Goal: Obtain resource: Download file/media

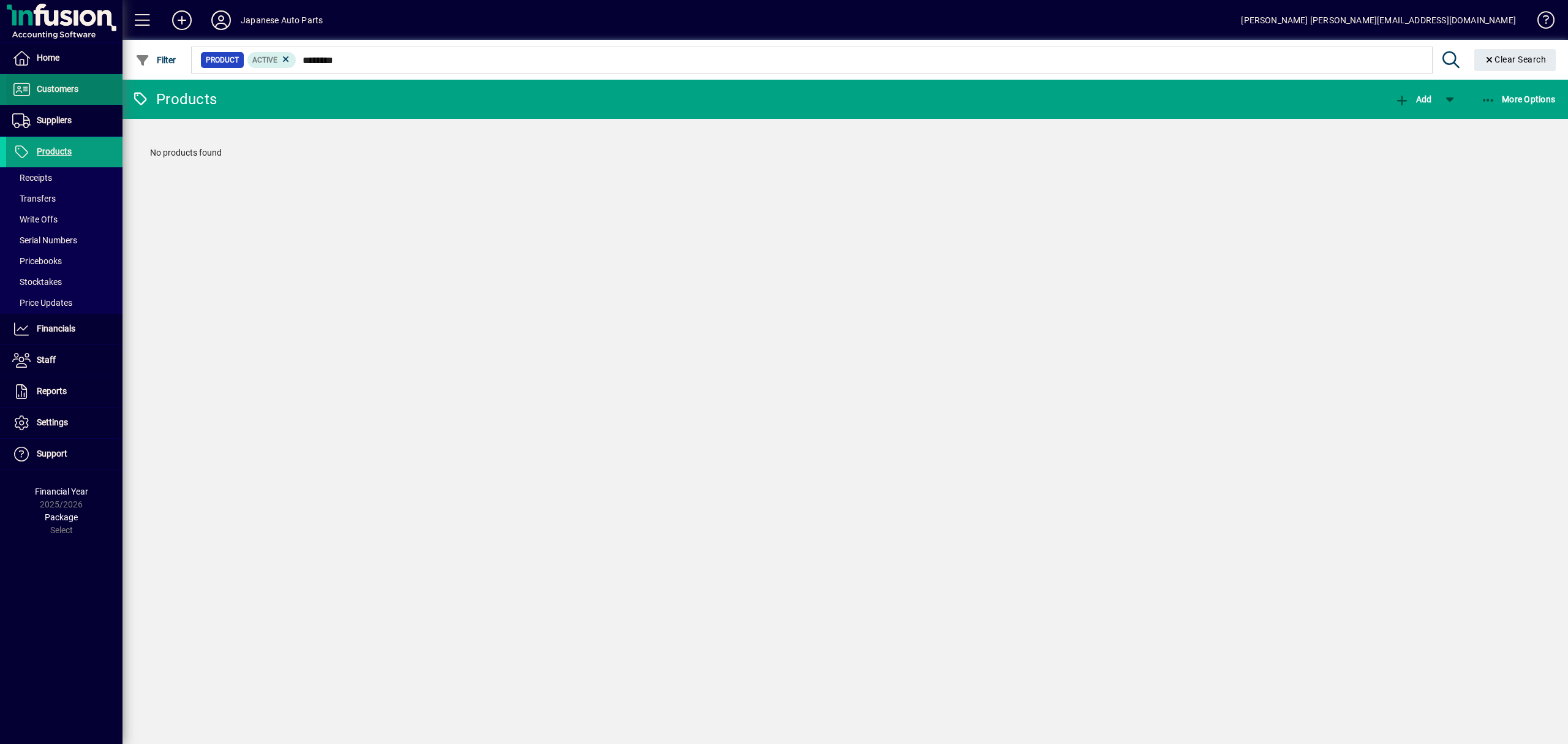
click at [74, 98] on span at bounding box center [63, 89] width 116 height 30
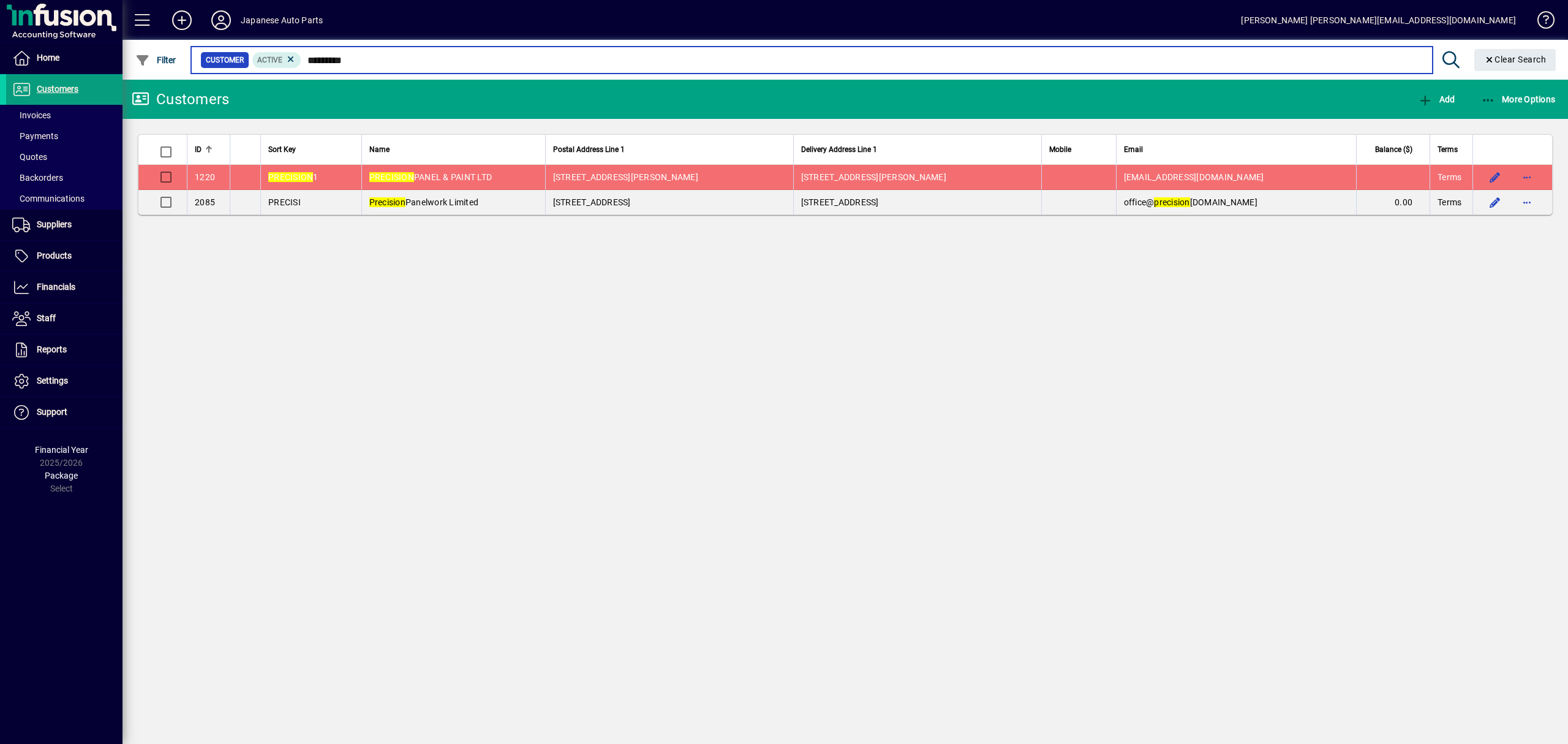
type input "*********"
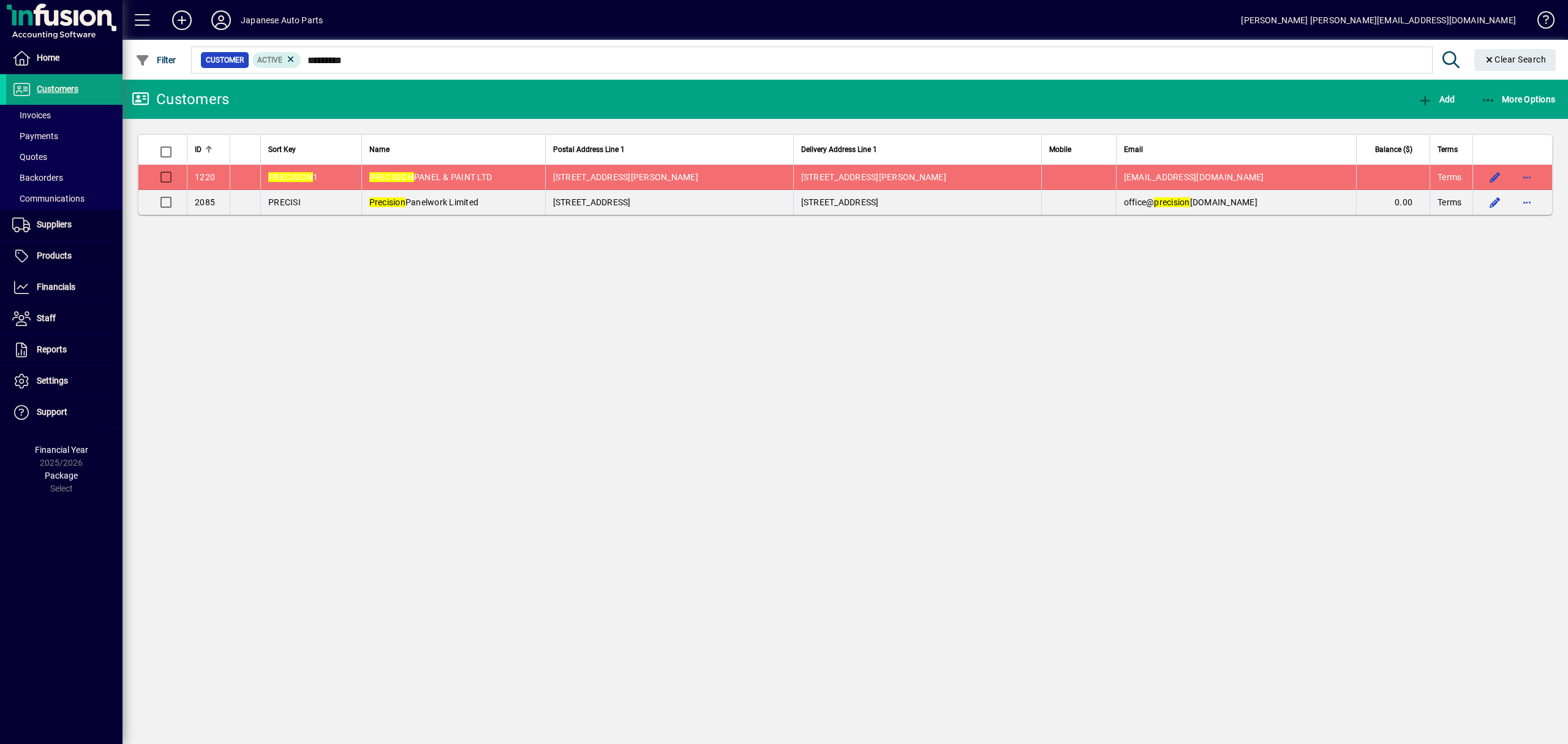
click at [789, 234] on div "Customers Add More Options ID Sort Key Name Postal Address Line 1 Delivery Addr…" at bounding box center [846, 412] width 1446 height 664
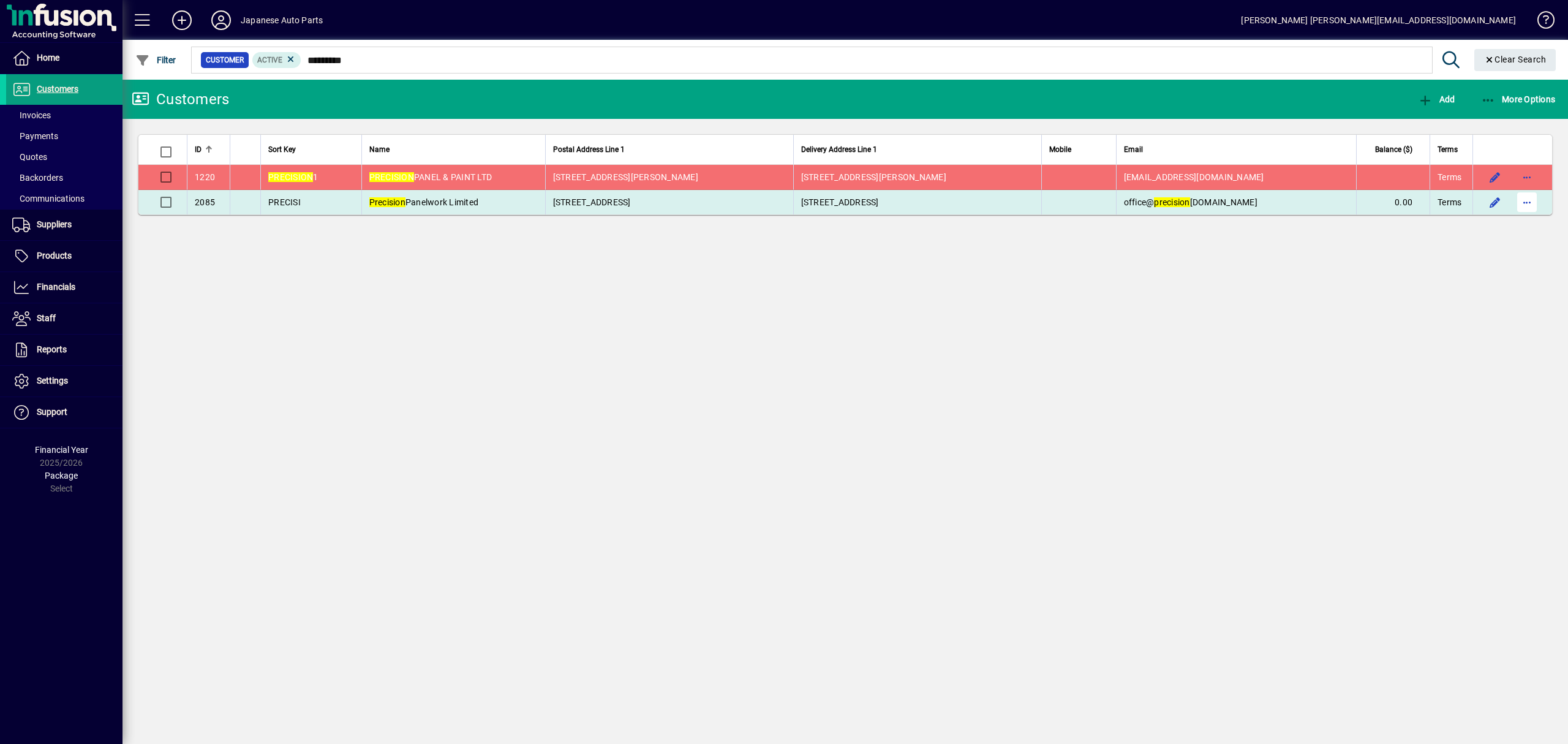
click at [1522, 204] on span "button" at bounding box center [1527, 202] width 30 height 30
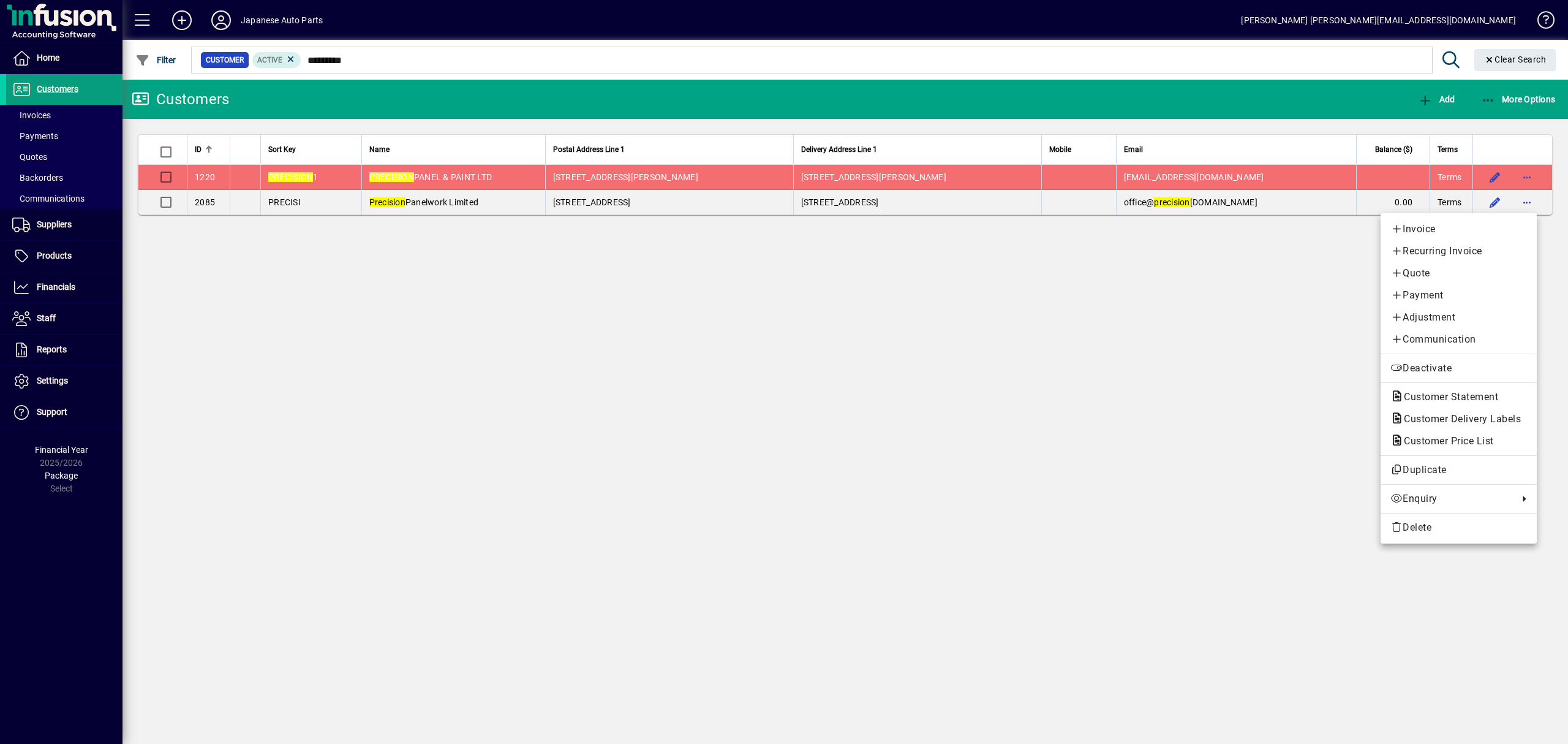
click at [1166, 202] on div at bounding box center [784, 372] width 1568 height 744
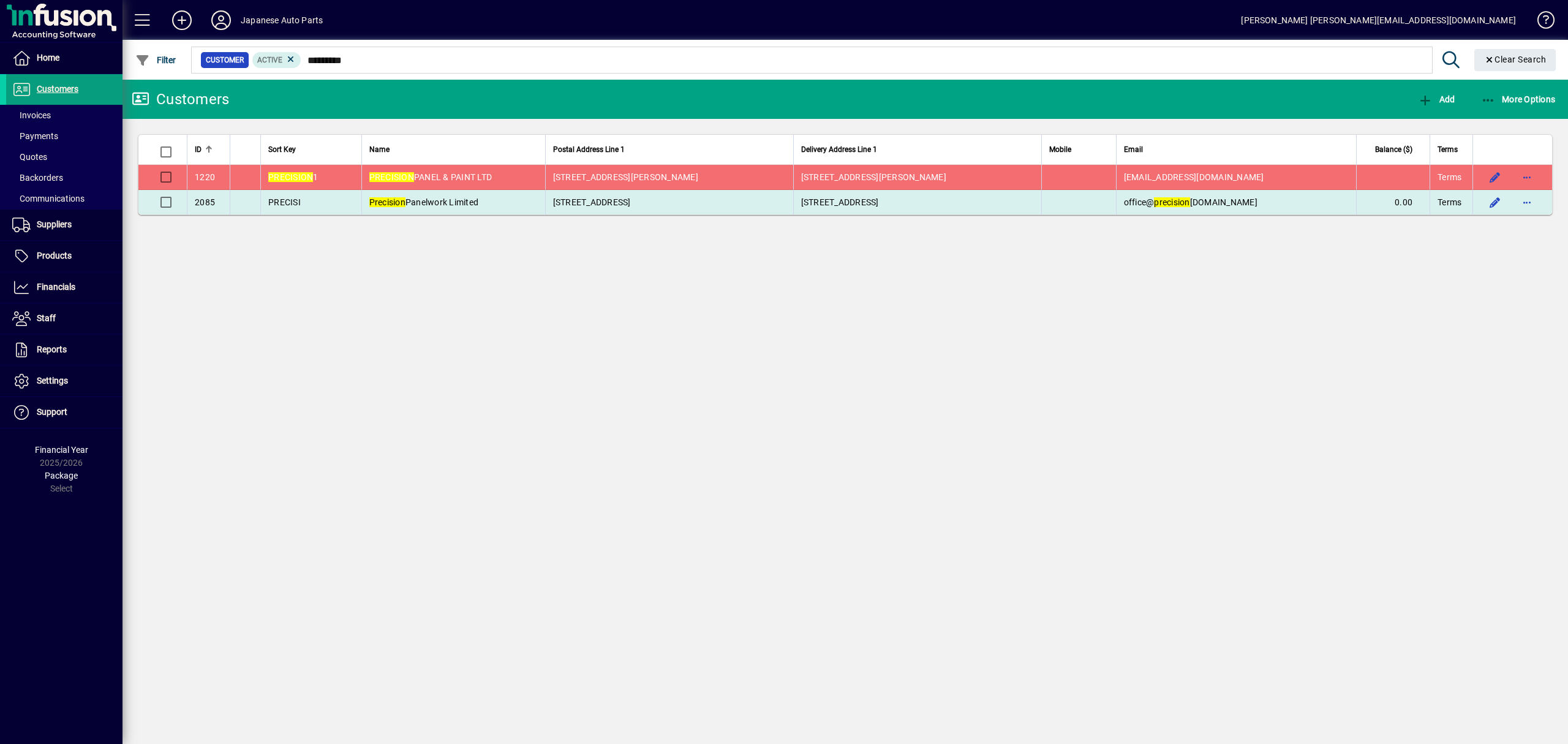
click at [1042, 202] on td at bounding box center [1079, 203] width 75 height 25
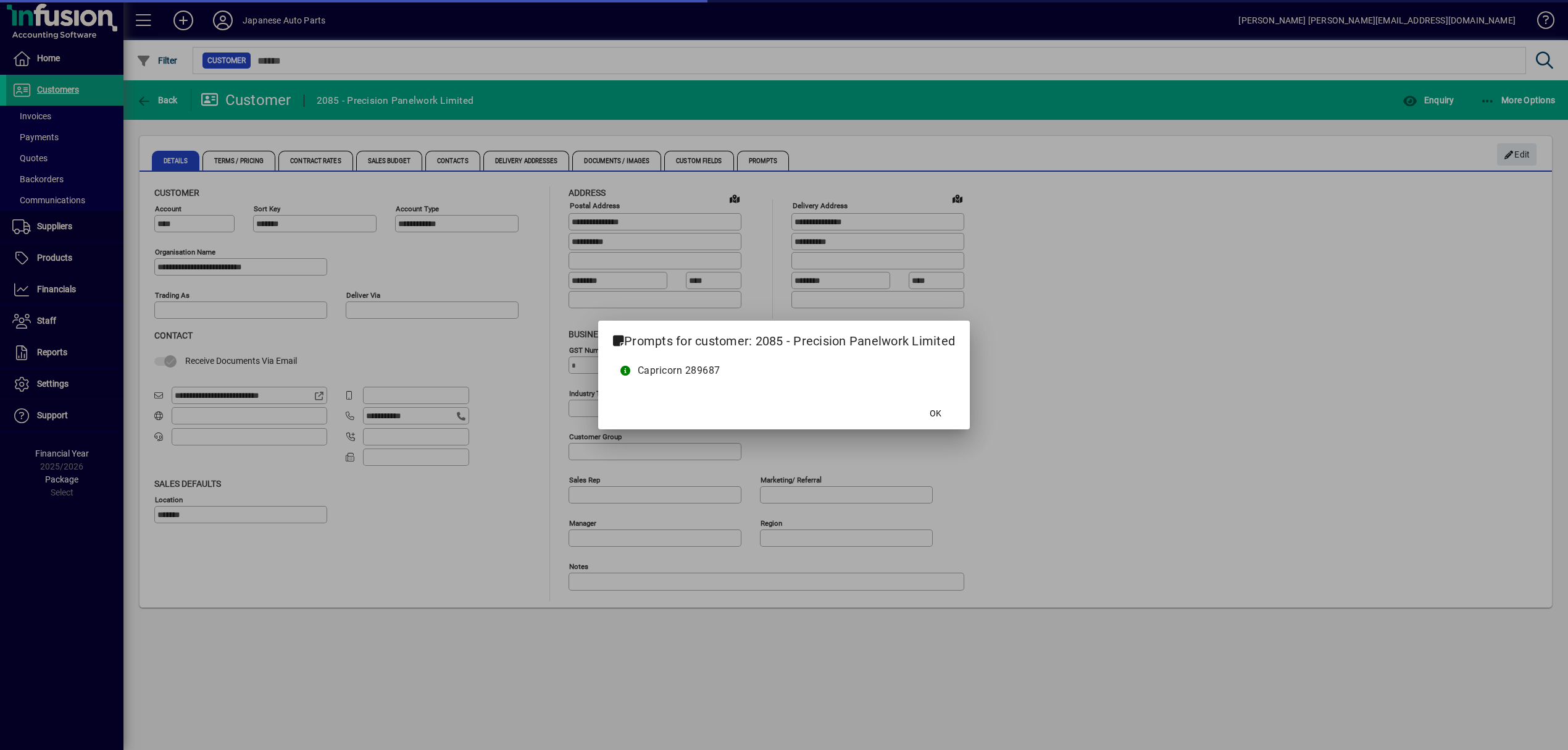
type input "**********"
click at [932, 400] on span at bounding box center [934, 413] width 40 height 30
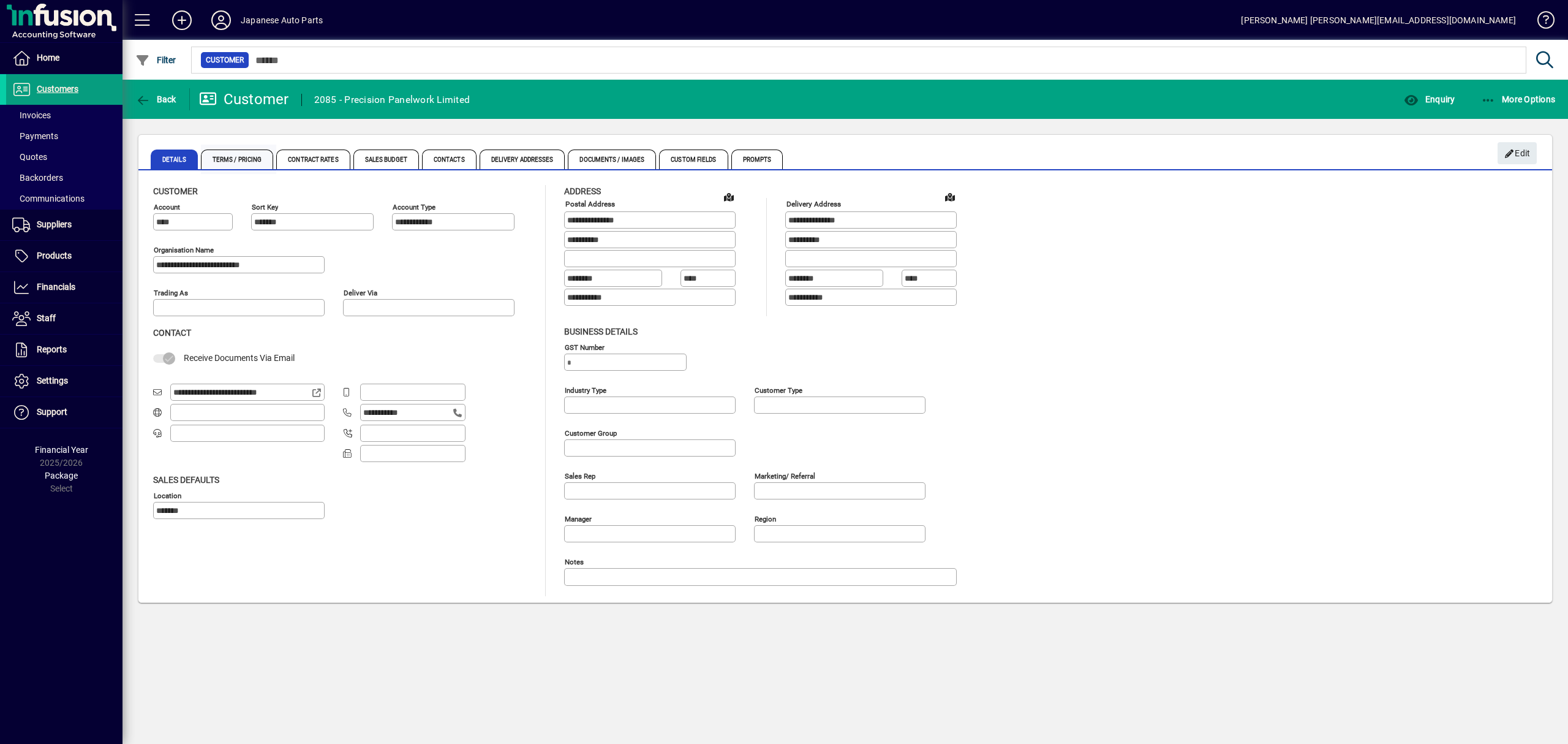
click at [243, 160] on span "Terms / Pricing" at bounding box center [237, 159] width 73 height 19
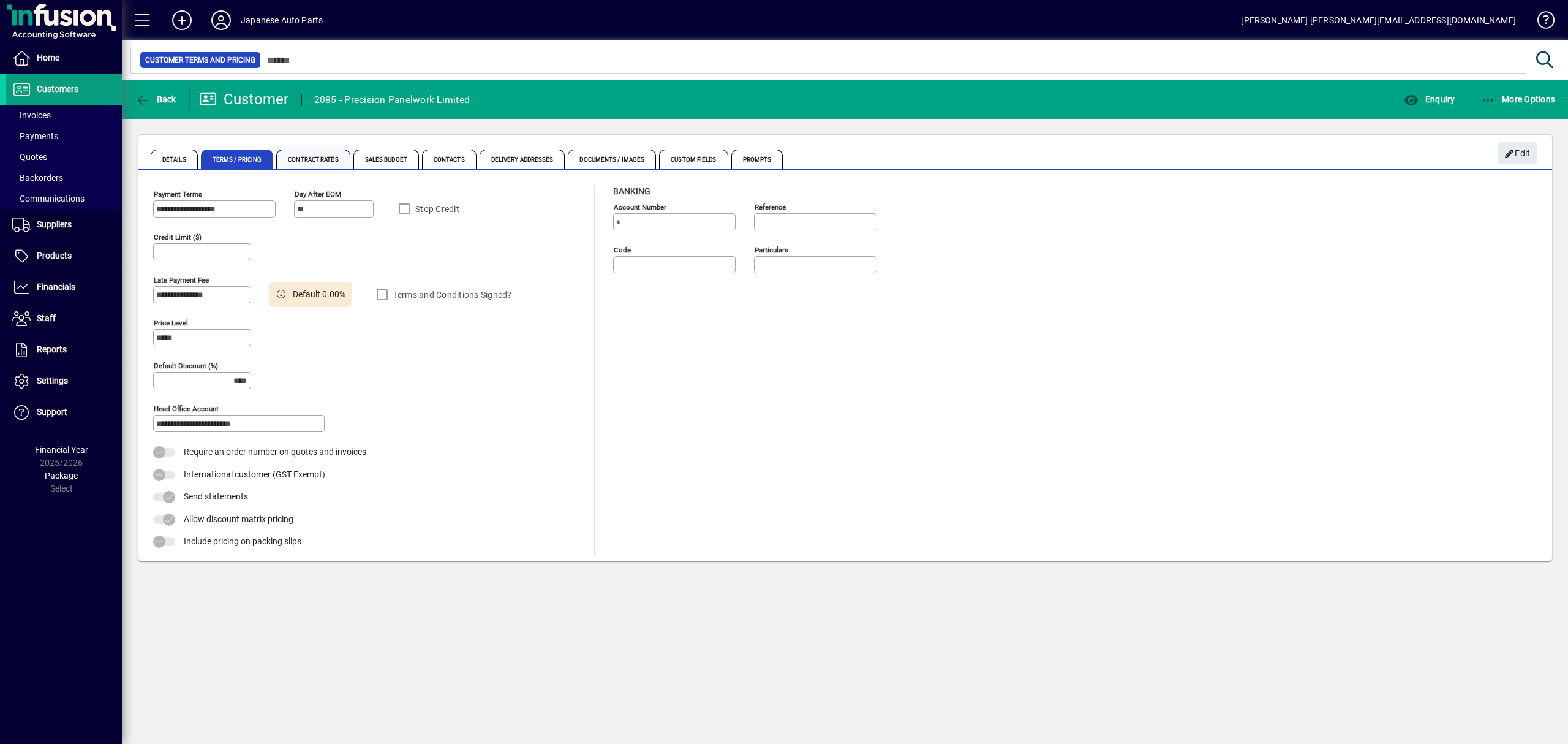
click at [316, 160] on span "Contract Rates" at bounding box center [313, 159] width 74 height 19
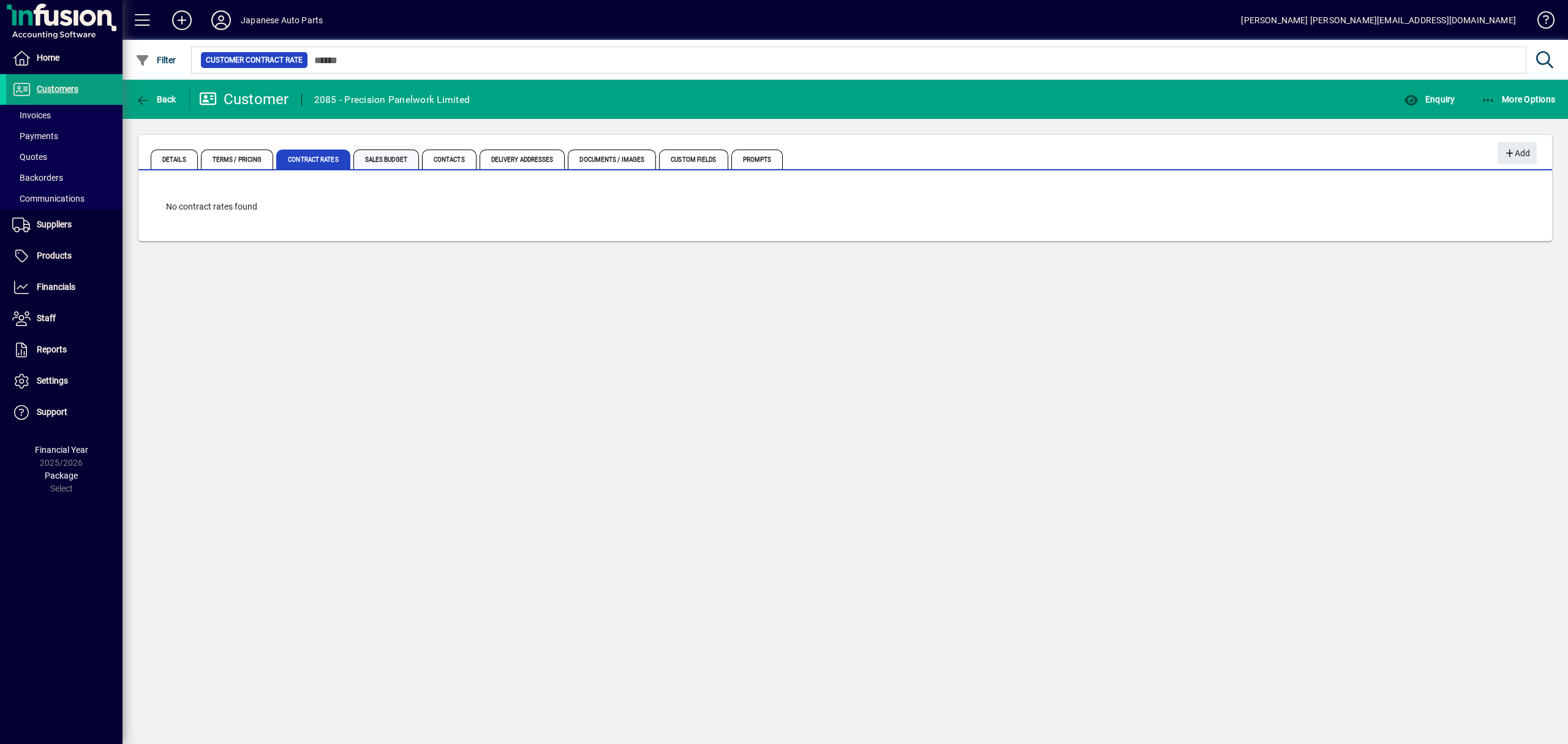
click at [397, 167] on span "Sales Budget" at bounding box center [386, 159] width 65 height 19
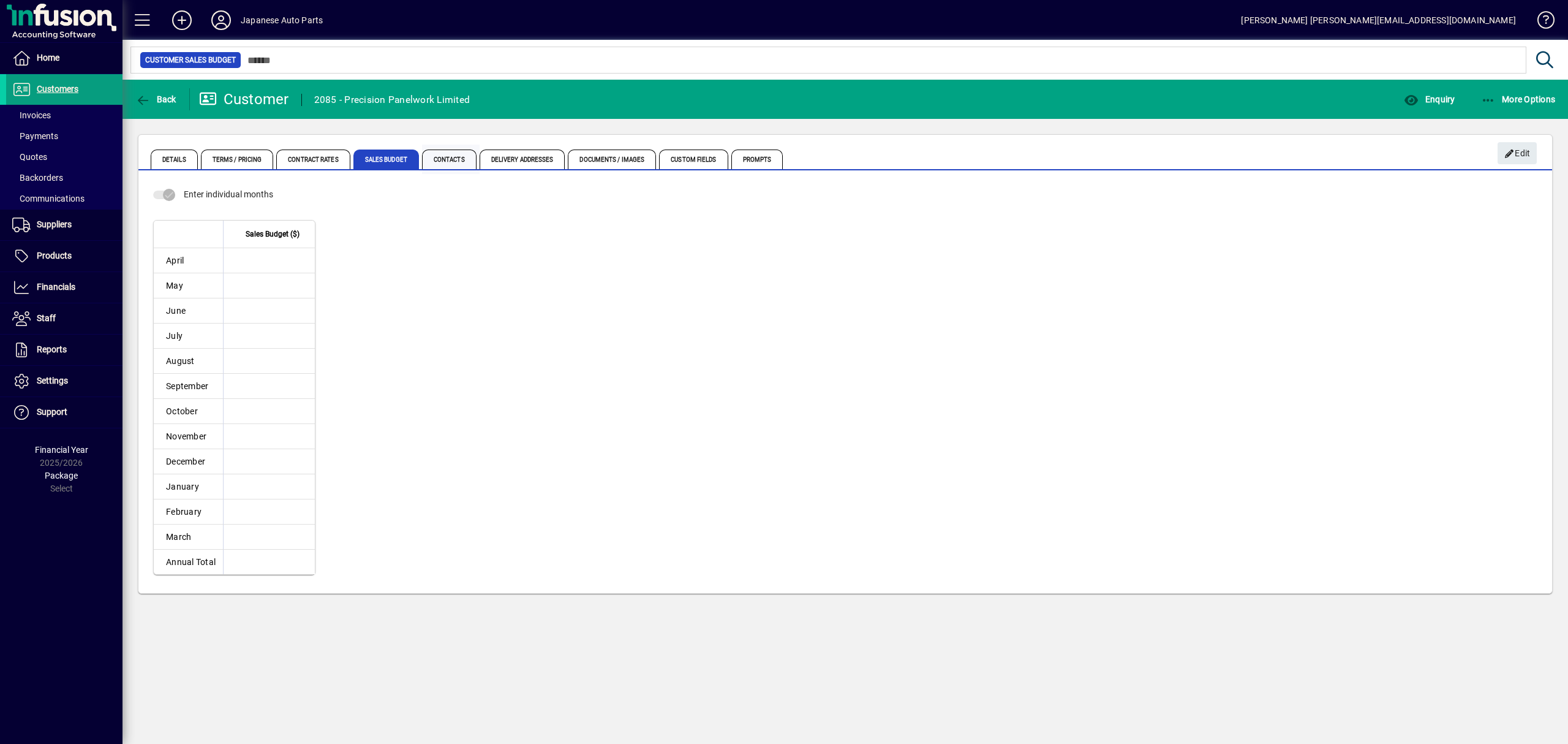
click at [445, 164] on span "Contacts" at bounding box center [449, 159] width 55 height 19
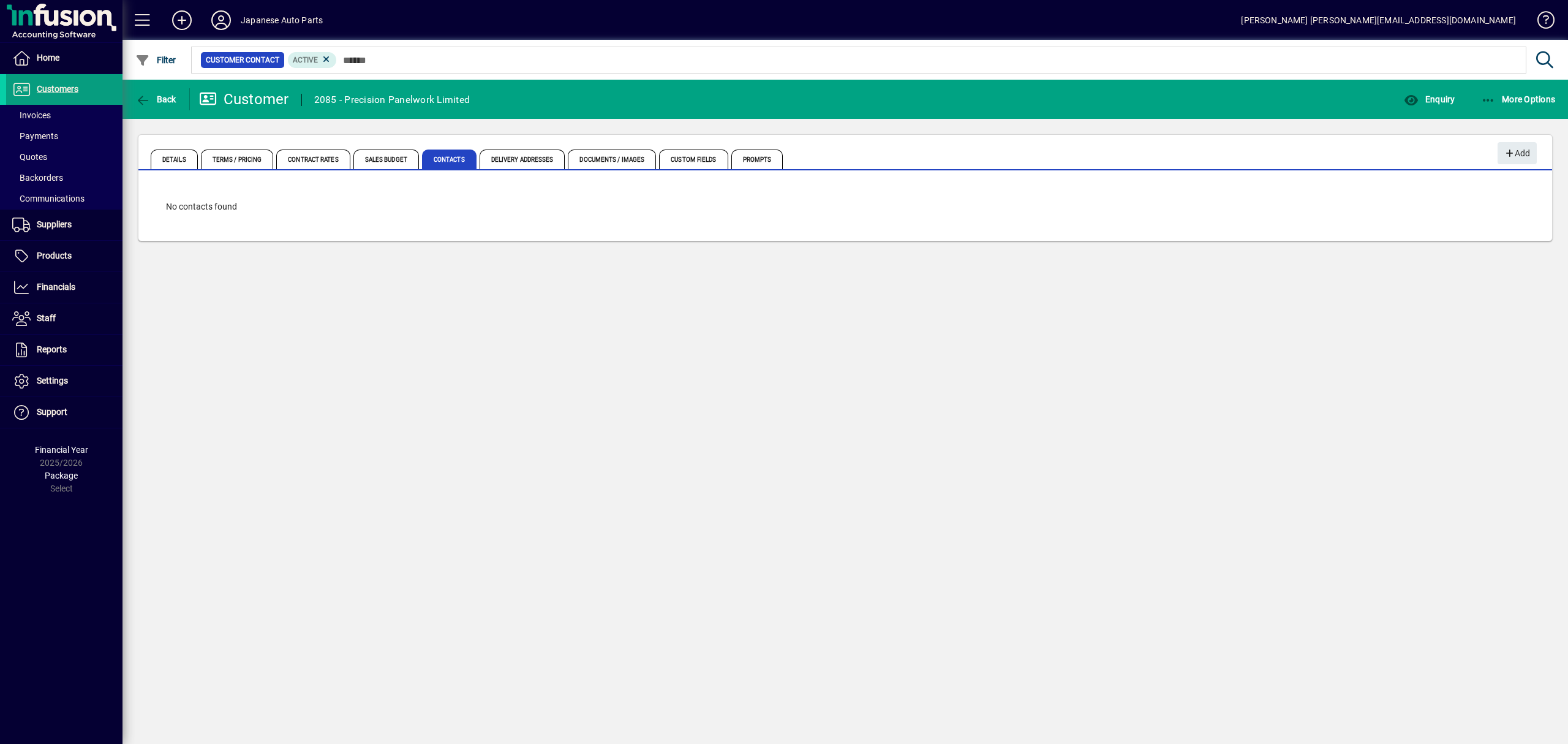
click at [508, 162] on span "Delivery Addresses" at bounding box center [522, 159] width 85 height 19
click at [591, 160] on span "Documents / Images" at bounding box center [612, 159] width 88 height 19
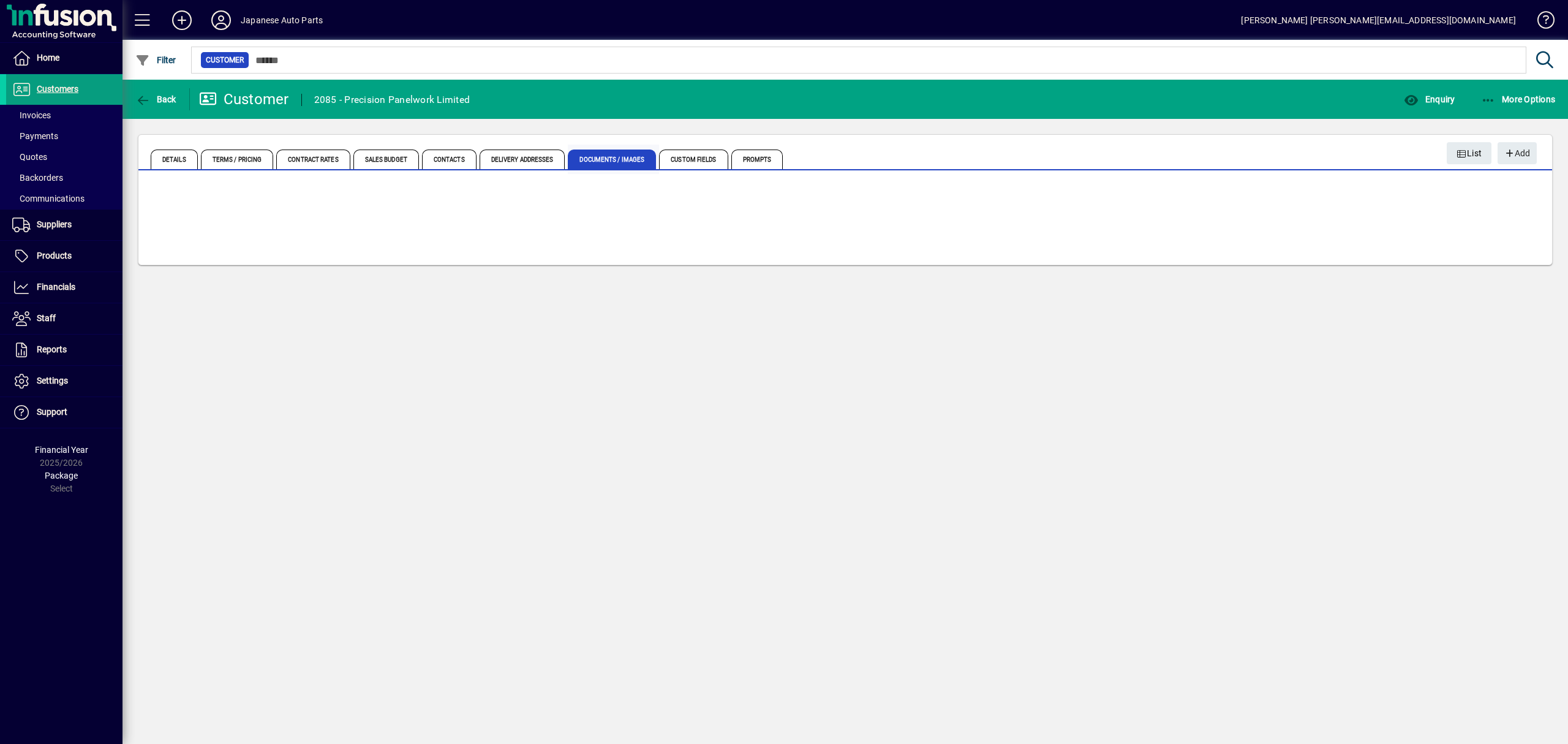
click at [650, 159] on span "Documents / Images" at bounding box center [612, 159] width 88 height 19
click at [744, 158] on span "Prompts" at bounding box center [758, 159] width 52 height 19
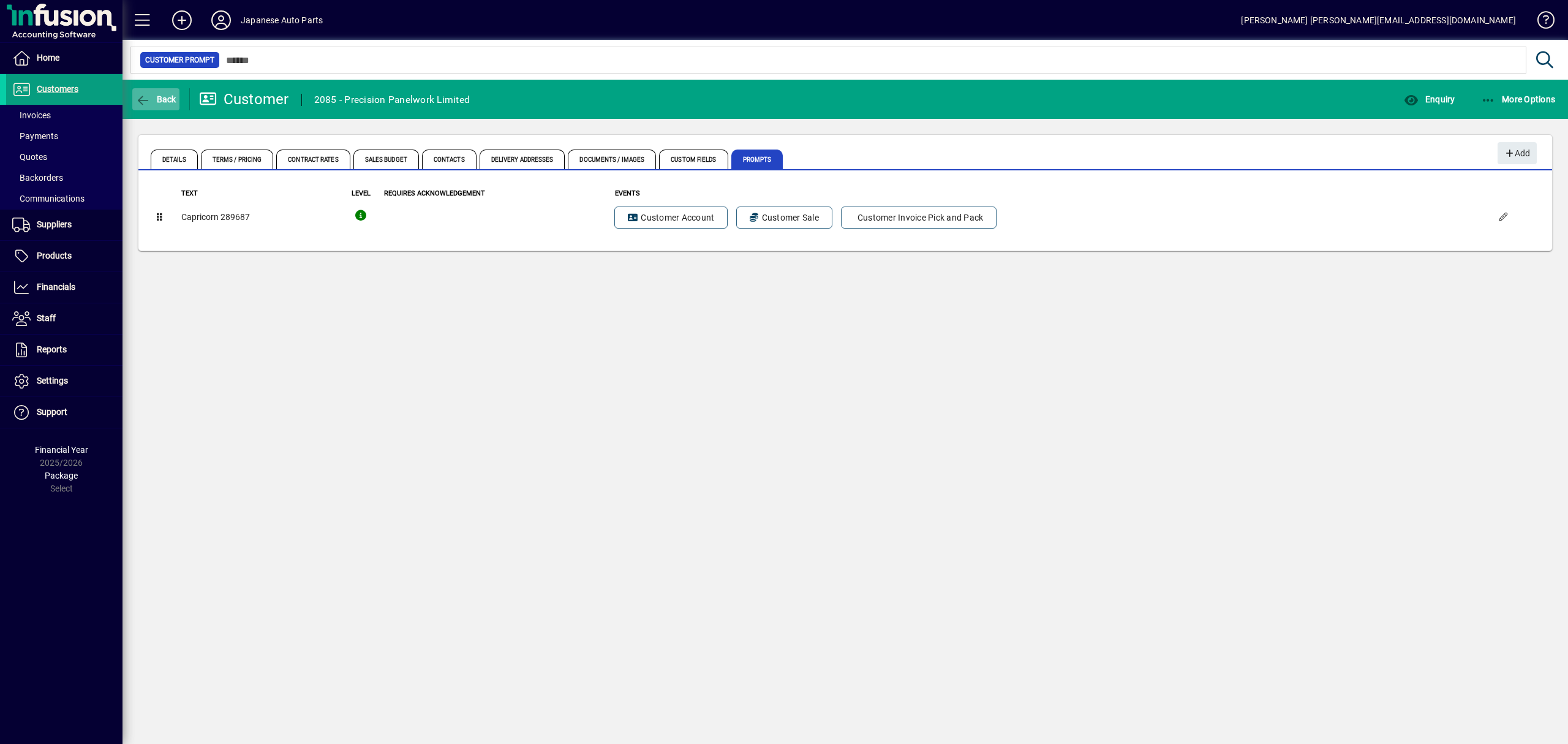
click at [137, 106] on span "button" at bounding box center [156, 99] width 47 height 30
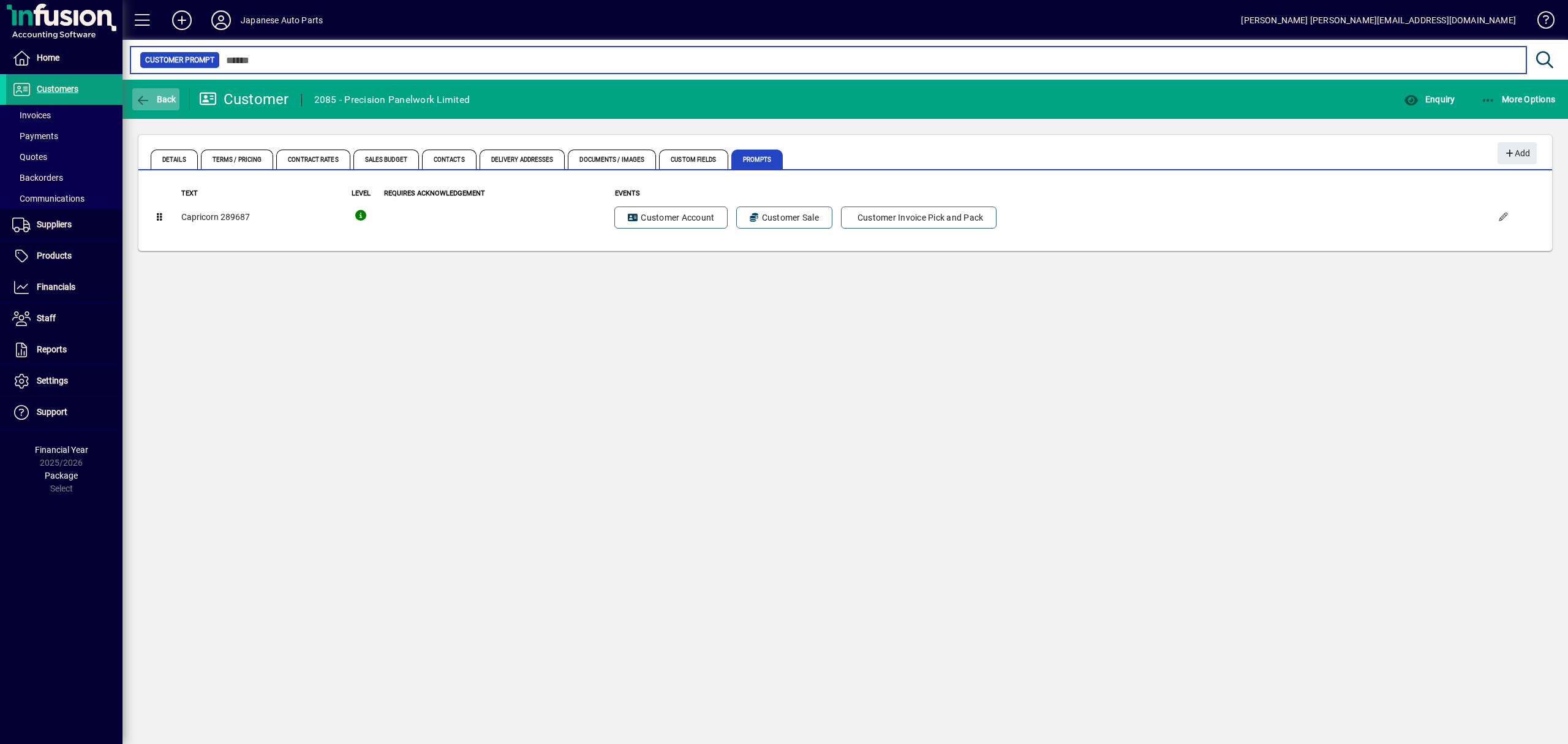
type input "*********"
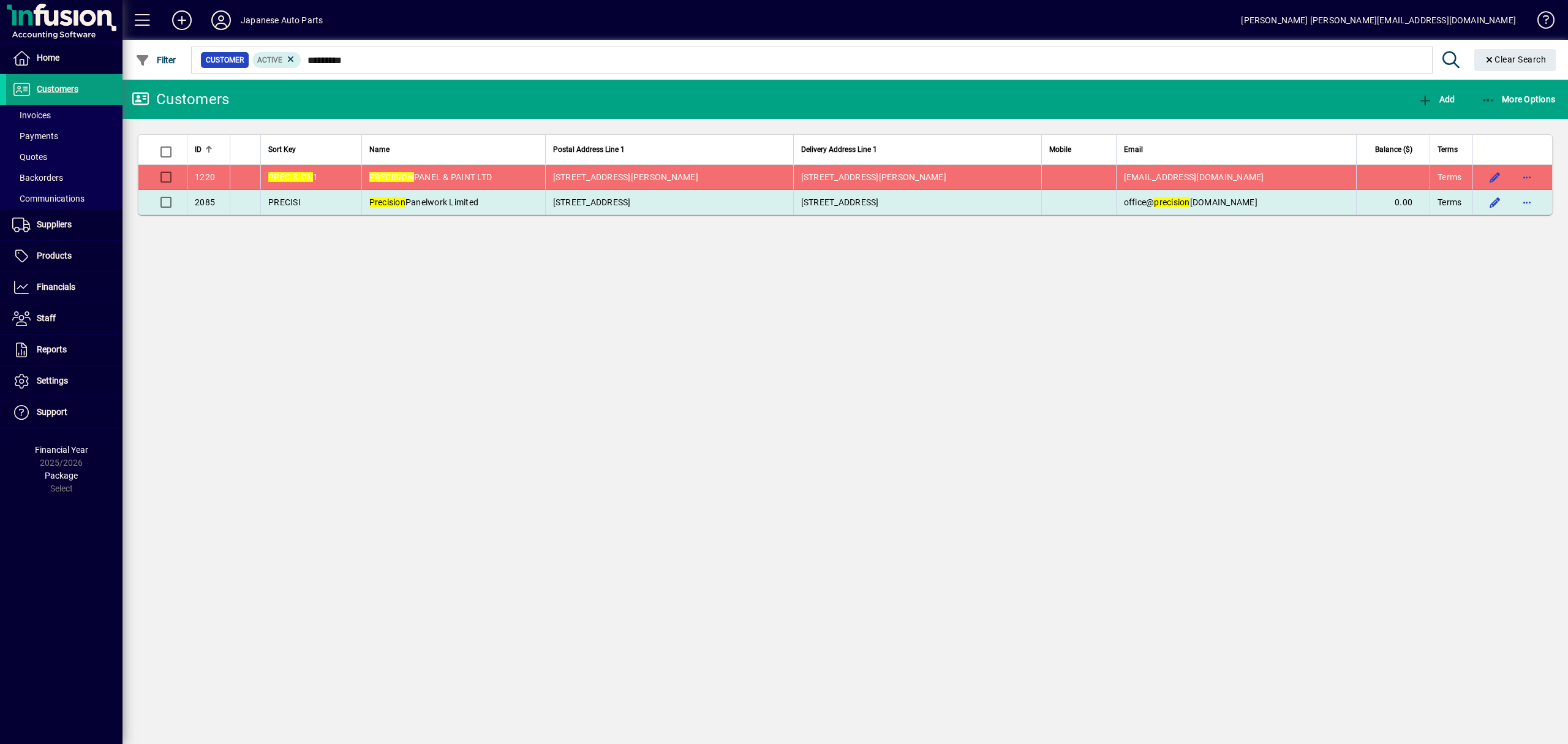
click at [479, 205] on span "Precision Panelwork Limited" at bounding box center [424, 202] width 109 height 10
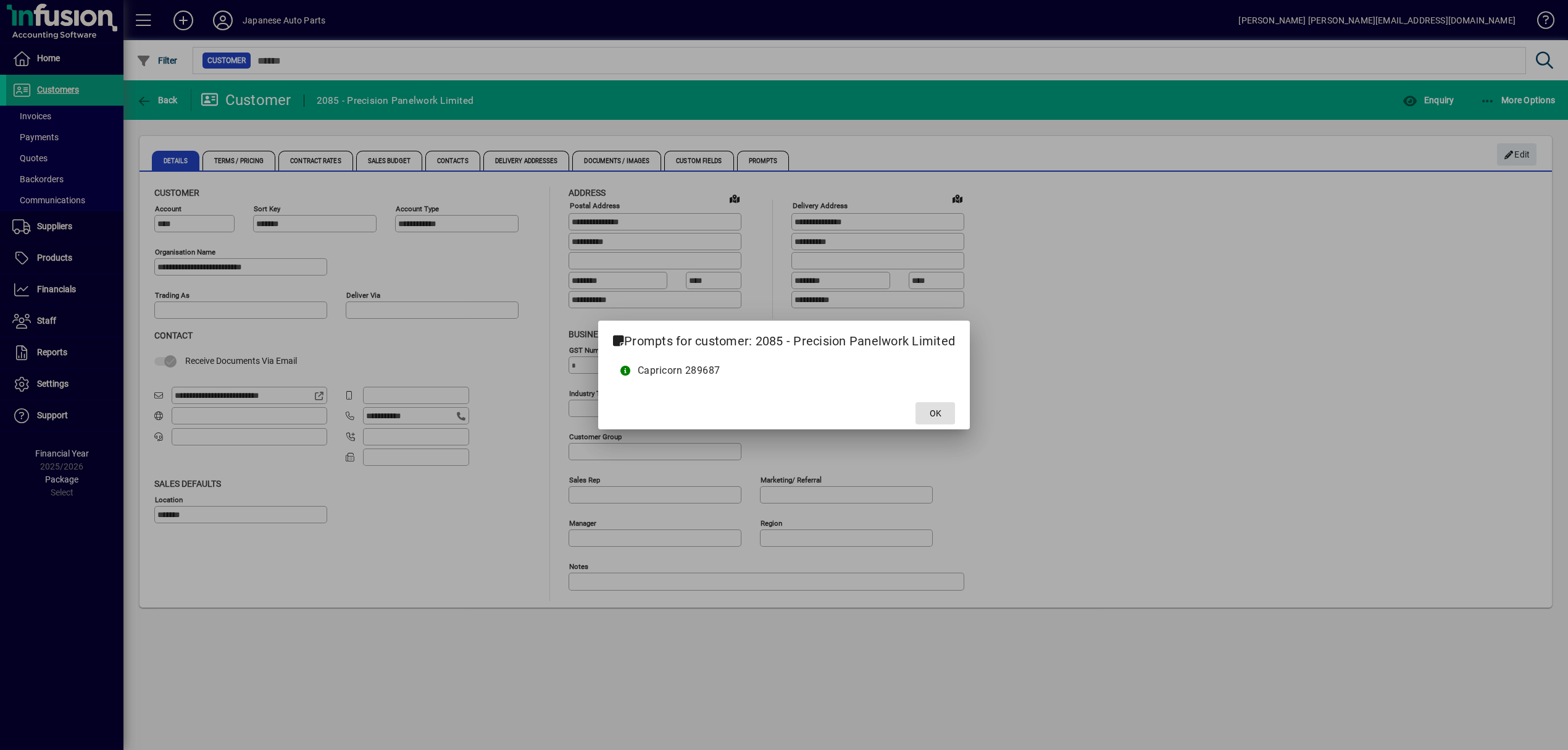
click at [926, 403] on span at bounding box center [934, 413] width 40 height 30
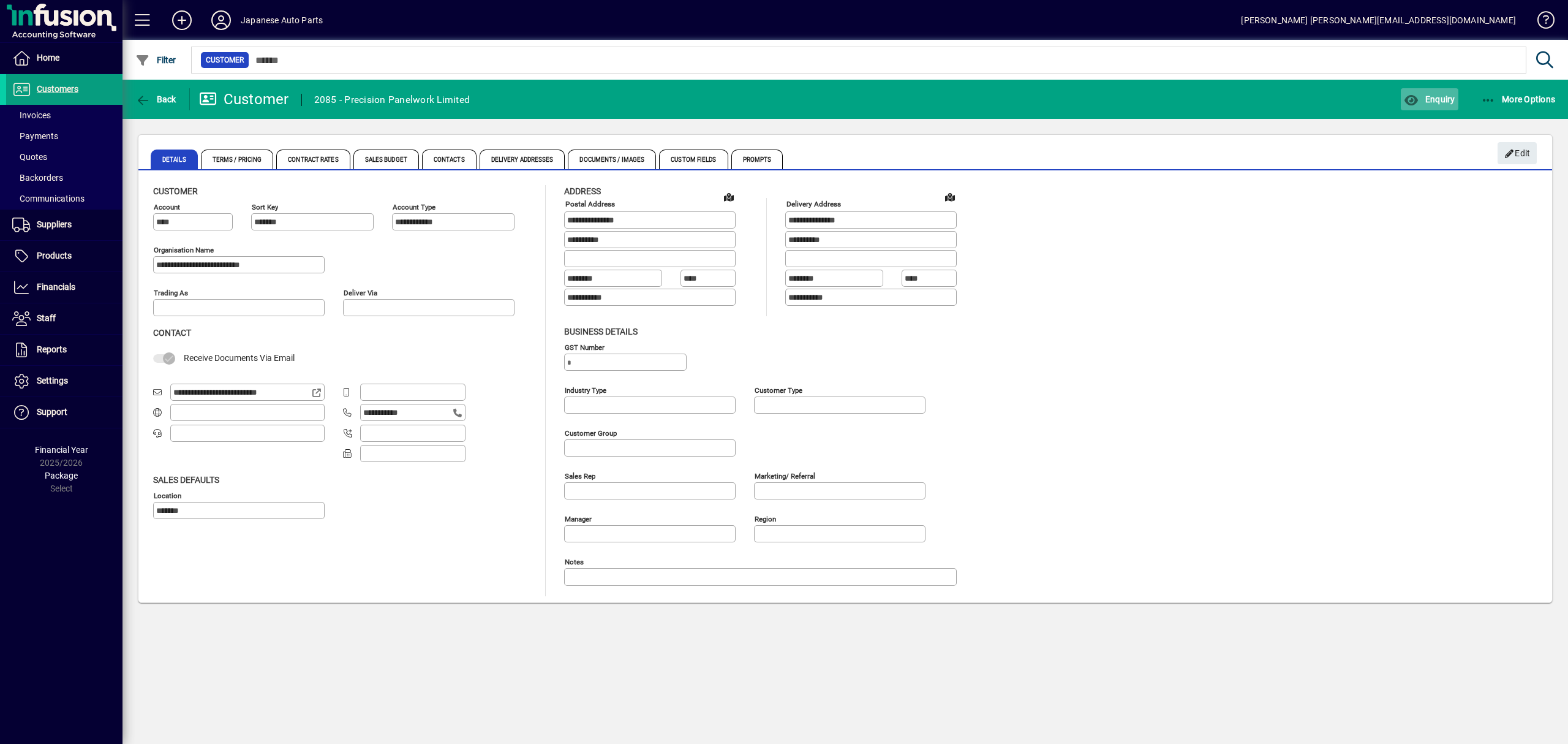
click at [1428, 86] on span "button" at bounding box center [1429, 99] width 57 height 30
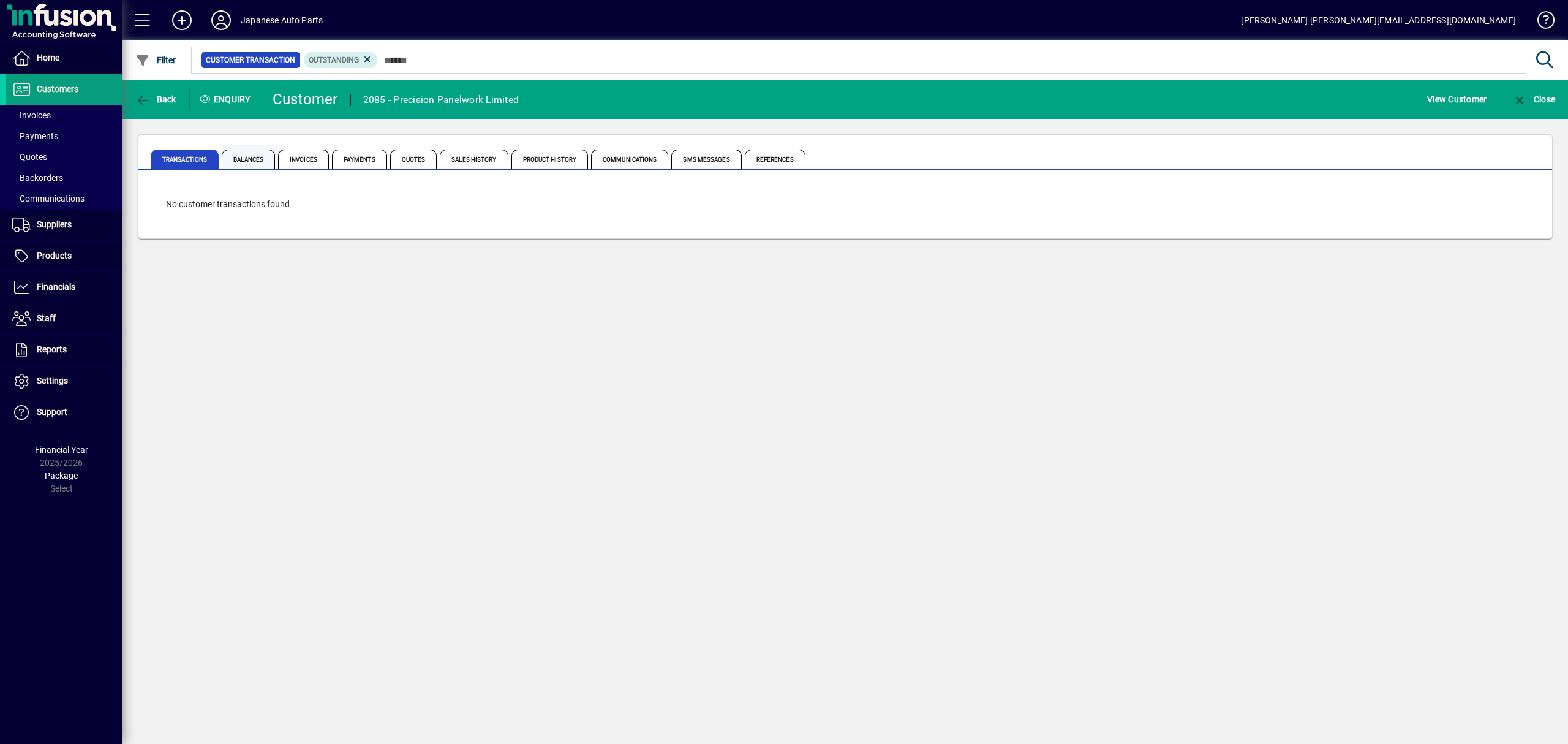
click at [253, 170] on span "Balances" at bounding box center [250, 159] width 57 height 30
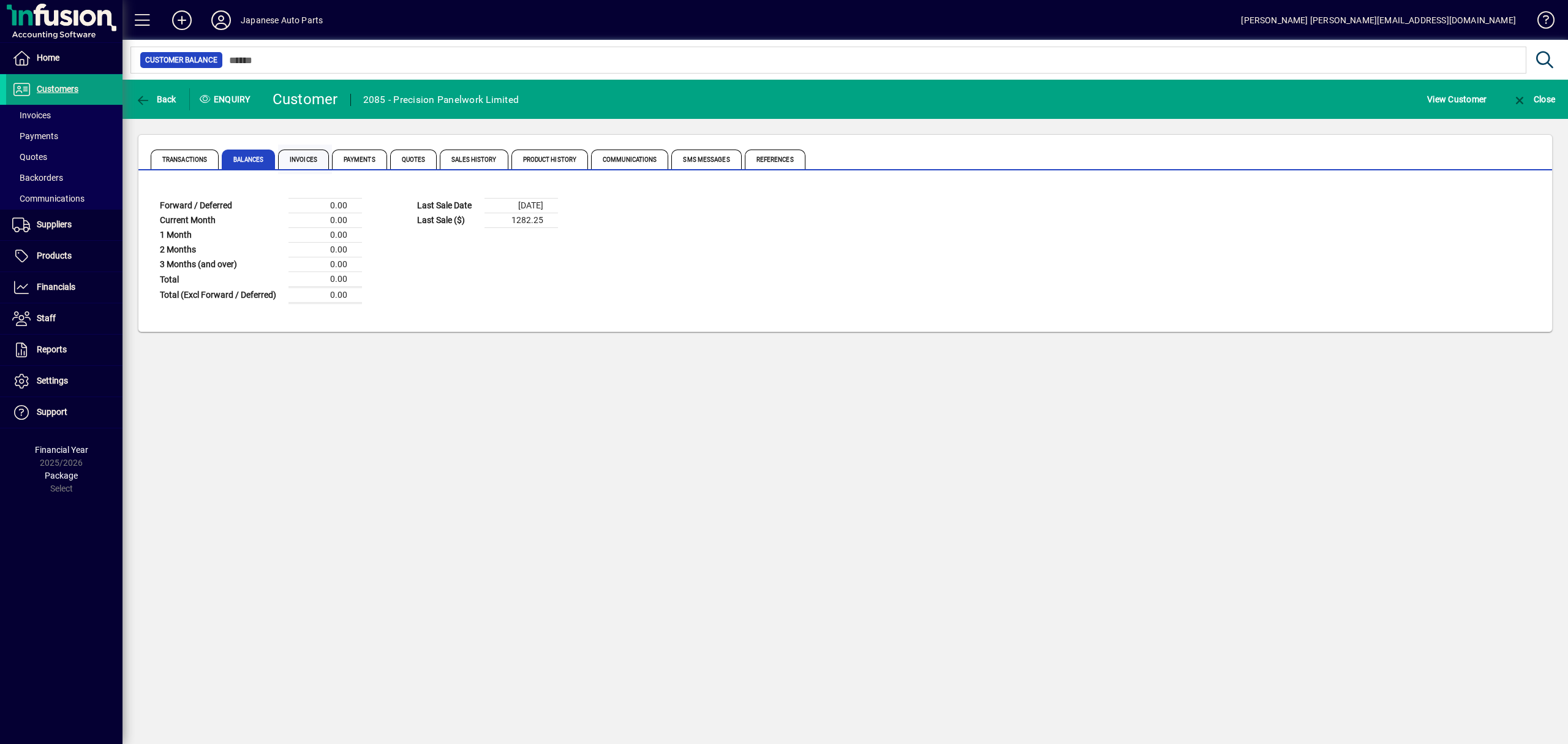
click at [295, 161] on span "Invoices" at bounding box center [303, 159] width 51 height 19
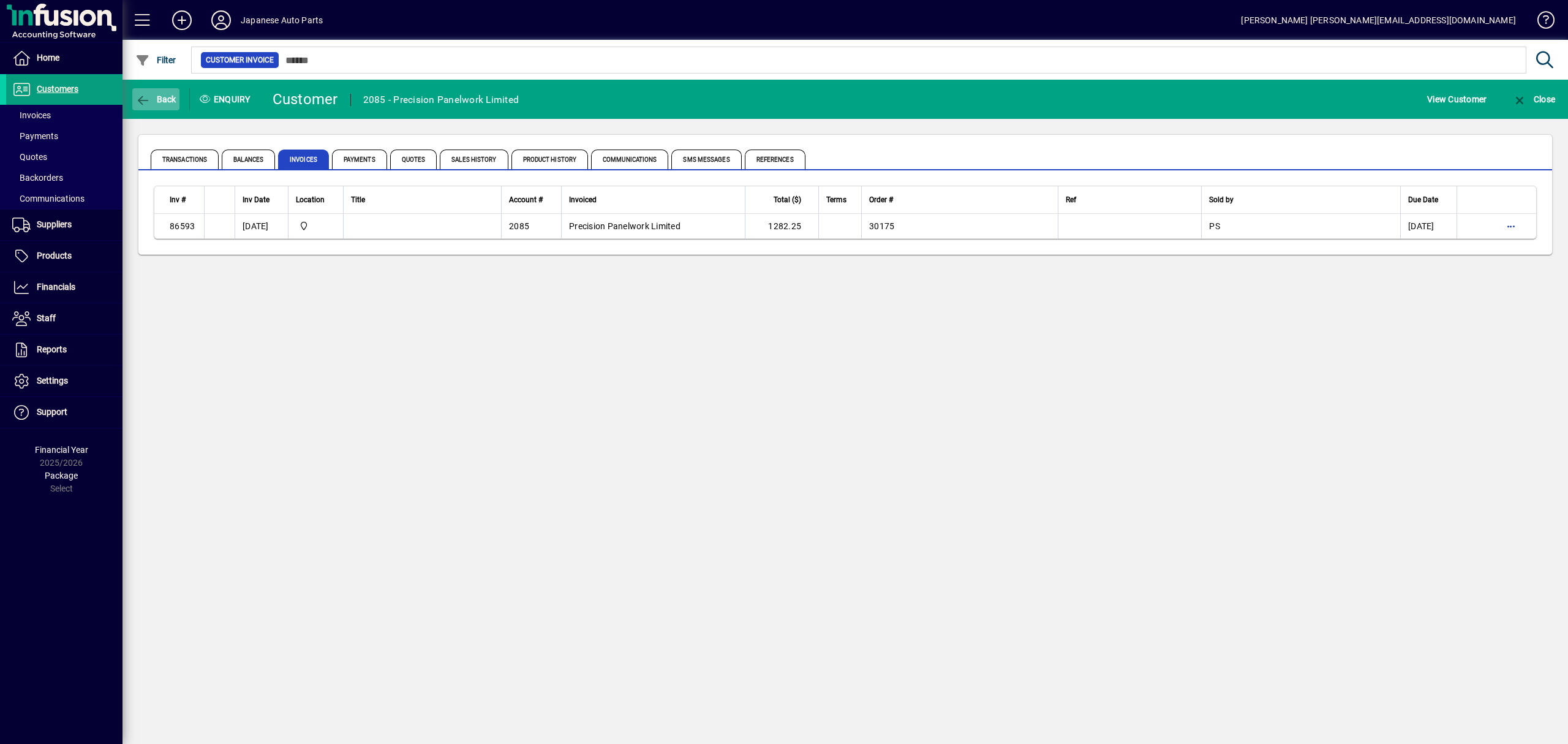
click at [161, 106] on span "button" at bounding box center [156, 99] width 47 height 30
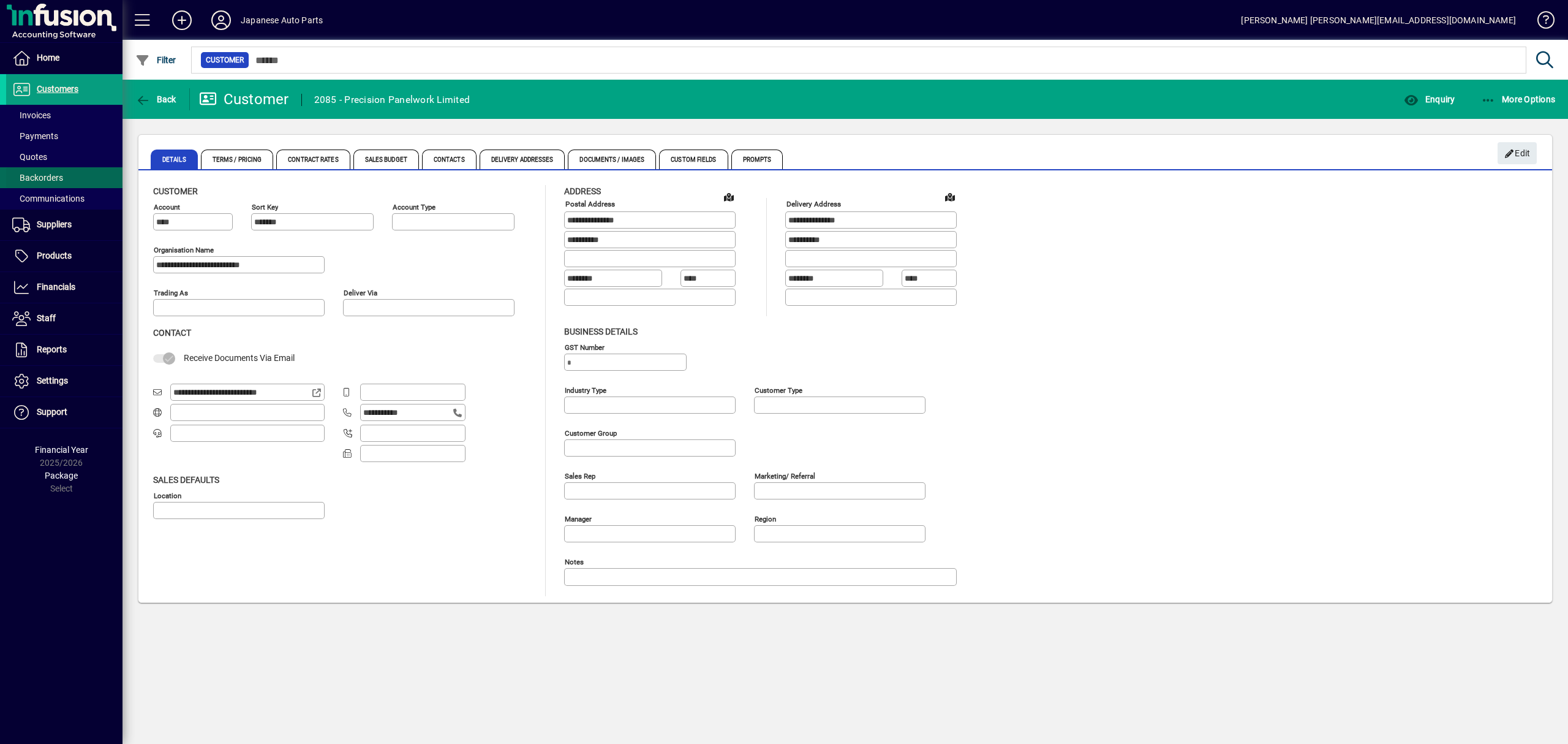
type input "**********"
type input "*******"
type input "**********"
click at [54, 98] on span at bounding box center [63, 89] width 116 height 30
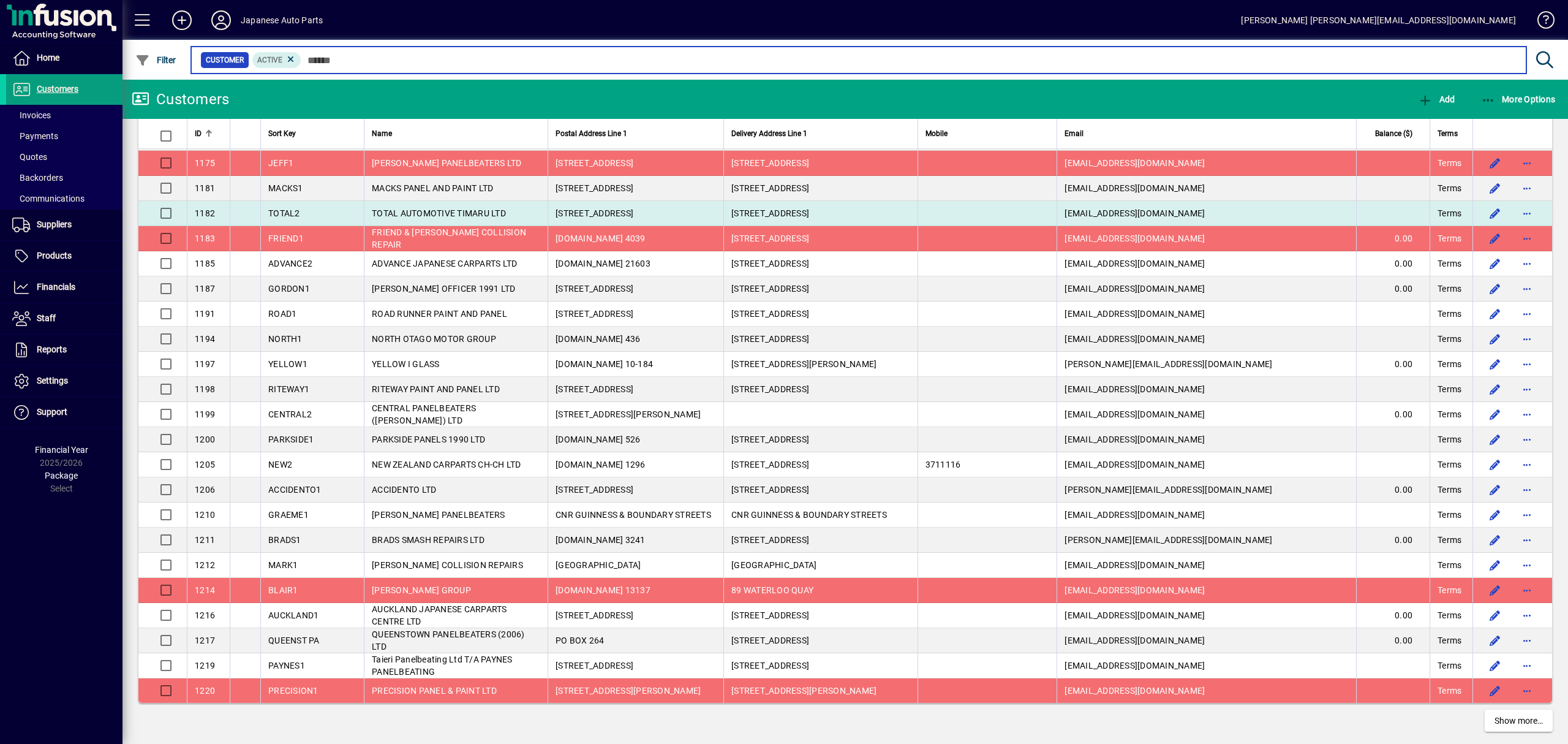
scroll to position [2007, 0]
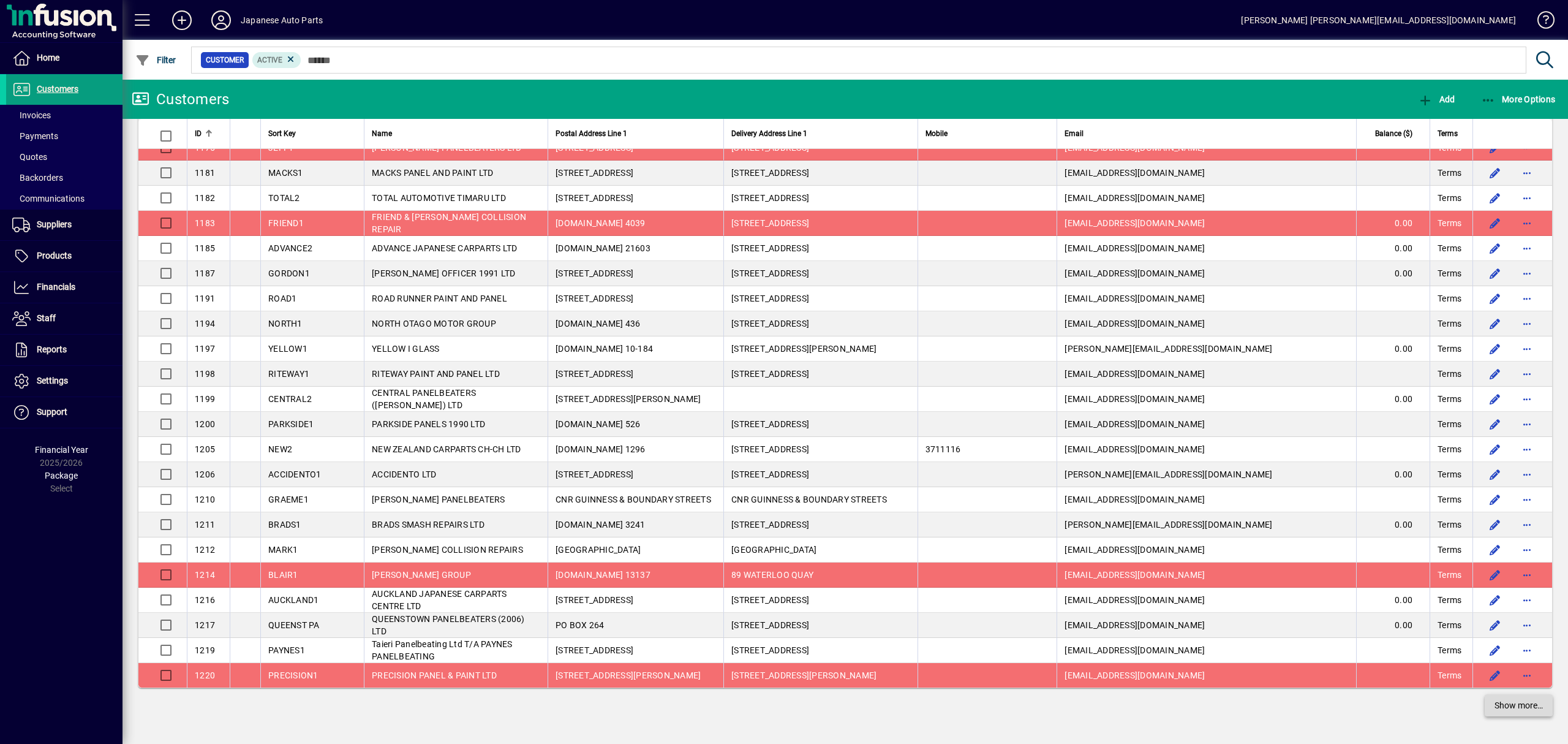
click at [1495, 711] on span "Show more…" at bounding box center [1519, 705] width 48 height 12
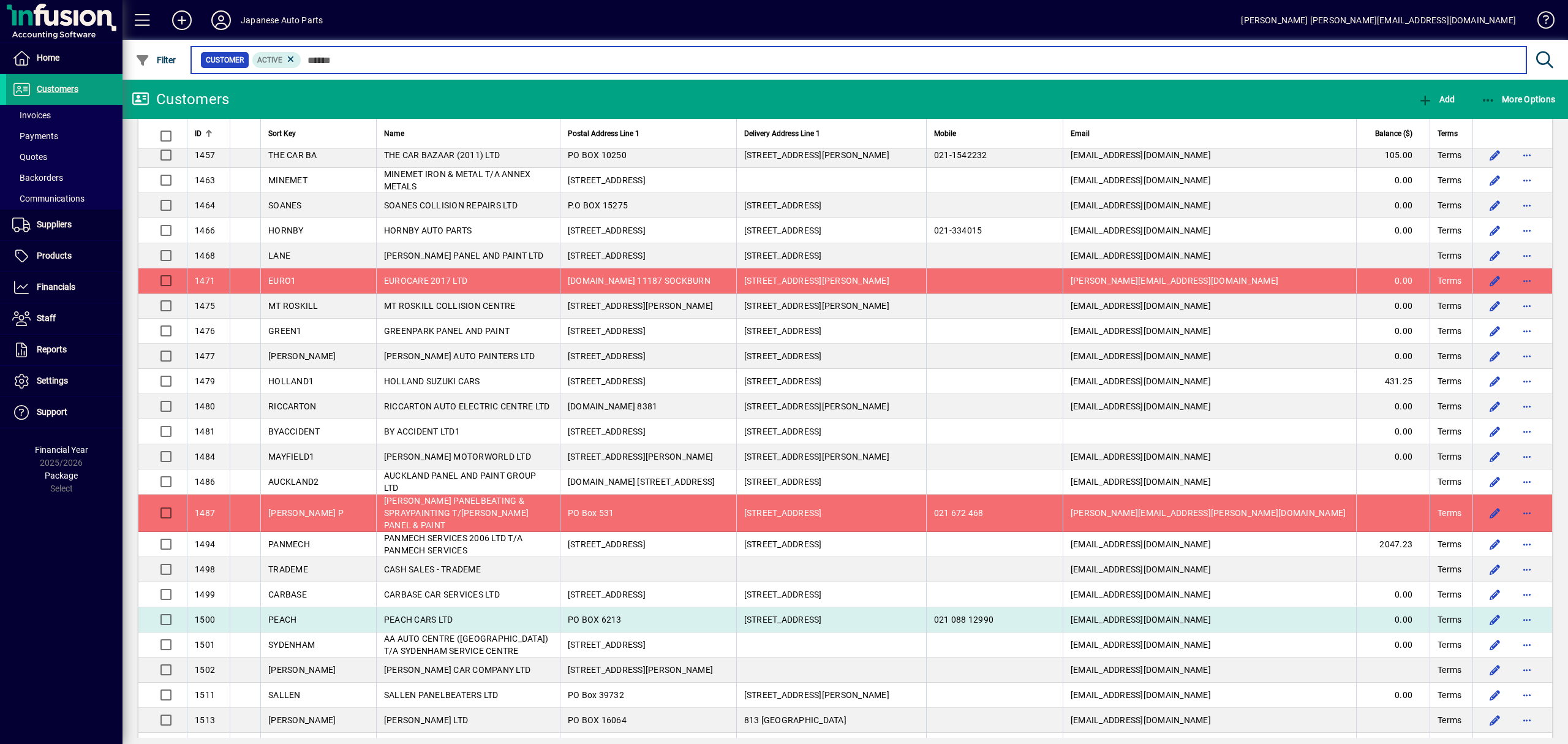
scroll to position [4552, 0]
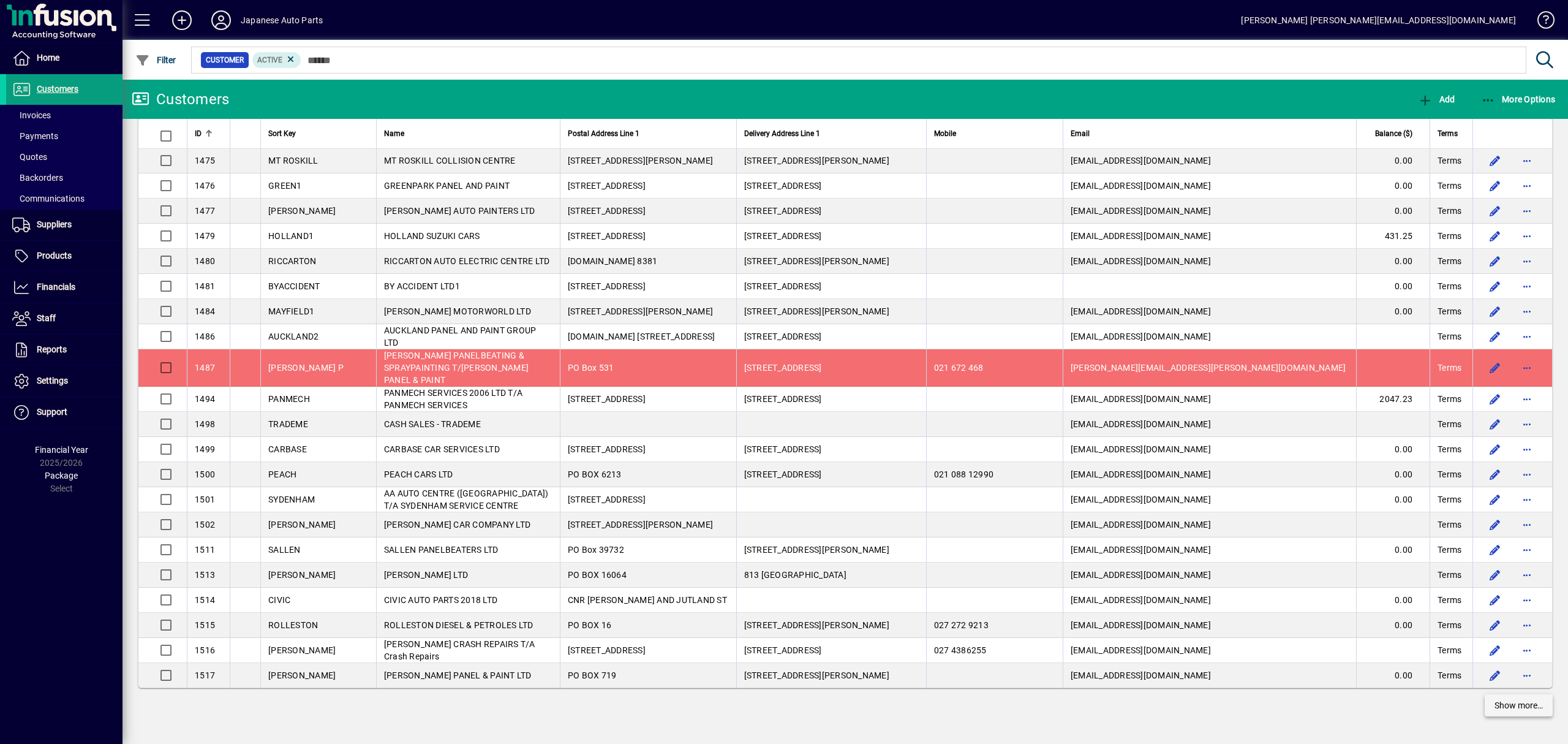
click at [1495, 705] on span "Show more…" at bounding box center [1519, 705] width 48 height 12
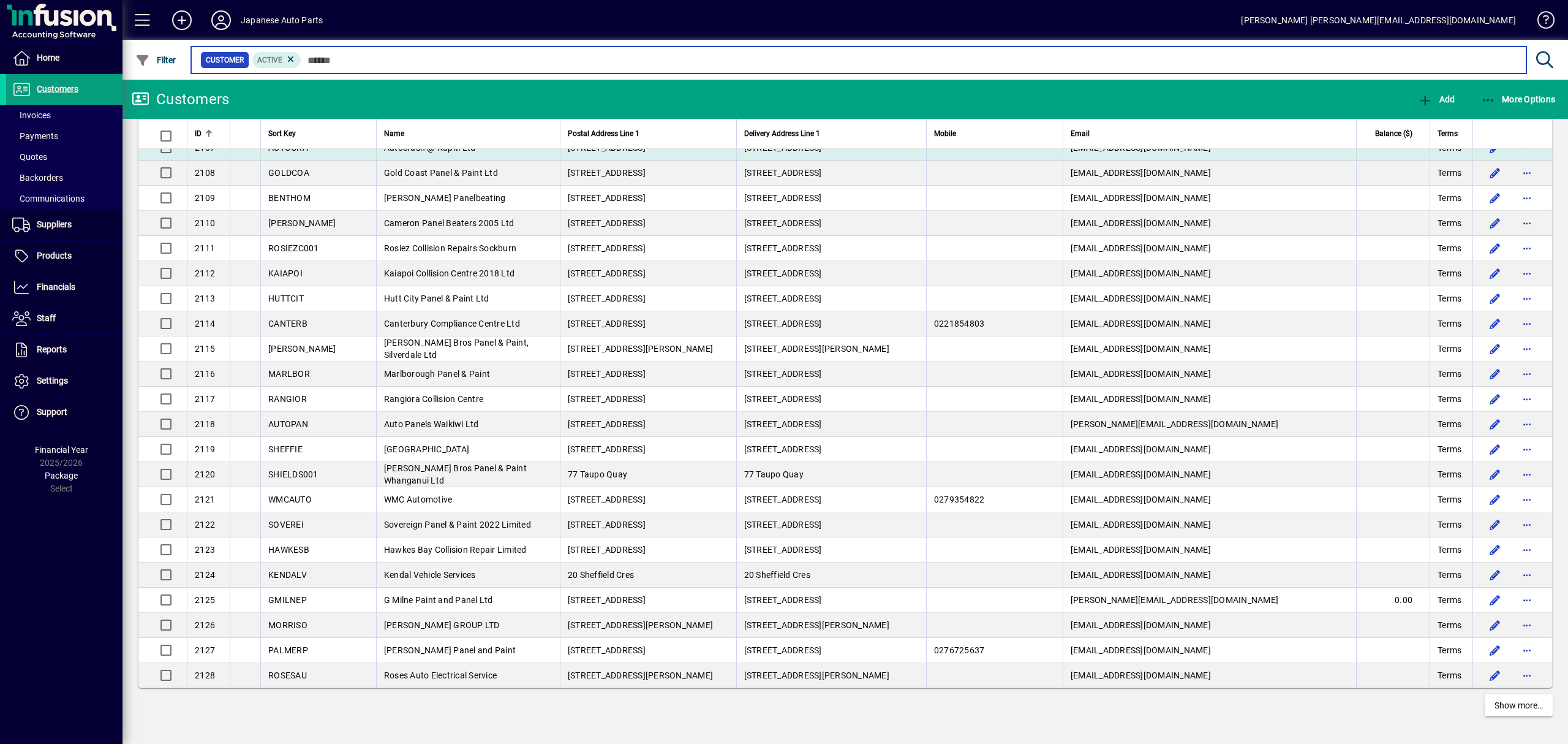
scroll to position [7096, 0]
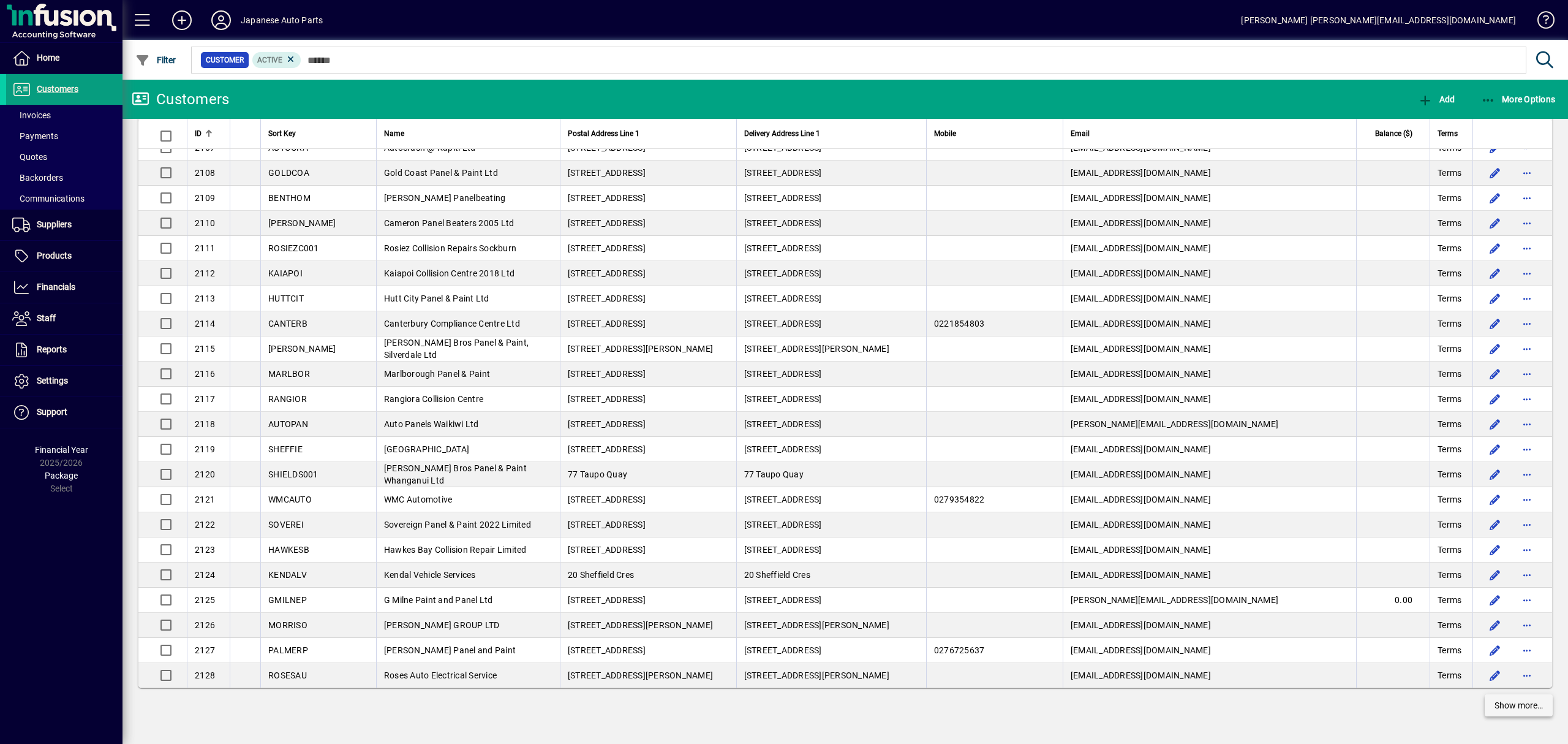
click at [1485, 708] on span at bounding box center [1519, 705] width 68 height 30
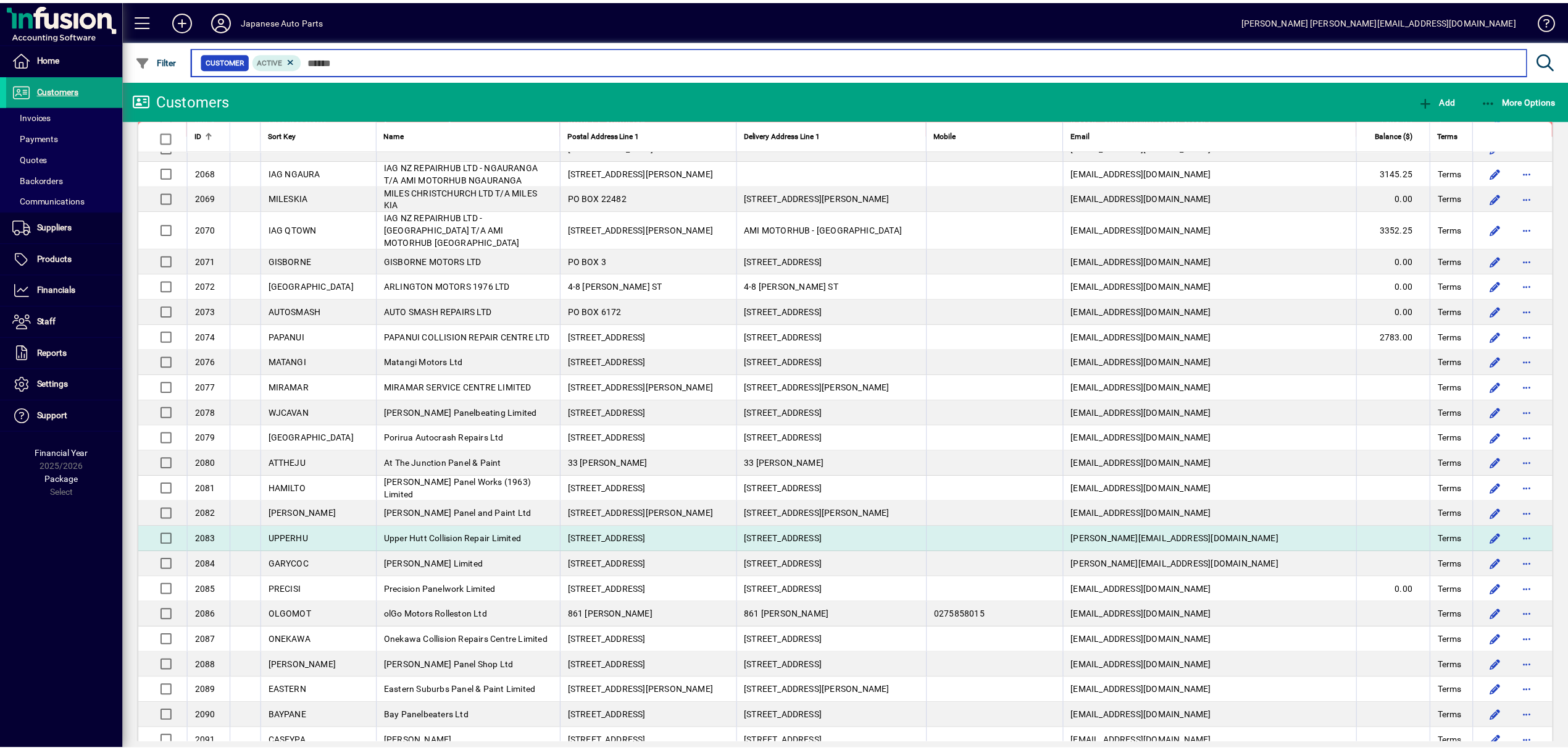
scroll to position [6256, 0]
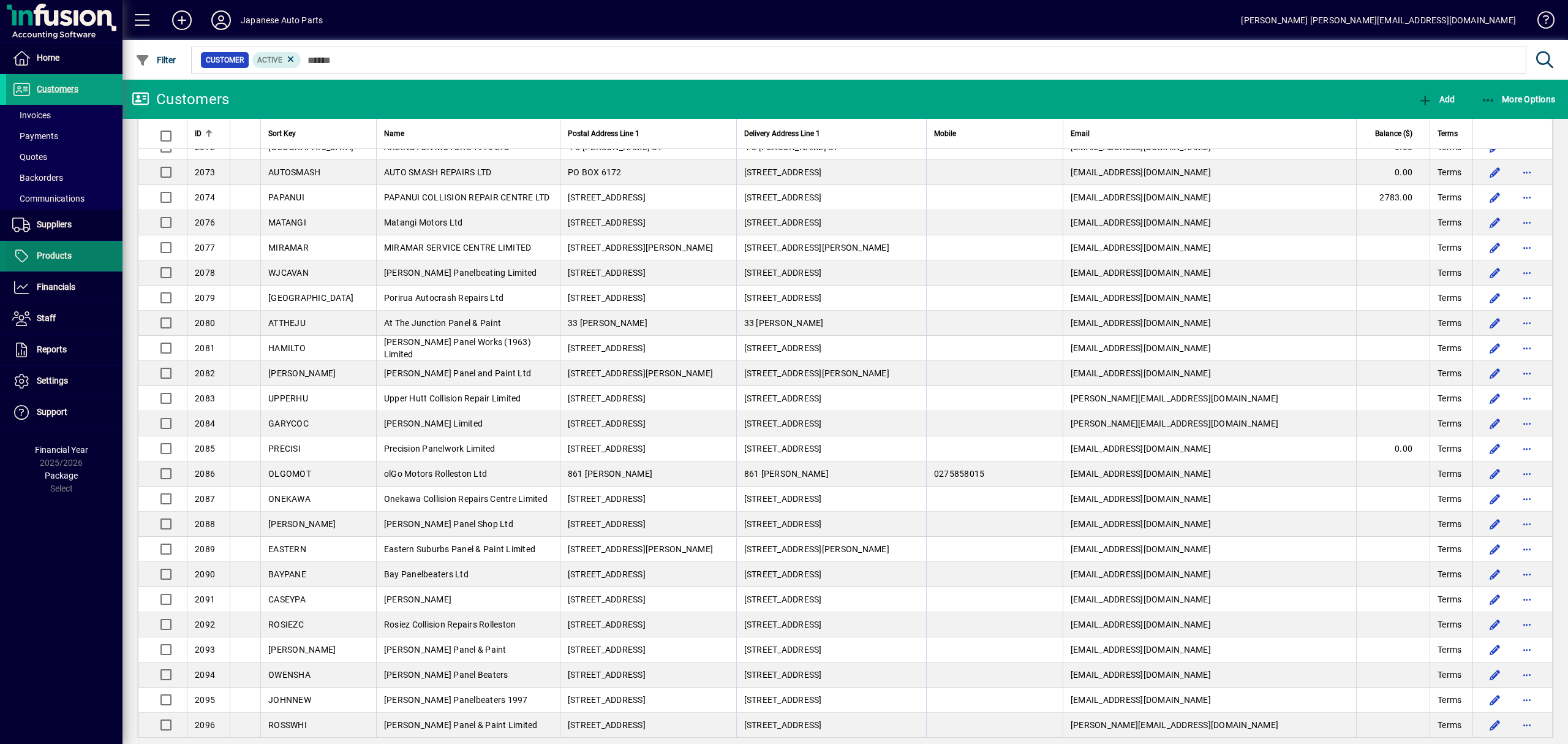
click at [71, 249] on span "Products" at bounding box center [38, 255] width 65 height 14
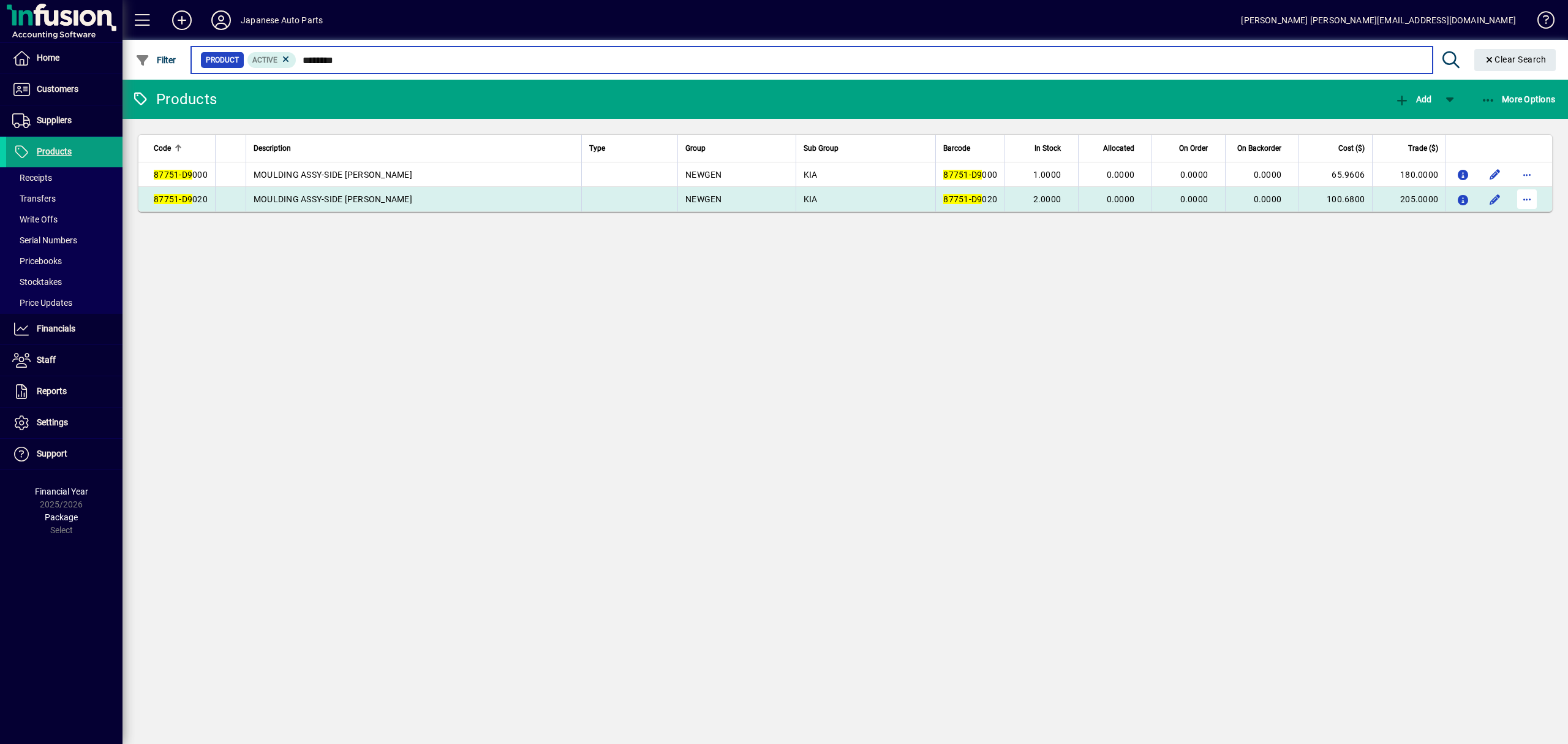
type input "********"
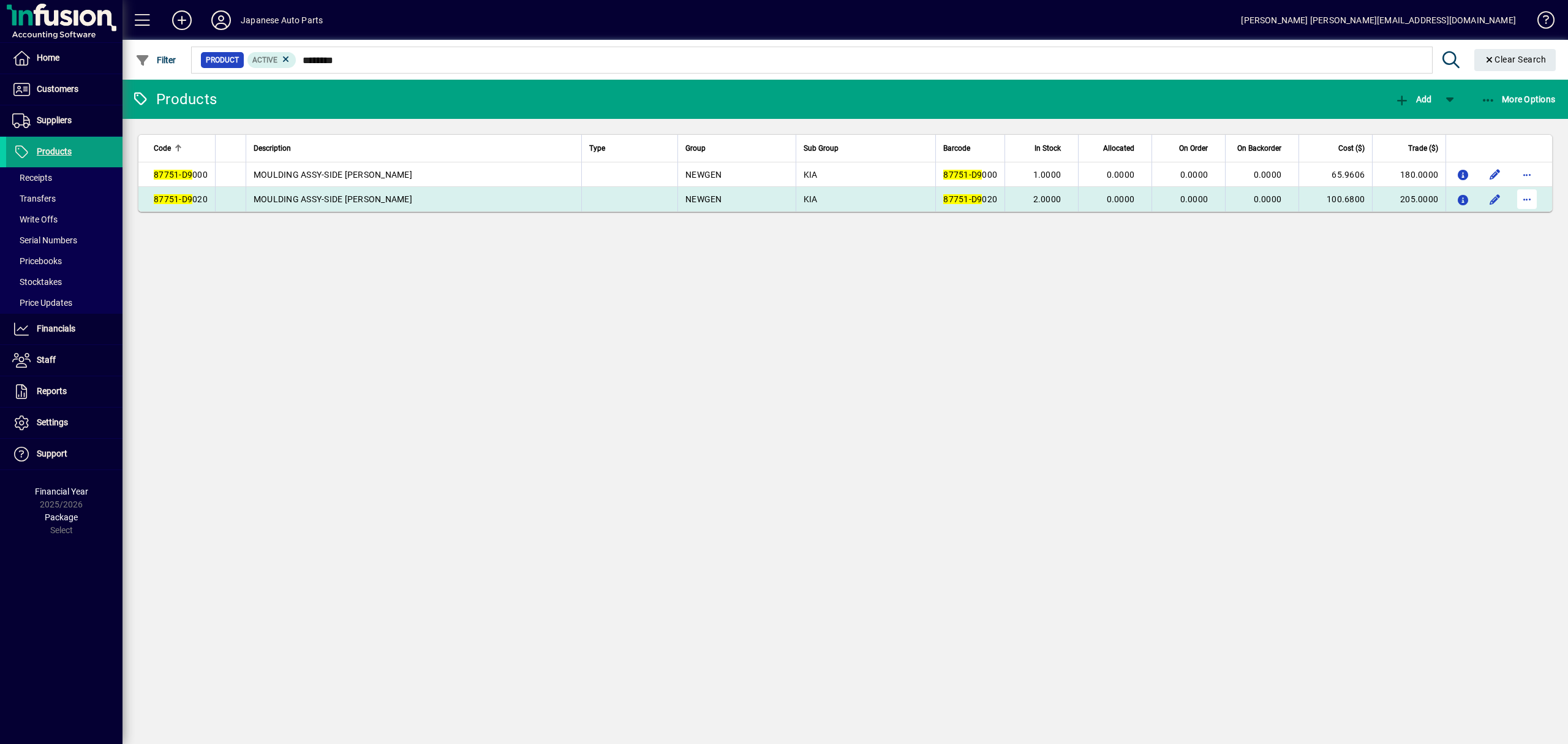
click at [1526, 203] on span "button" at bounding box center [1527, 199] width 30 height 30
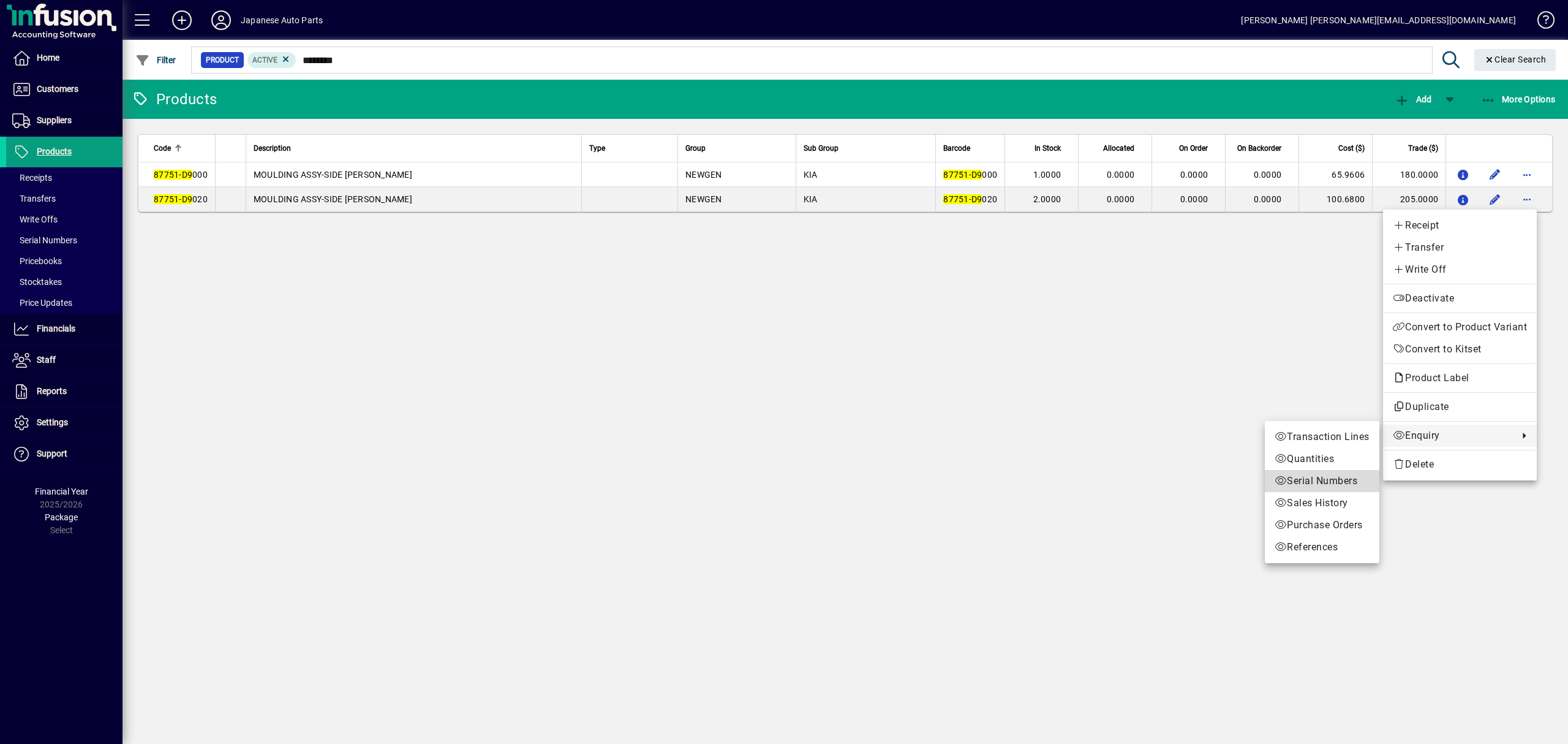
click at [1343, 475] on span "Serial Numbers" at bounding box center [1322, 480] width 95 height 14
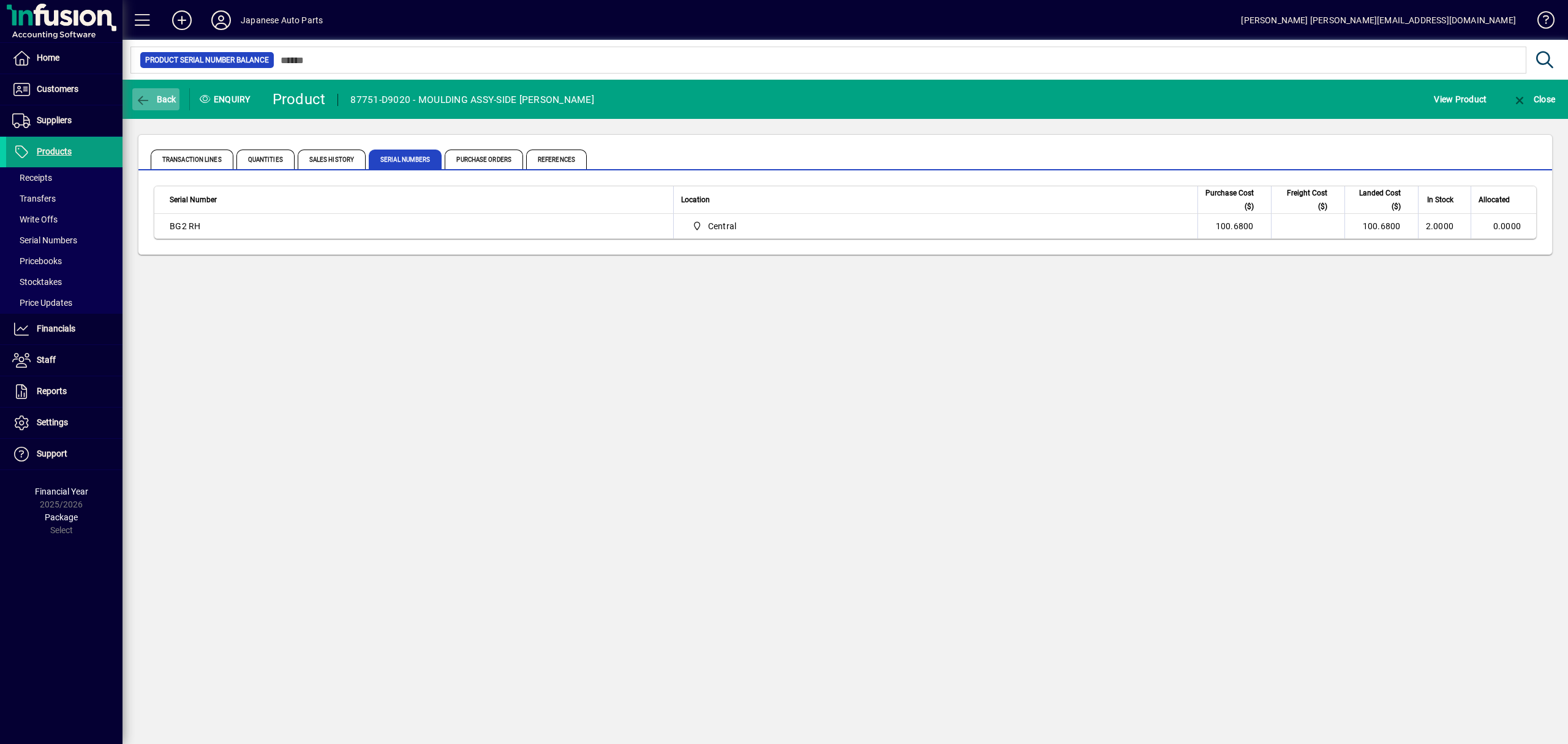
click at [160, 99] on span "Back" at bounding box center [156, 99] width 41 height 10
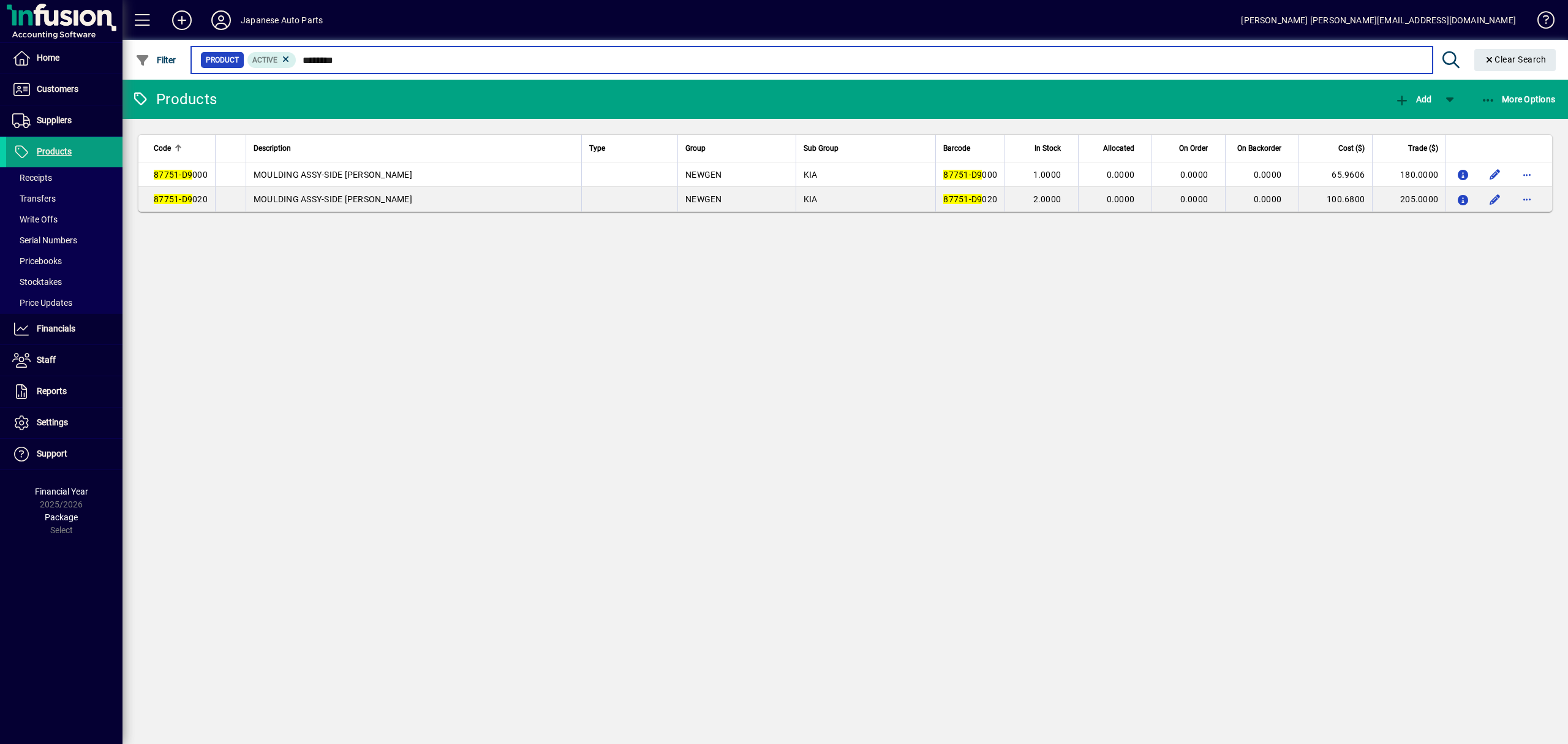
click at [323, 55] on input "********" at bounding box center [859, 60] width 1126 height 17
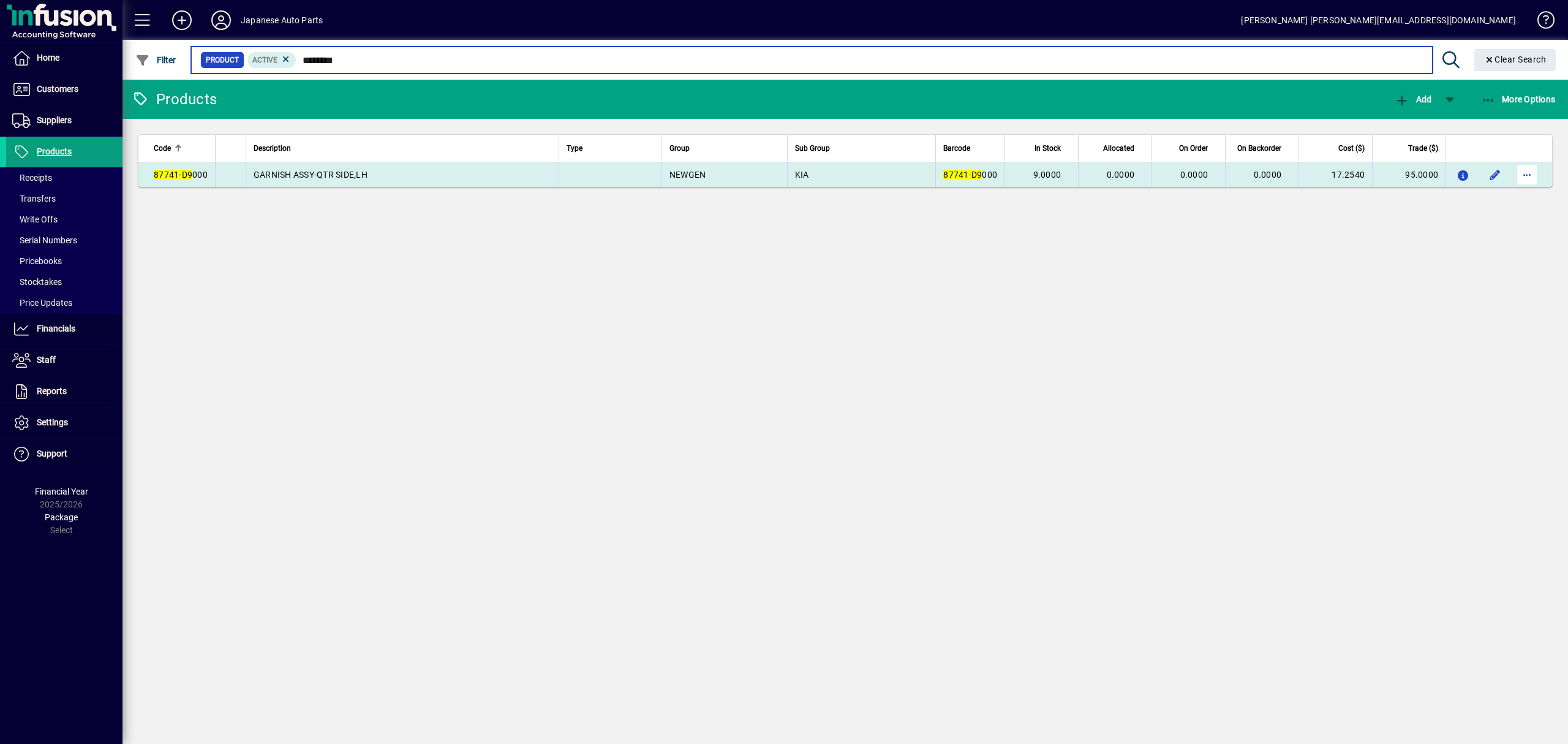
type input "********"
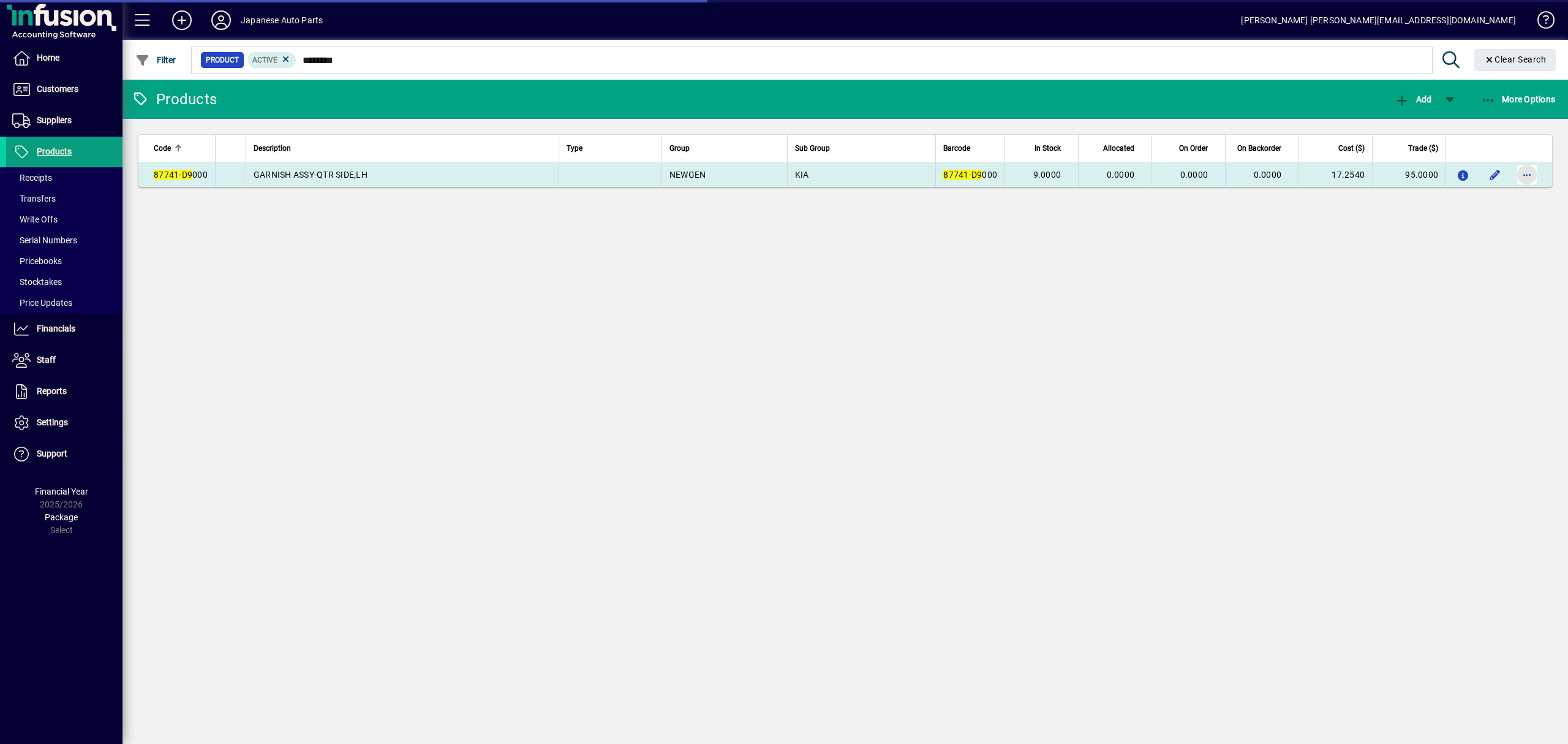
click at [1523, 172] on span "button" at bounding box center [1527, 175] width 30 height 30
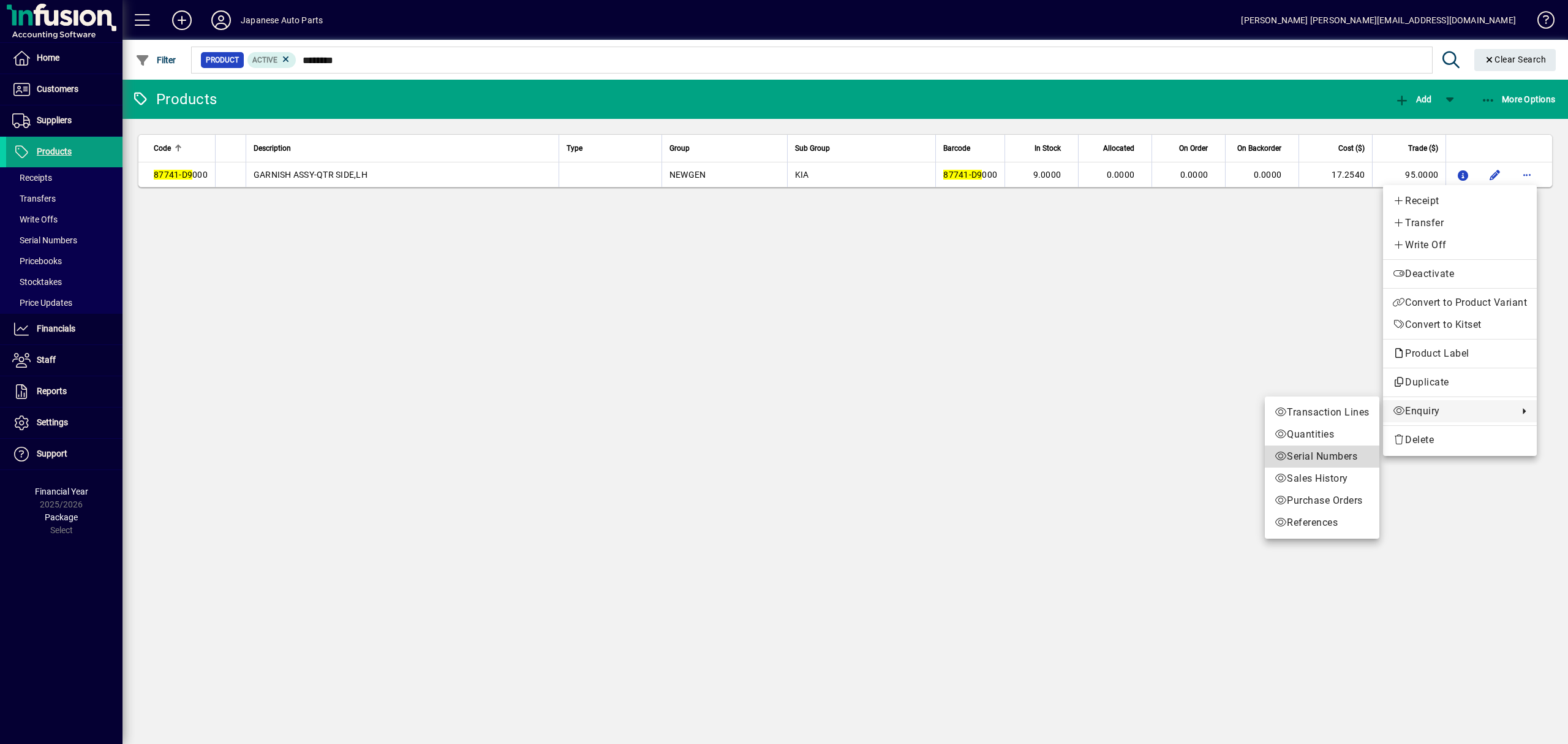
click at [1323, 458] on span "Serial Numbers" at bounding box center [1322, 456] width 95 height 14
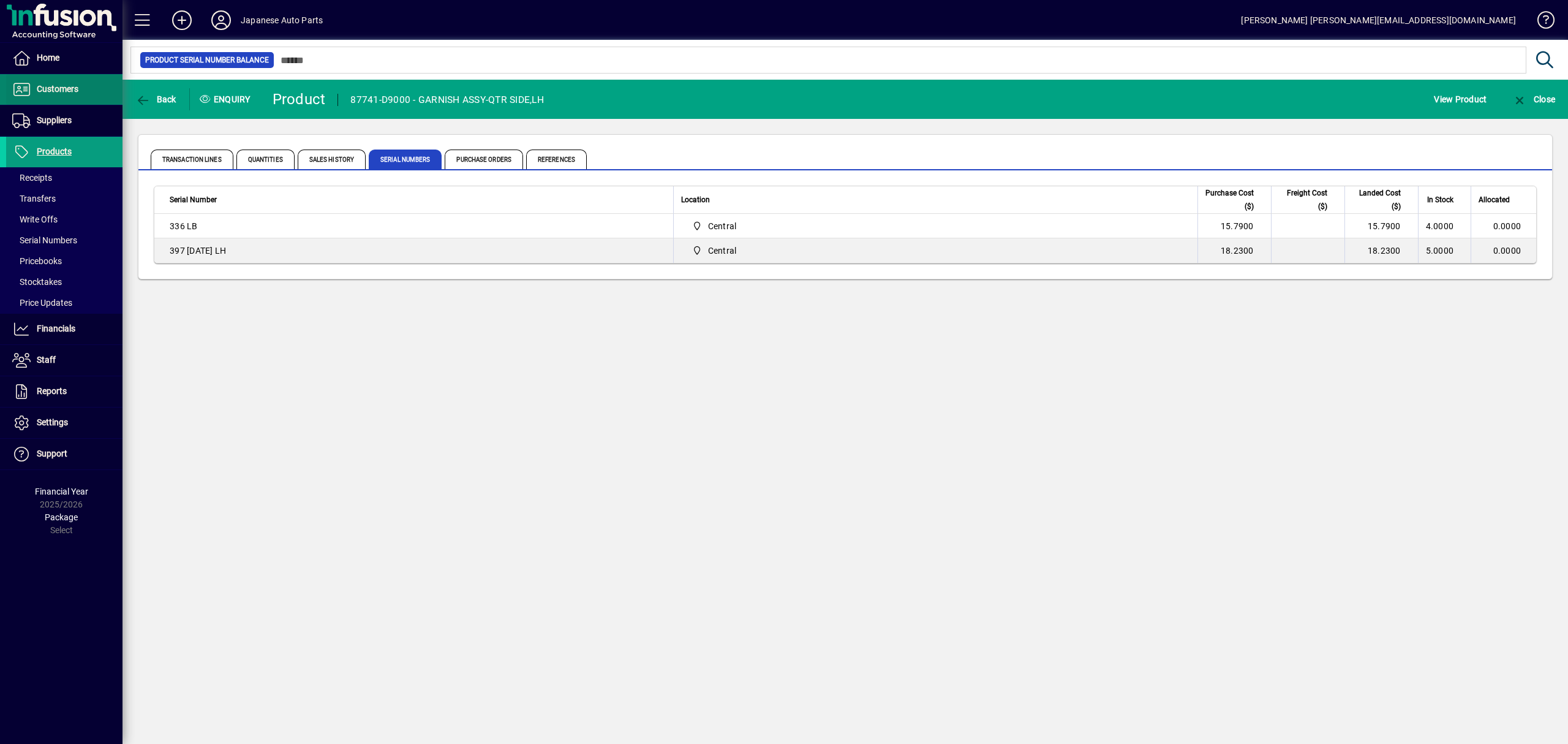
click at [61, 94] on span "Customers" at bounding box center [41, 88] width 72 height 14
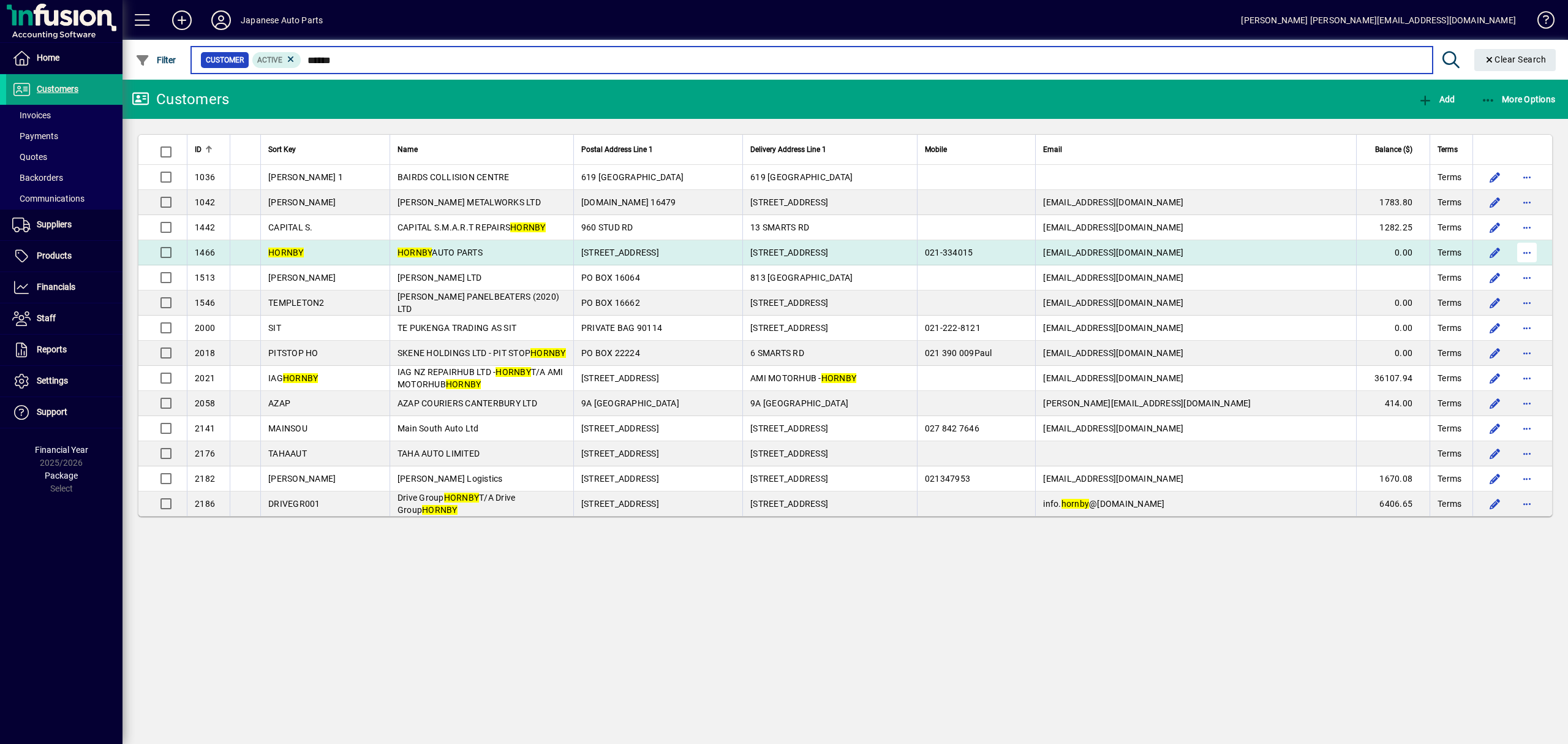
type input "******"
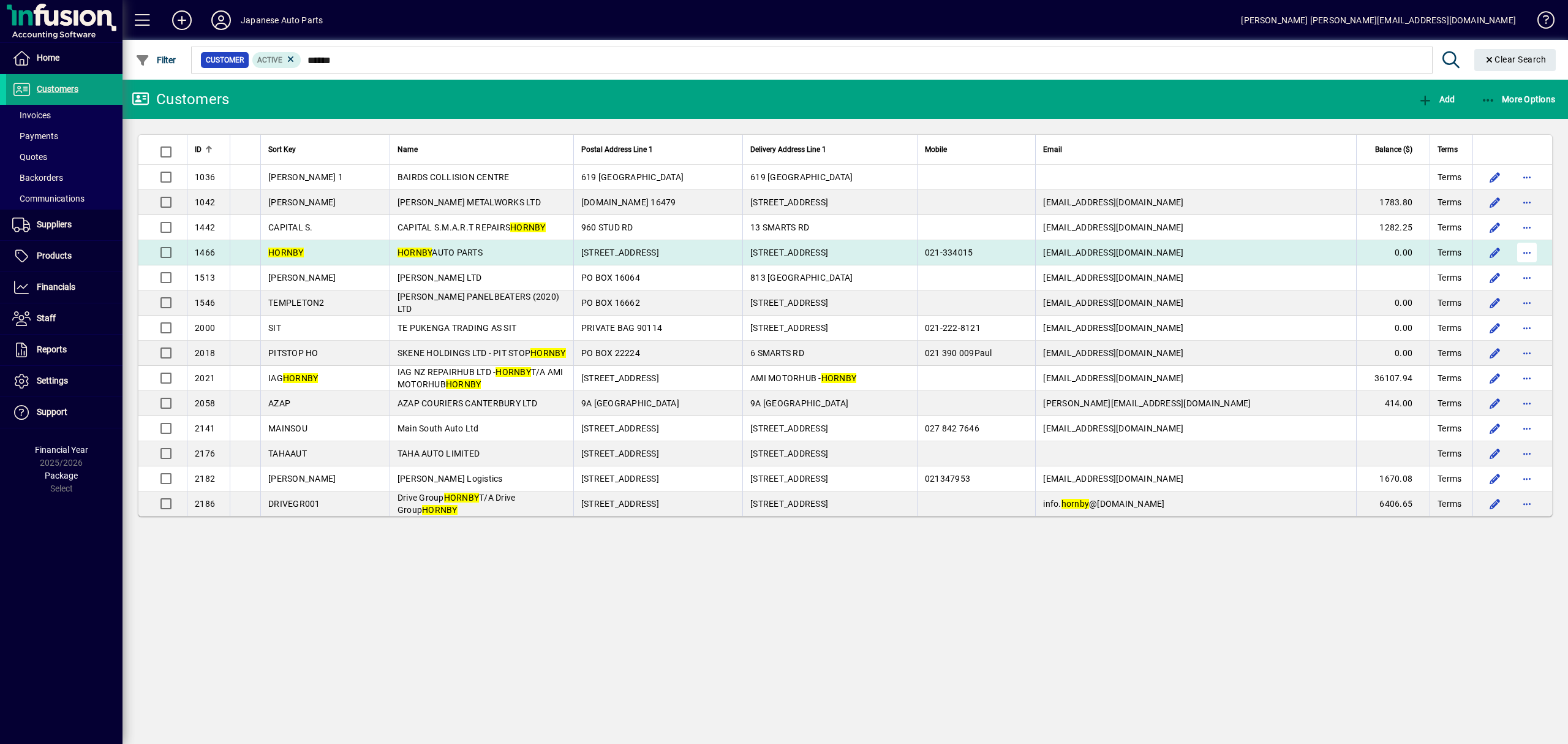
click at [1532, 249] on span "button" at bounding box center [1527, 252] width 30 height 30
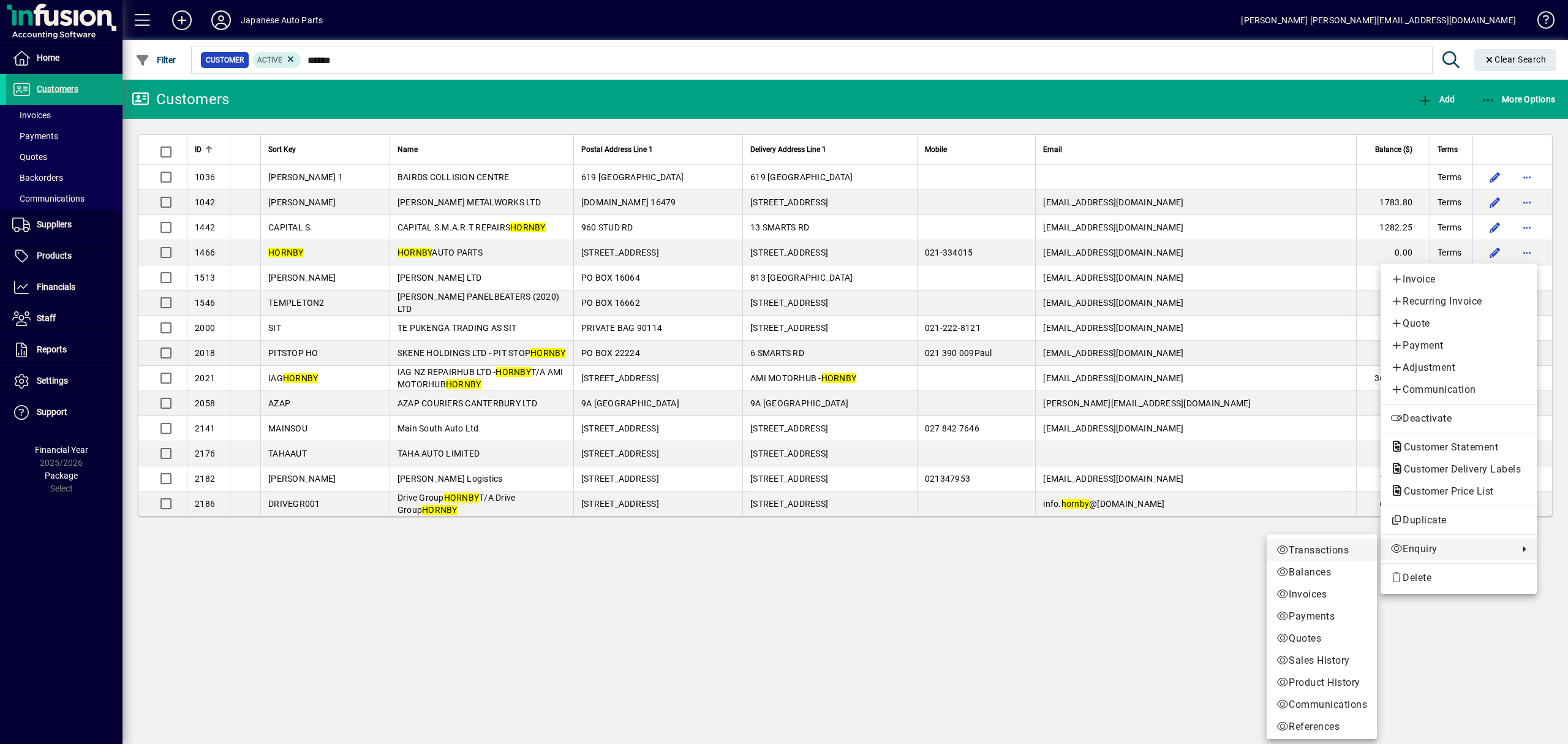
click at [1327, 549] on span "Transactions" at bounding box center [1322, 549] width 90 height 14
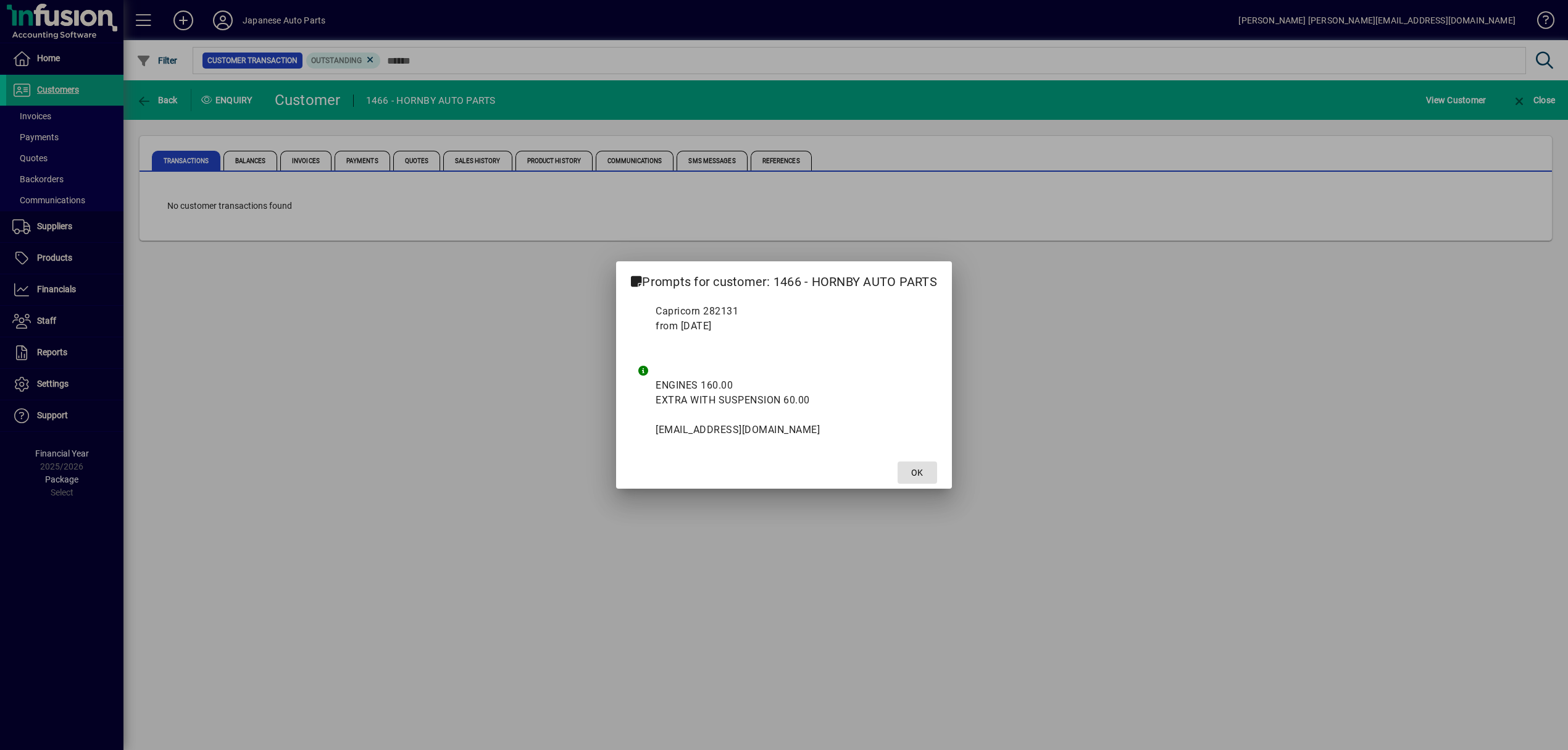
click at [904, 483] on span at bounding box center [917, 472] width 40 height 30
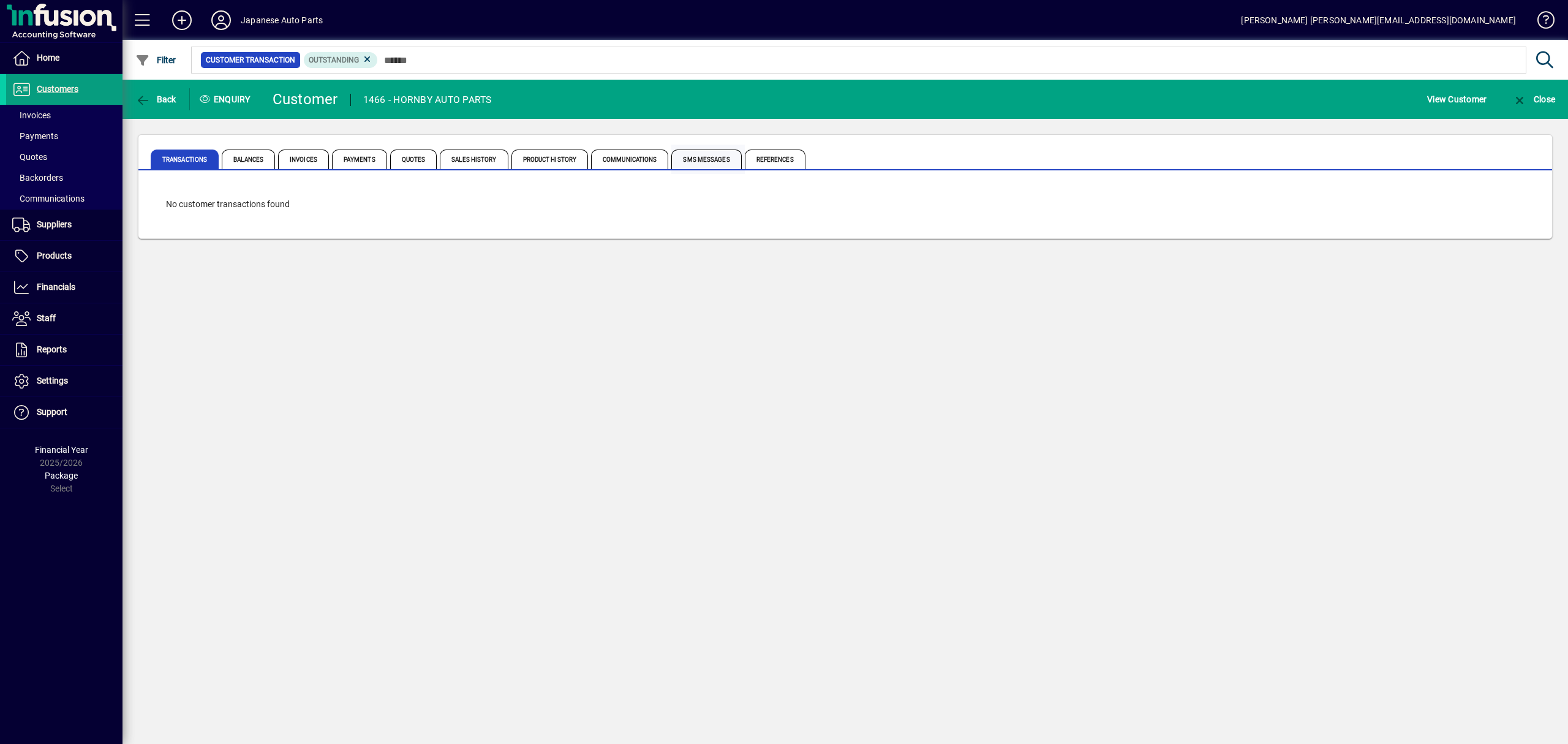
click at [698, 158] on span "SMS Messages" at bounding box center [706, 159] width 70 height 19
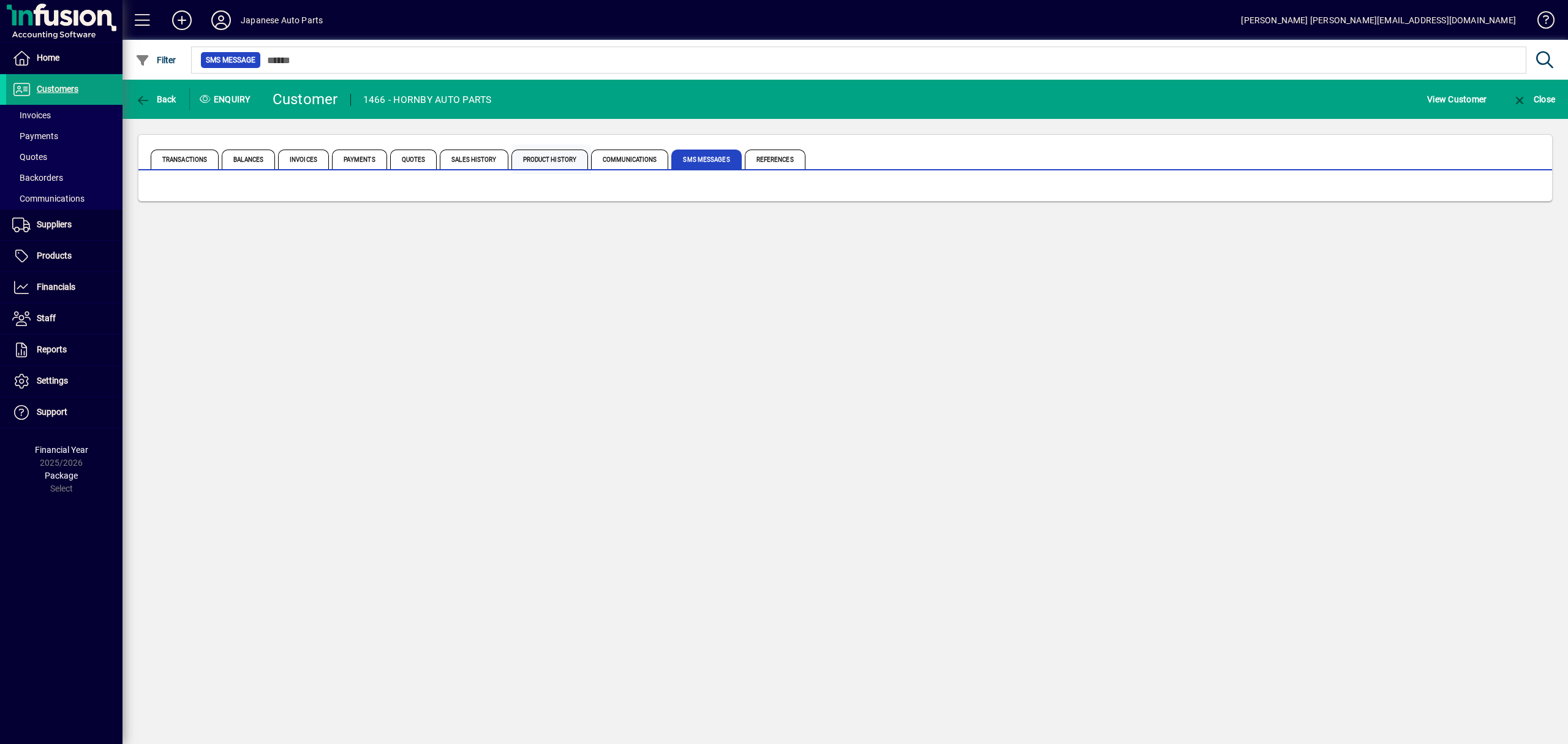
click at [540, 161] on span "Product History" at bounding box center [550, 159] width 77 height 19
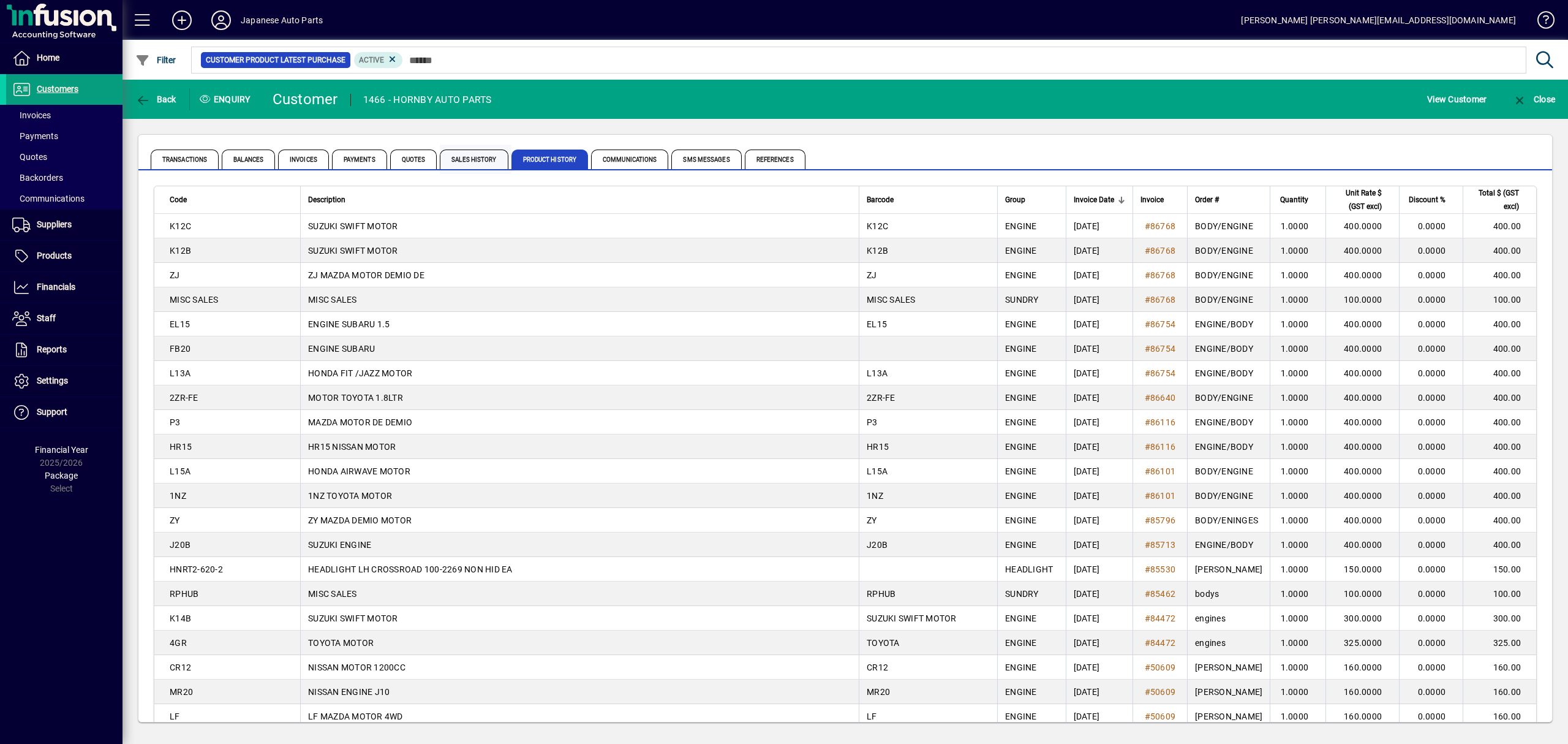
click at [494, 161] on span "Sales History" at bounding box center [473, 159] width 68 height 19
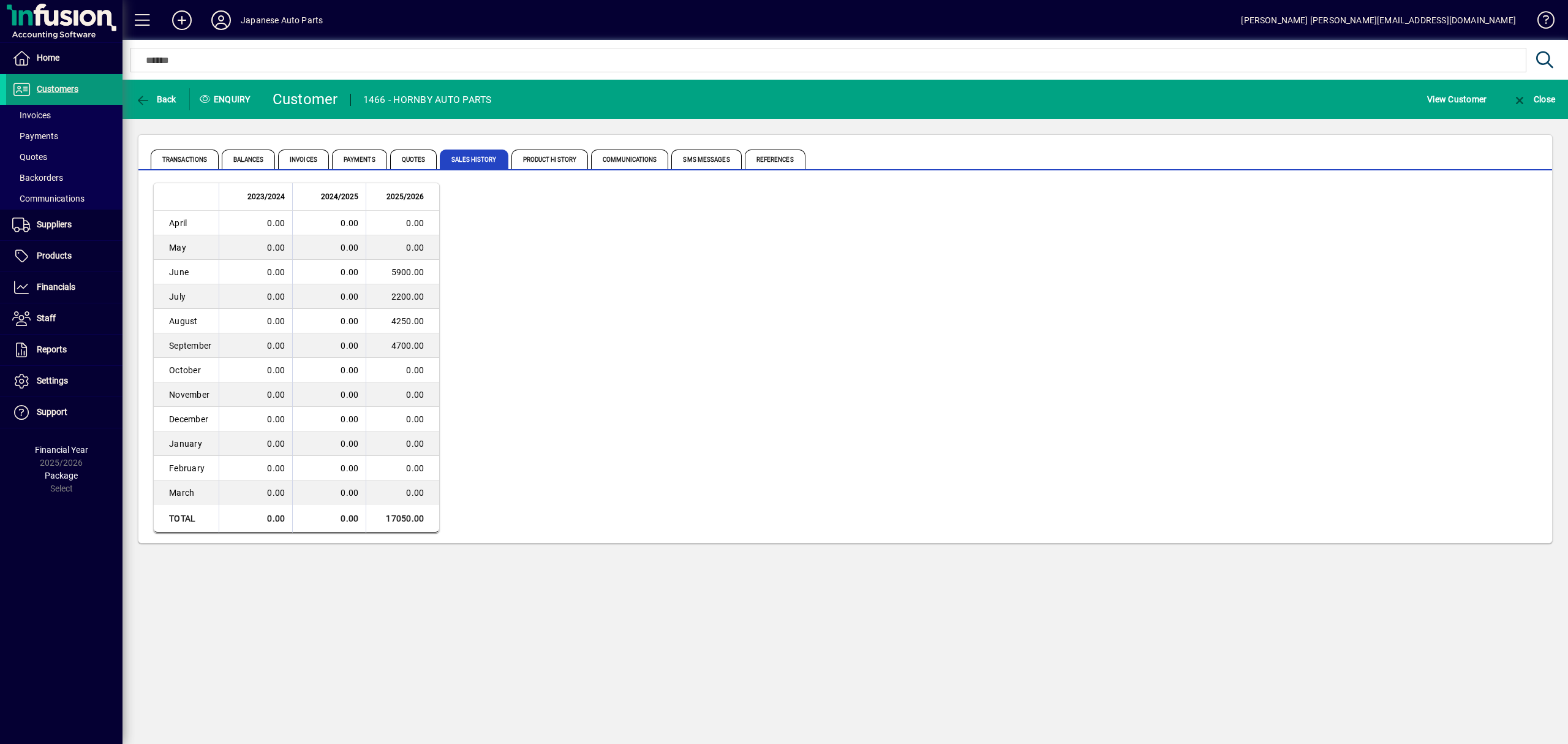
click at [55, 96] on span "Customers" at bounding box center [41, 88] width 72 height 14
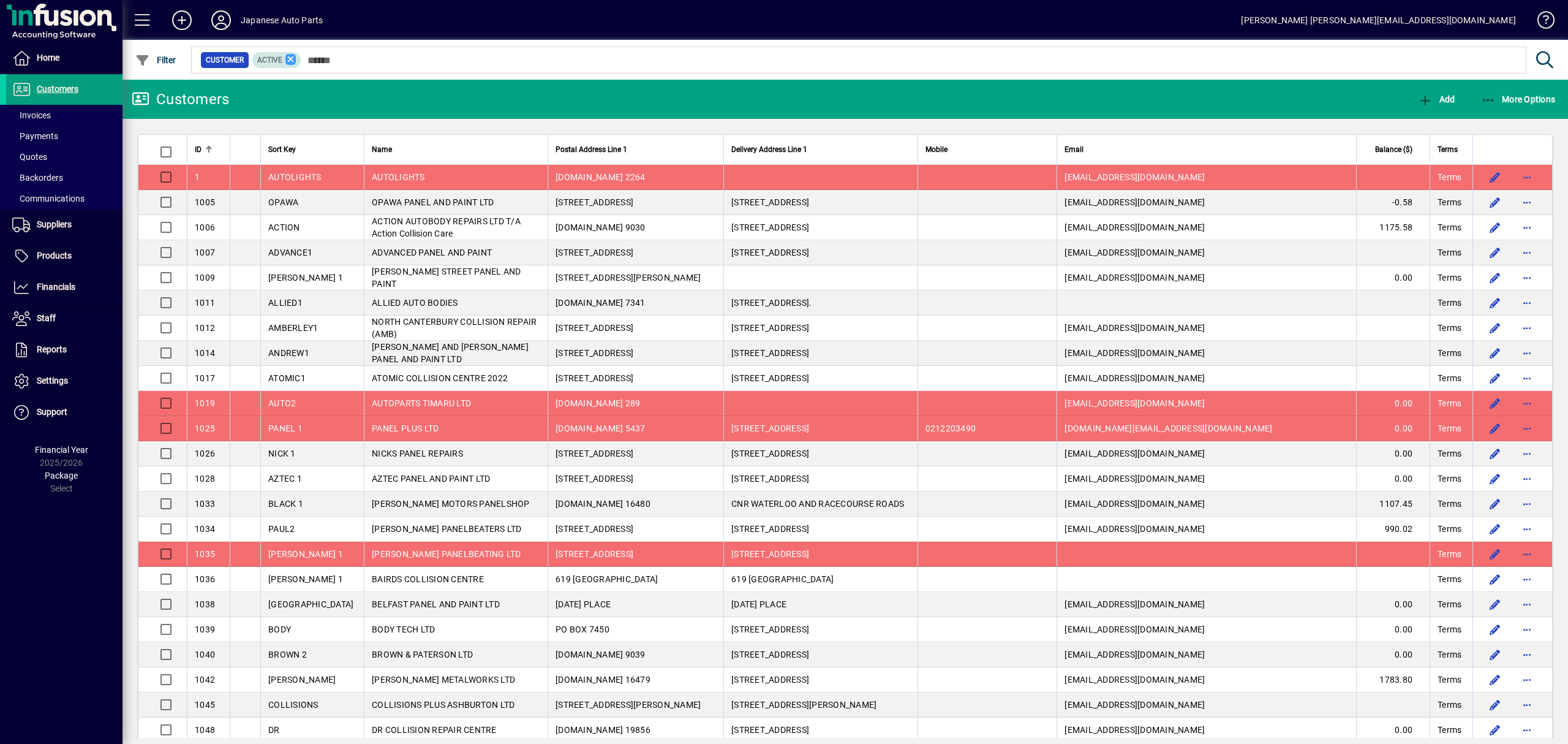
click at [295, 60] on icon at bounding box center [290, 59] width 11 height 11
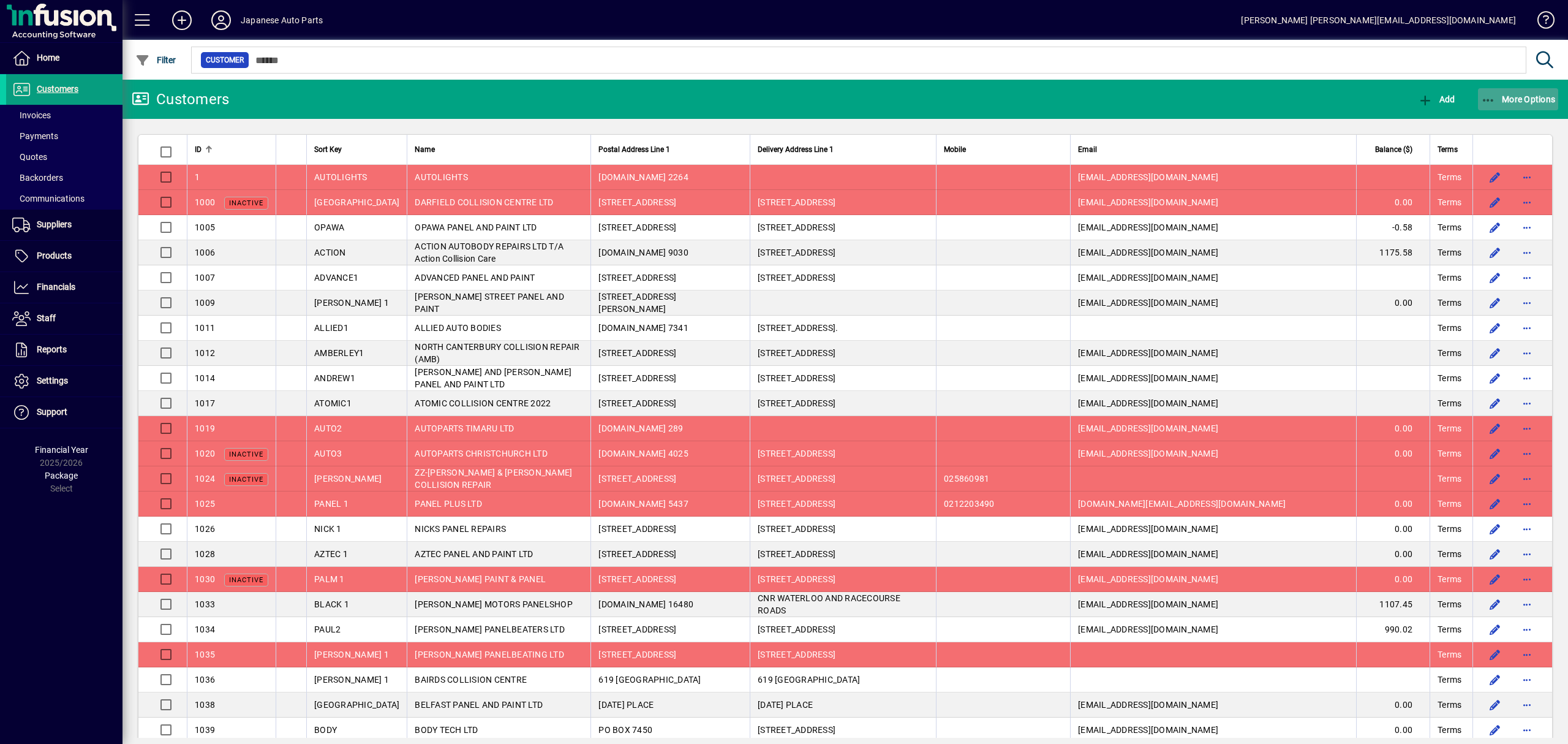
click at [1499, 92] on span "button" at bounding box center [1519, 99] width 81 height 30
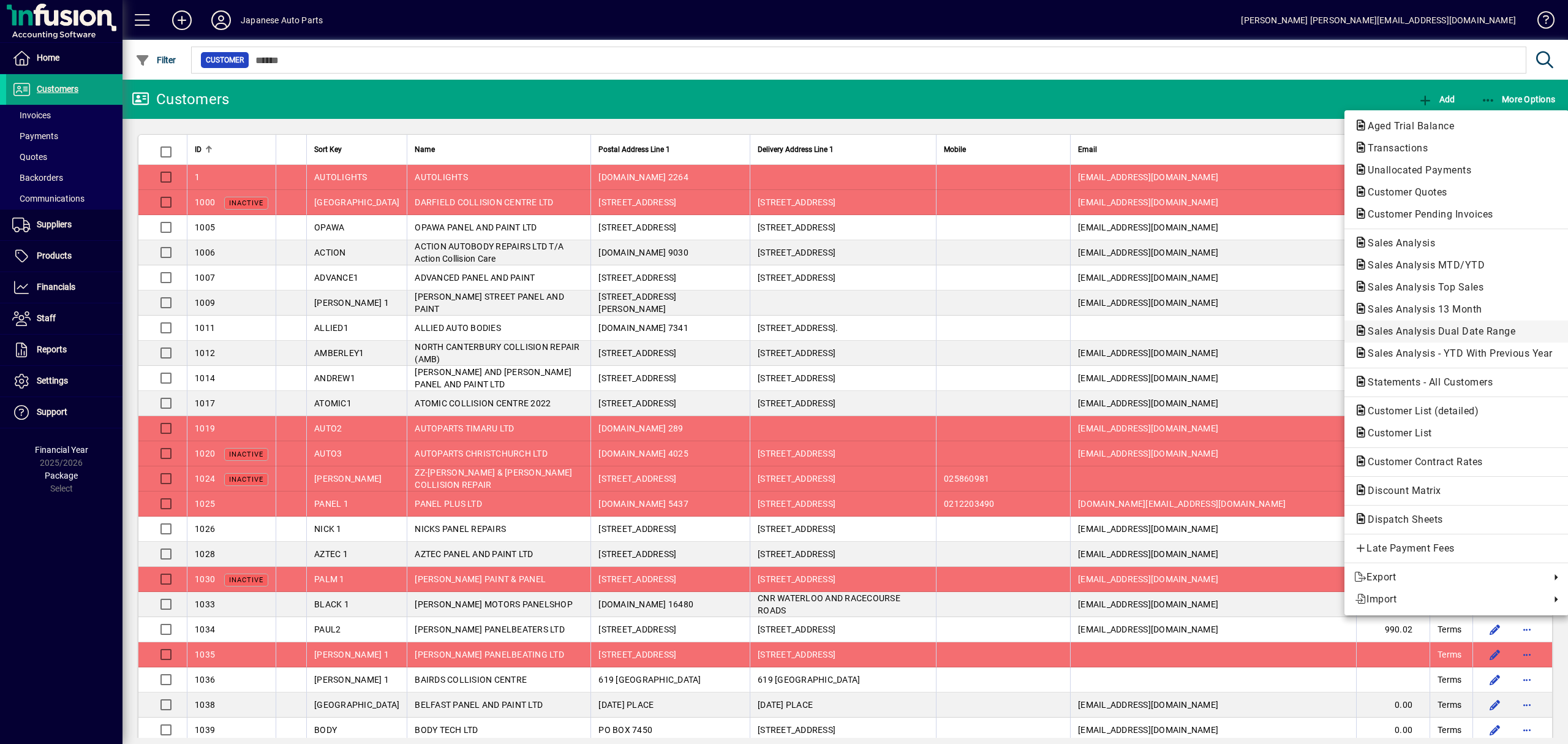
click at [1432, 324] on span "Sales Analysis Dual Date Range" at bounding box center [1457, 331] width 205 height 14
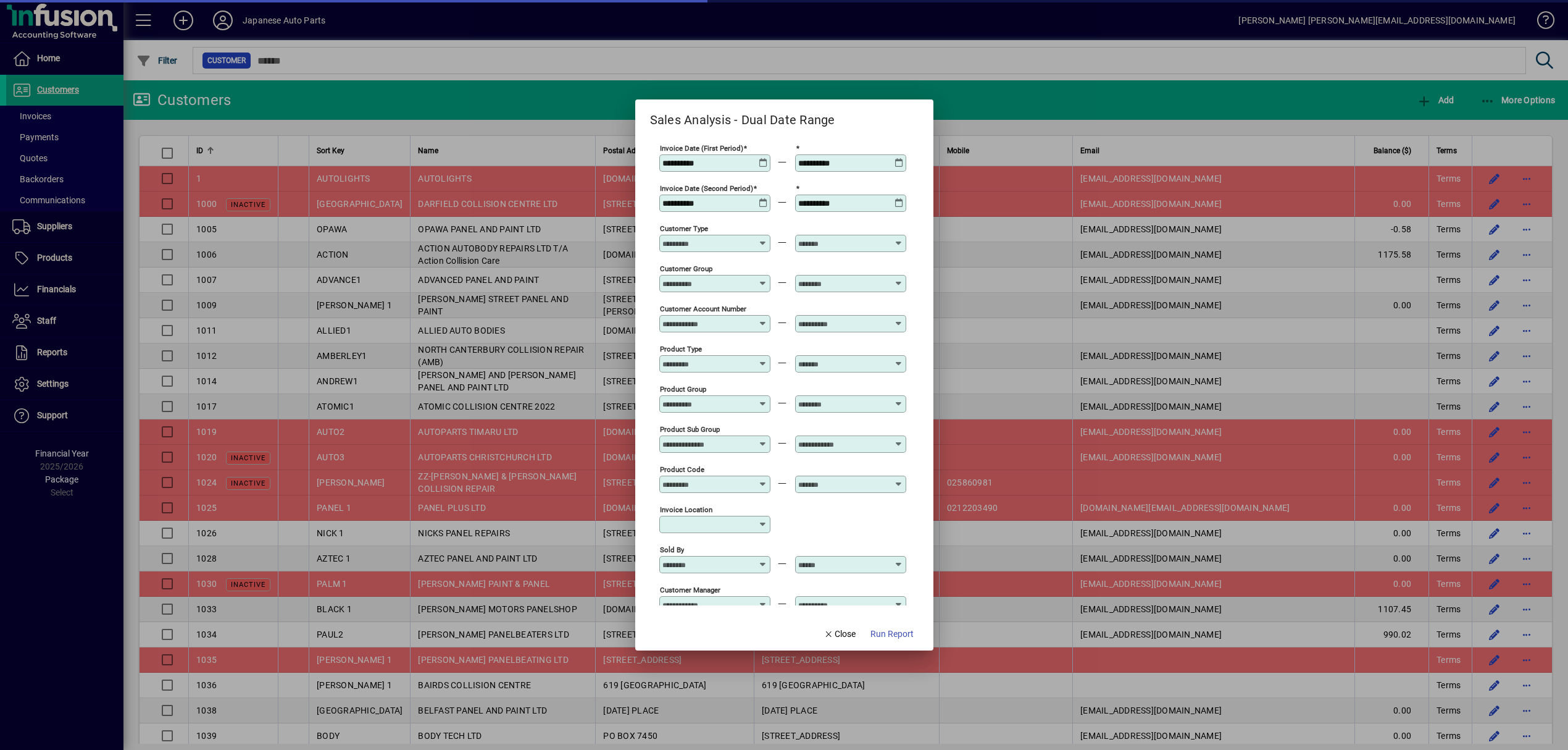
type input "**********"
type input "*"
type input "**********"
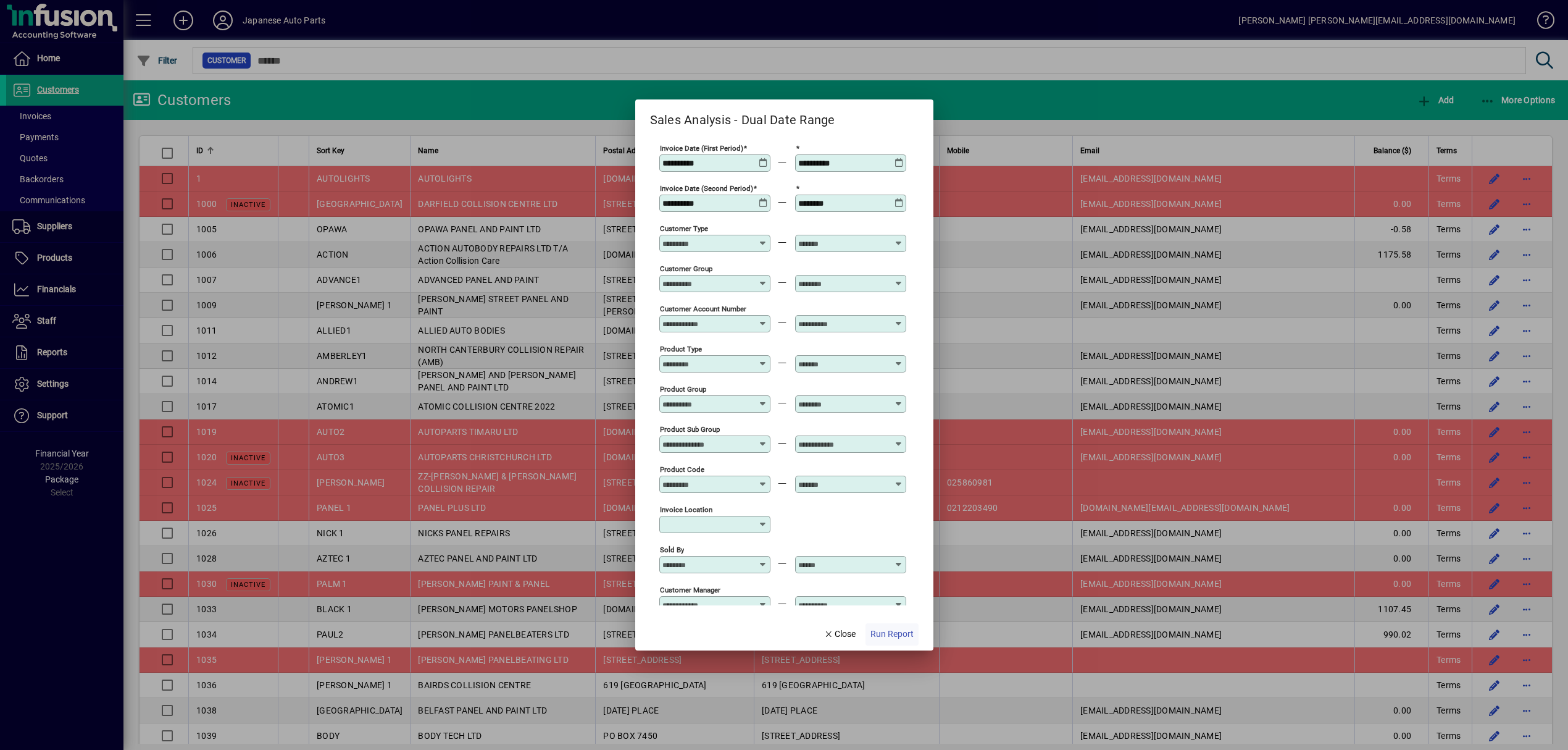
type input "**********"
click at [895, 630] on span "Run Report" at bounding box center [892, 633] width 44 height 13
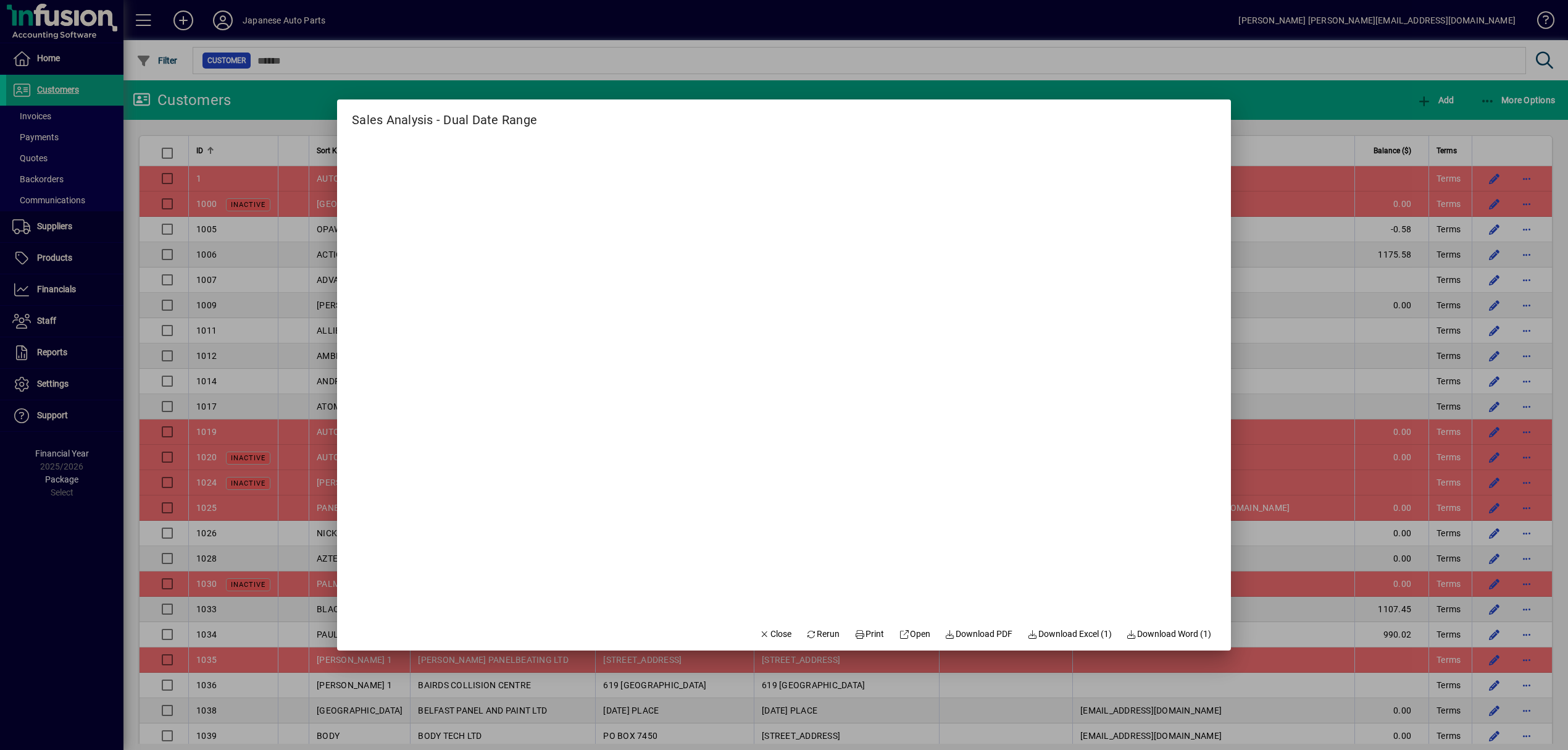
click at [1275, 94] on div at bounding box center [784, 375] width 1568 height 750
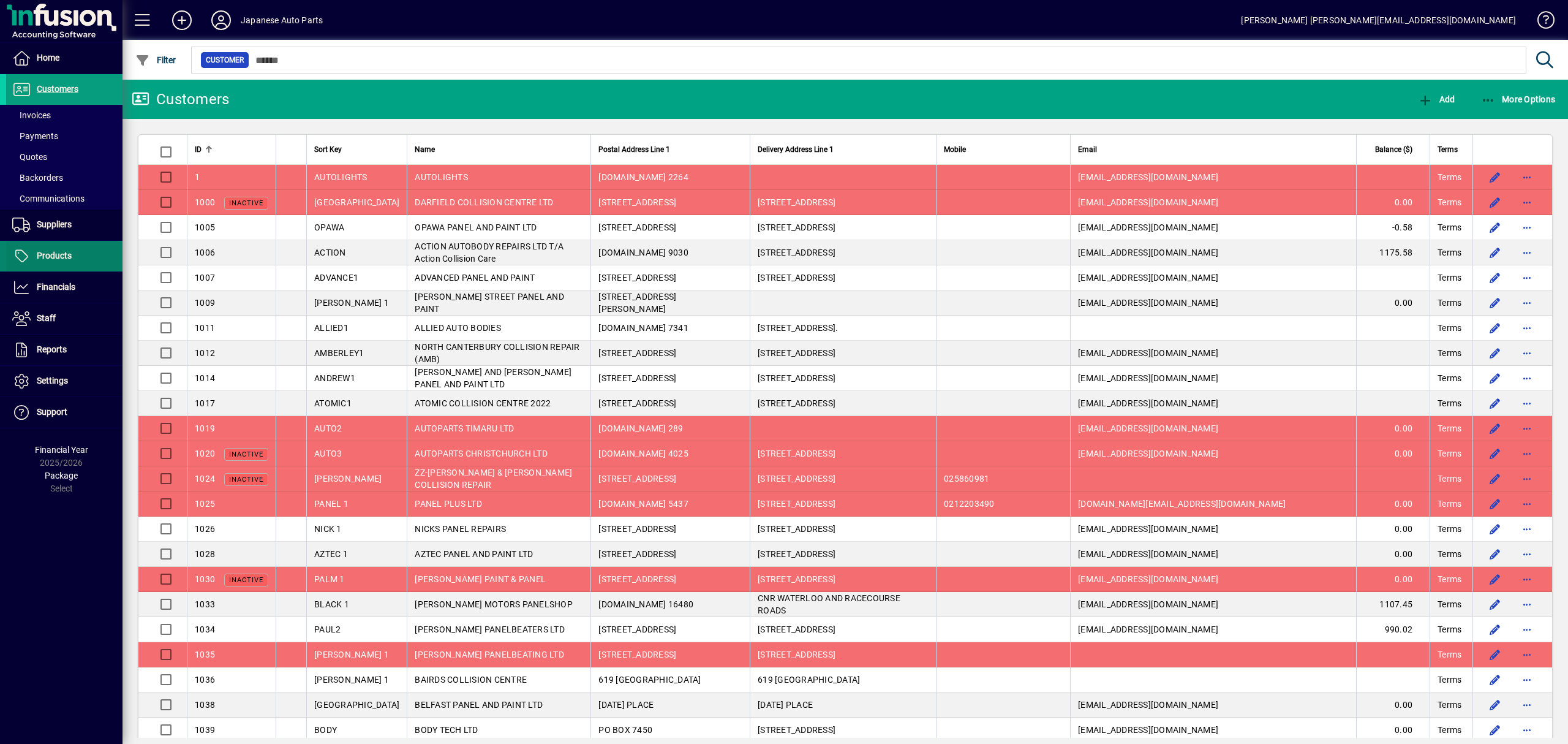
click at [89, 246] on span at bounding box center [63, 255] width 116 height 30
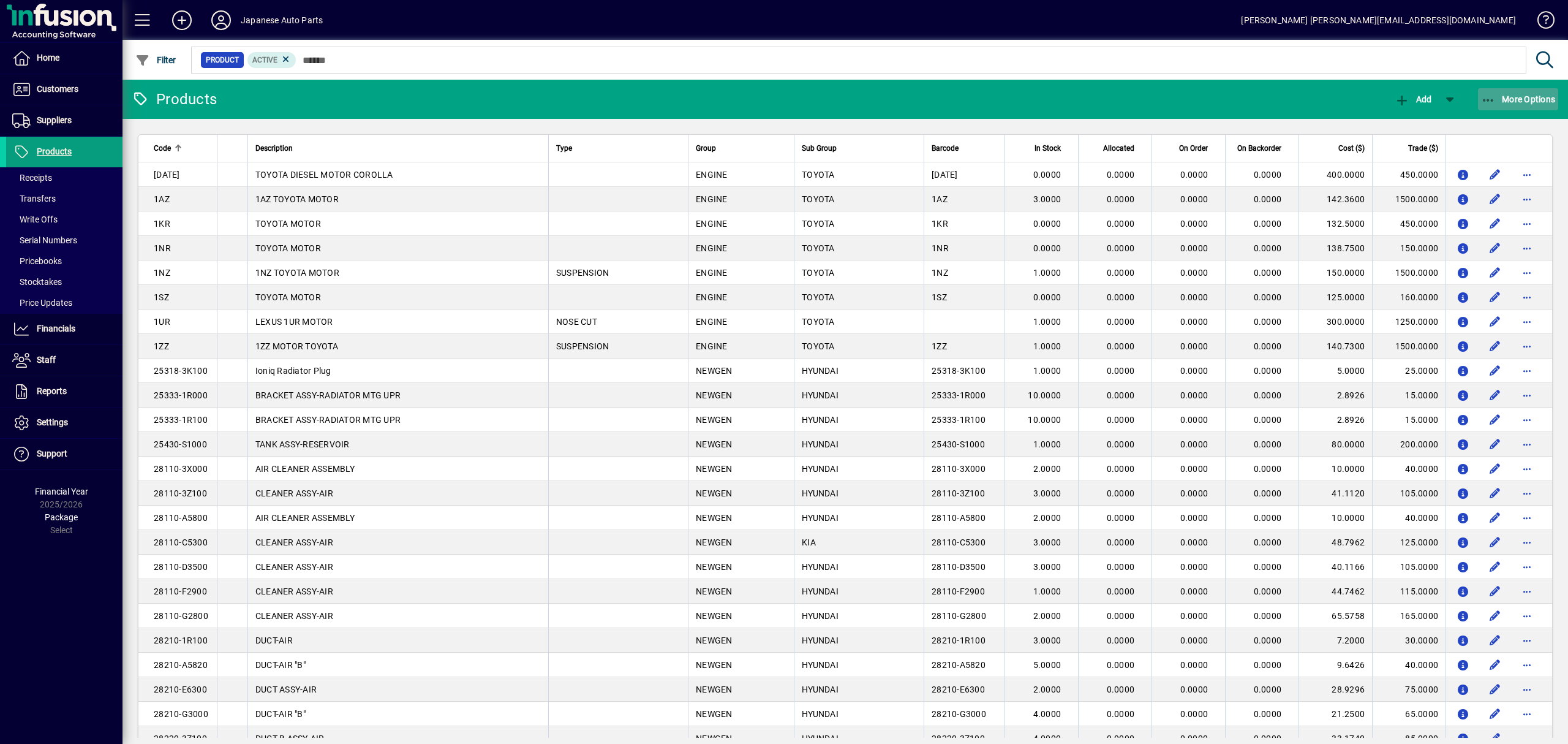
click at [1503, 108] on span "button" at bounding box center [1519, 99] width 81 height 30
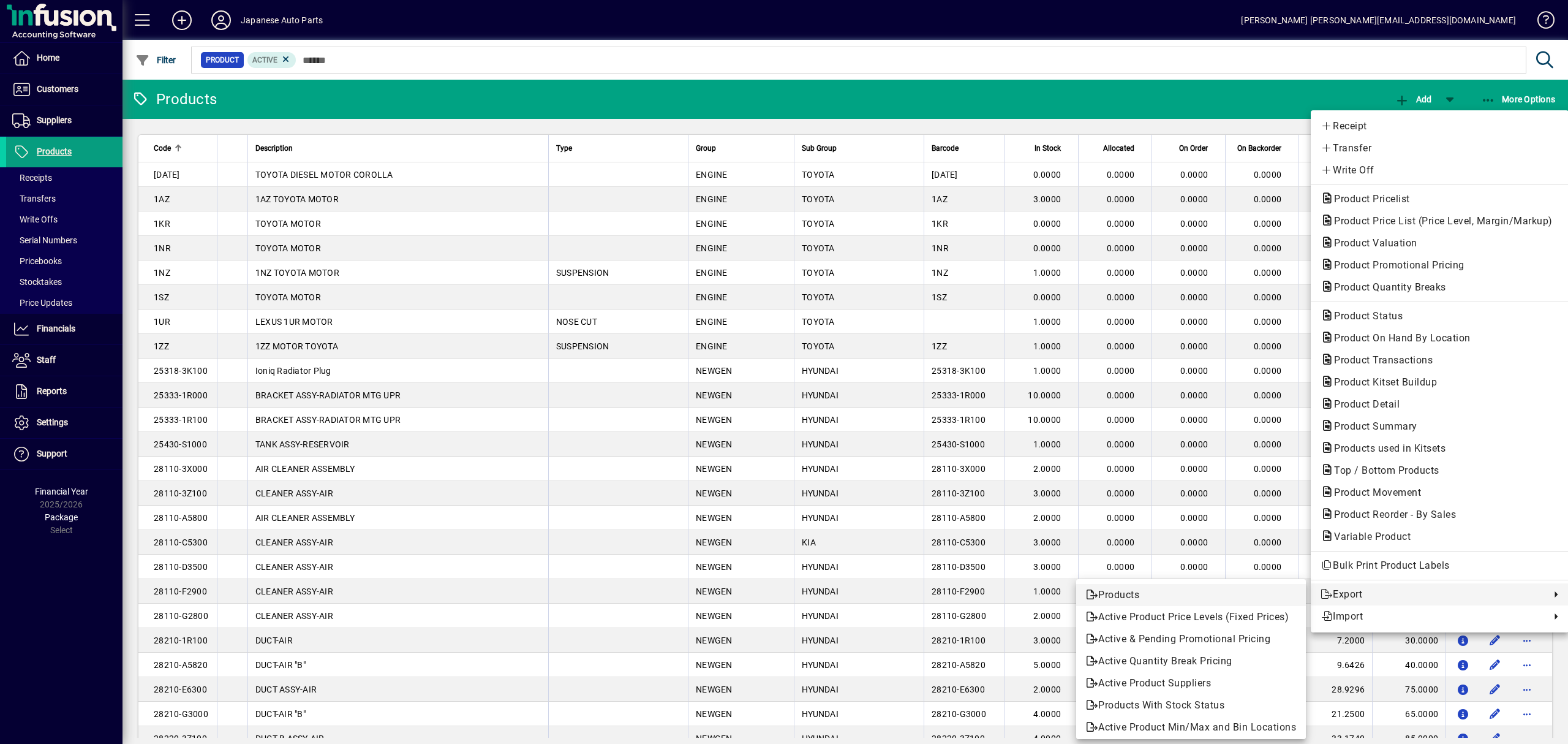
click at [1133, 603] on link "Products" at bounding box center [1191, 594] width 229 height 22
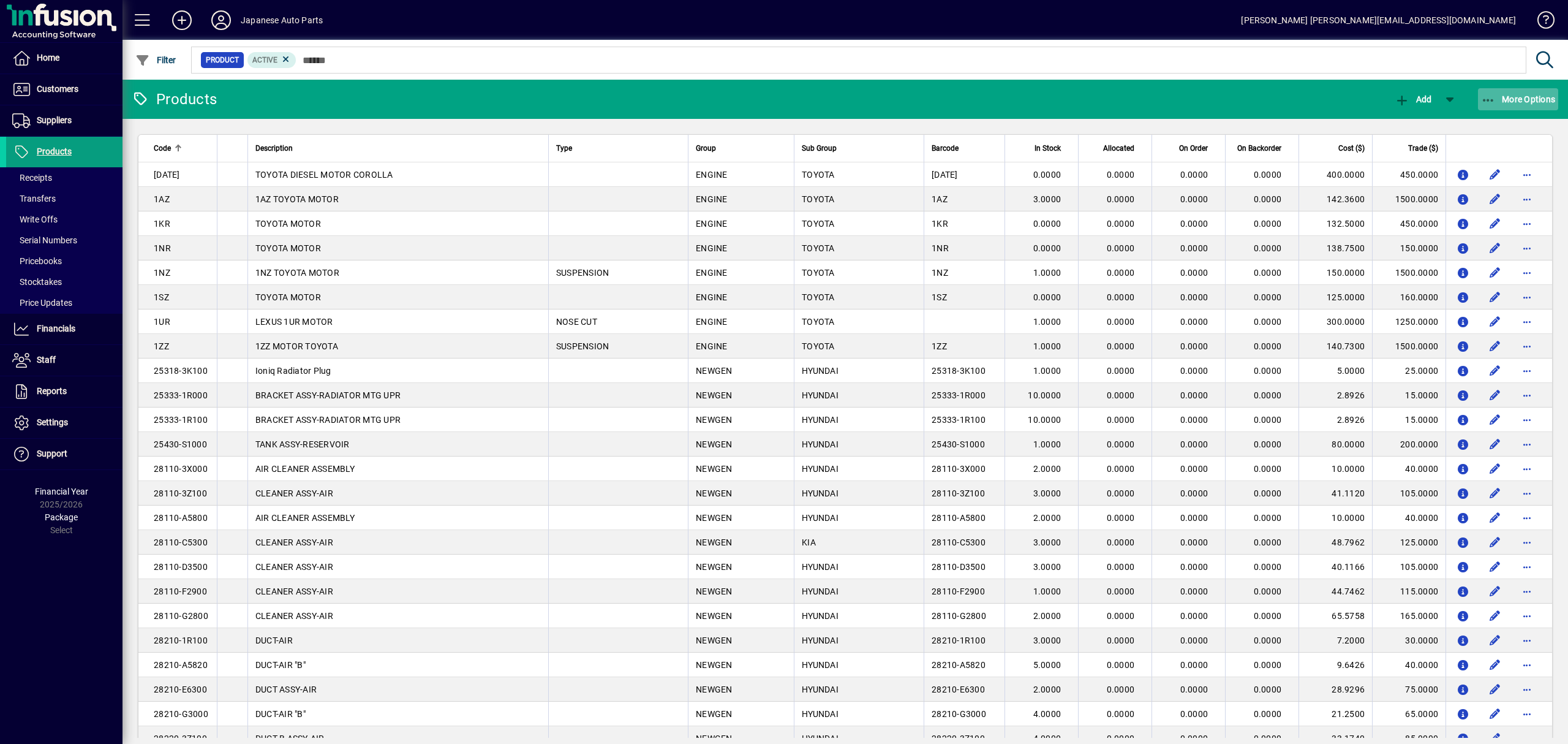
click at [1502, 106] on span "button" at bounding box center [1519, 99] width 81 height 30
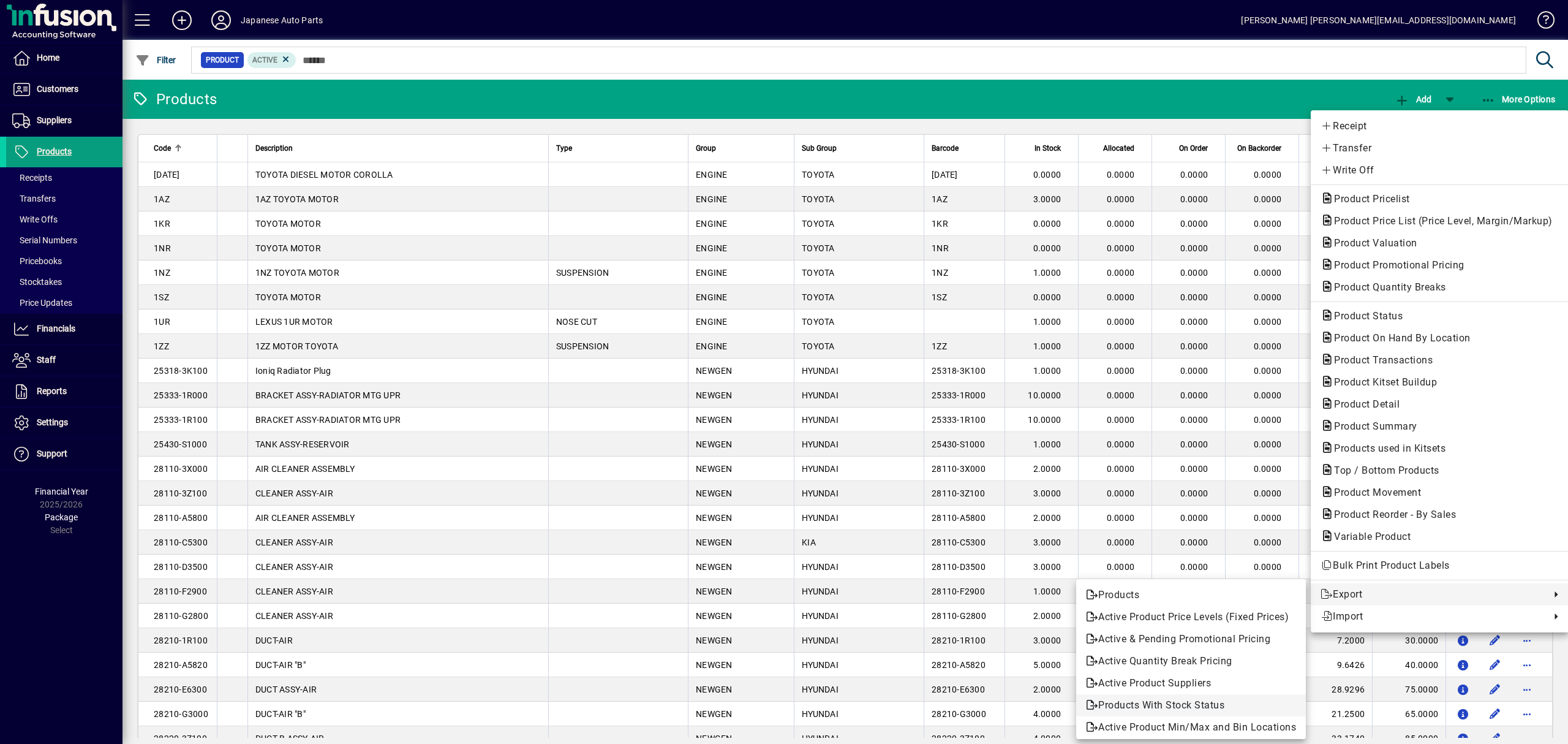
click at [1216, 706] on span "Products With Stock Status" at bounding box center [1191, 705] width 210 height 14
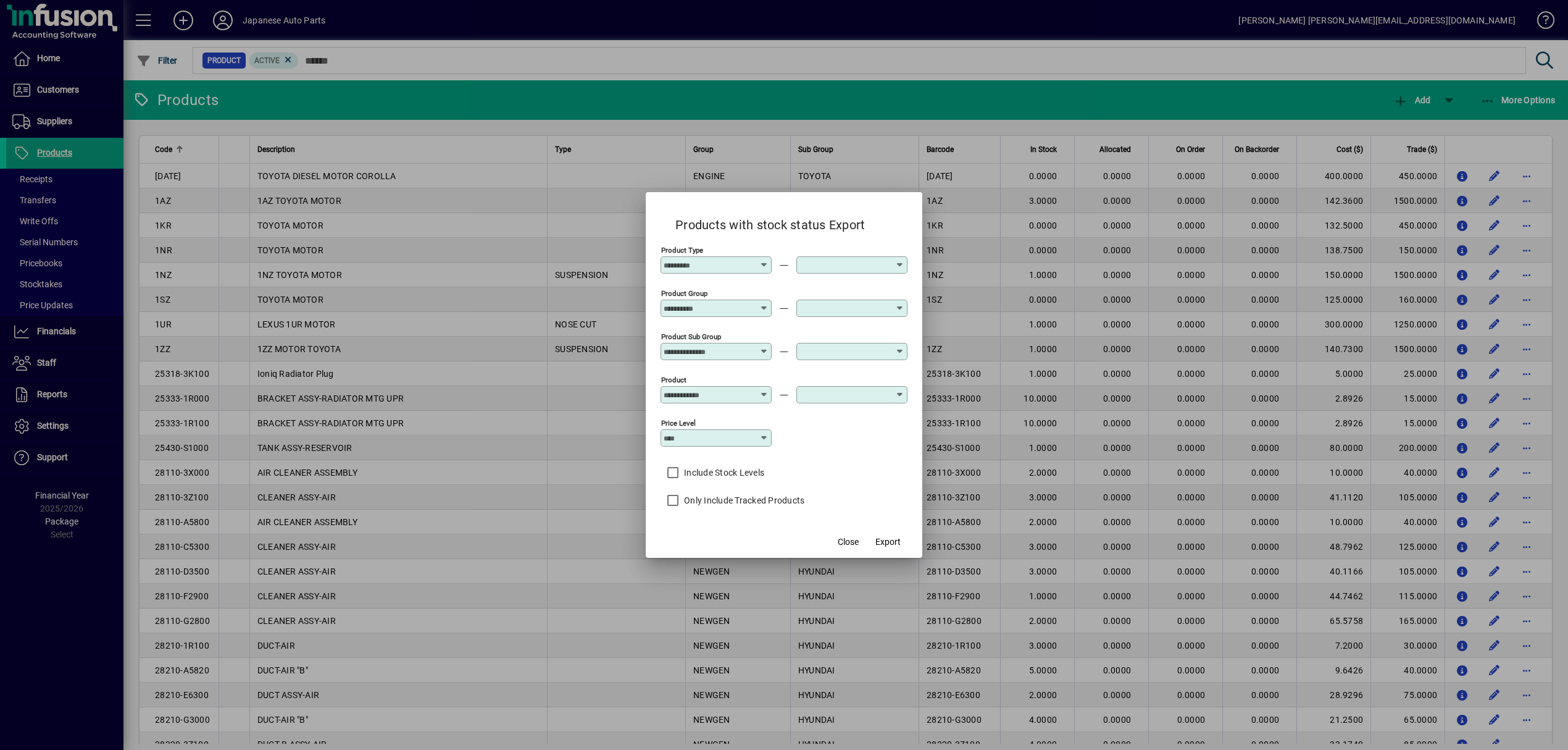
click at [729, 344] on div "Product Sub Group" at bounding box center [716, 351] width 111 height 17
click at [715, 295] on div "Product Group" at bounding box center [716, 302] width 111 height 30
click at [715, 307] on input "Product Group" at bounding box center [711, 308] width 96 height 10
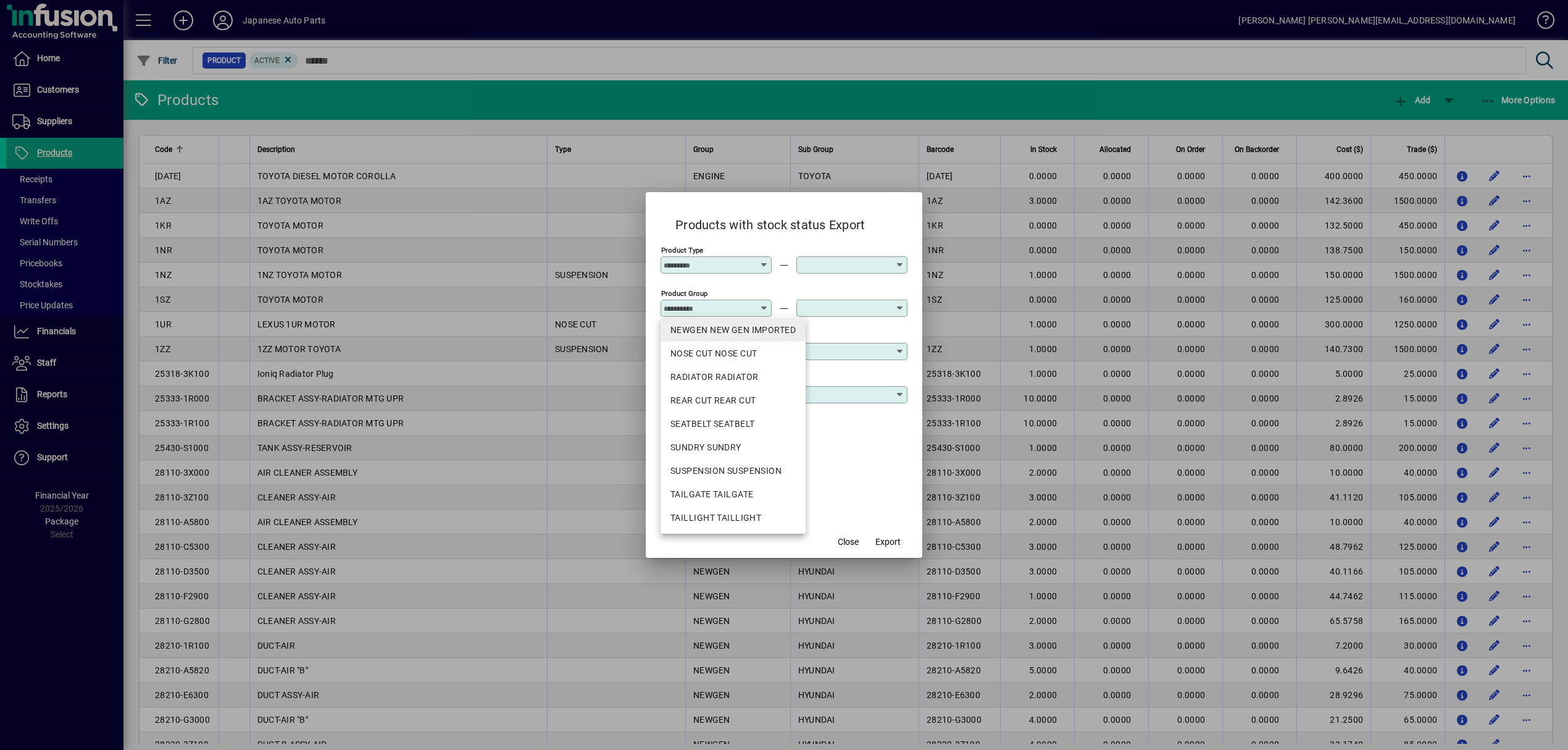
click at [734, 334] on div "NEWGEN NEW GEN IMPORTED" at bounding box center [733, 329] width 126 height 13
type input "**********"
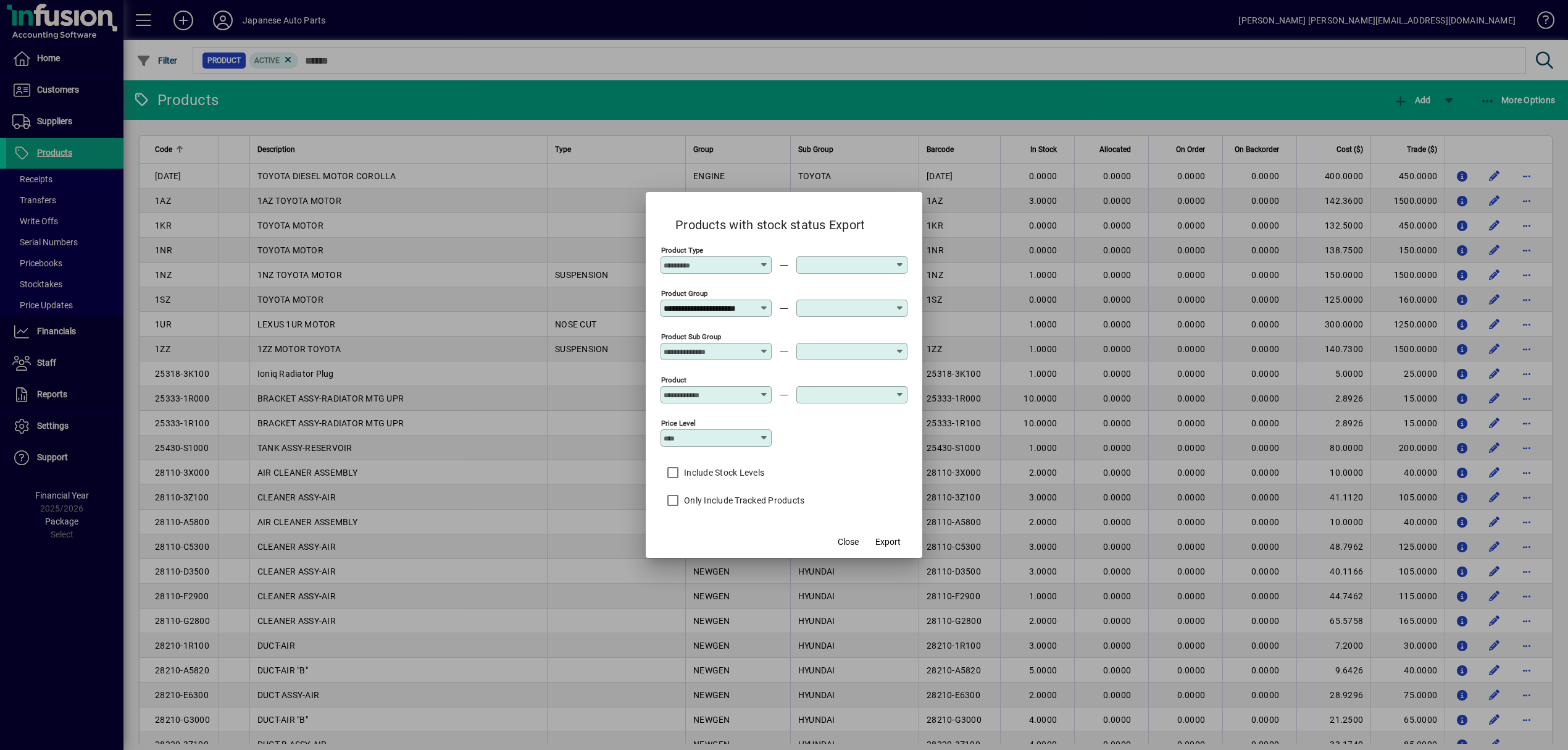
click at [729, 353] on input "Product Sub Group" at bounding box center [711, 351] width 96 height 10
click at [730, 404] on div "HYUNDAI Hyundai" at bounding box center [717, 401] width 94 height 13
type input "**********"
click at [825, 351] on input "text" at bounding box center [846, 351] width 96 height 10
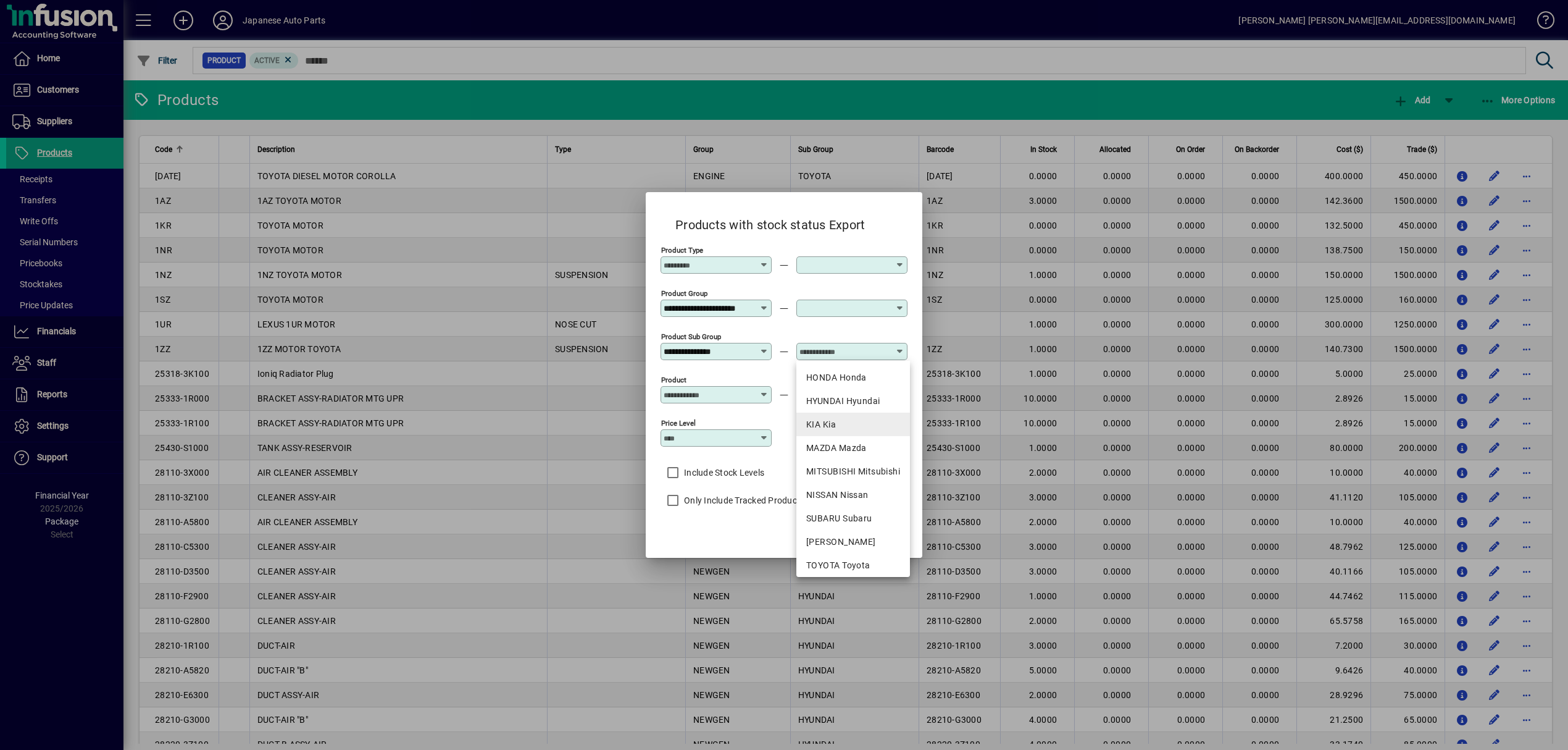
click at [840, 424] on div "KIA Kia" at bounding box center [852, 424] width 94 height 13
type input "*******"
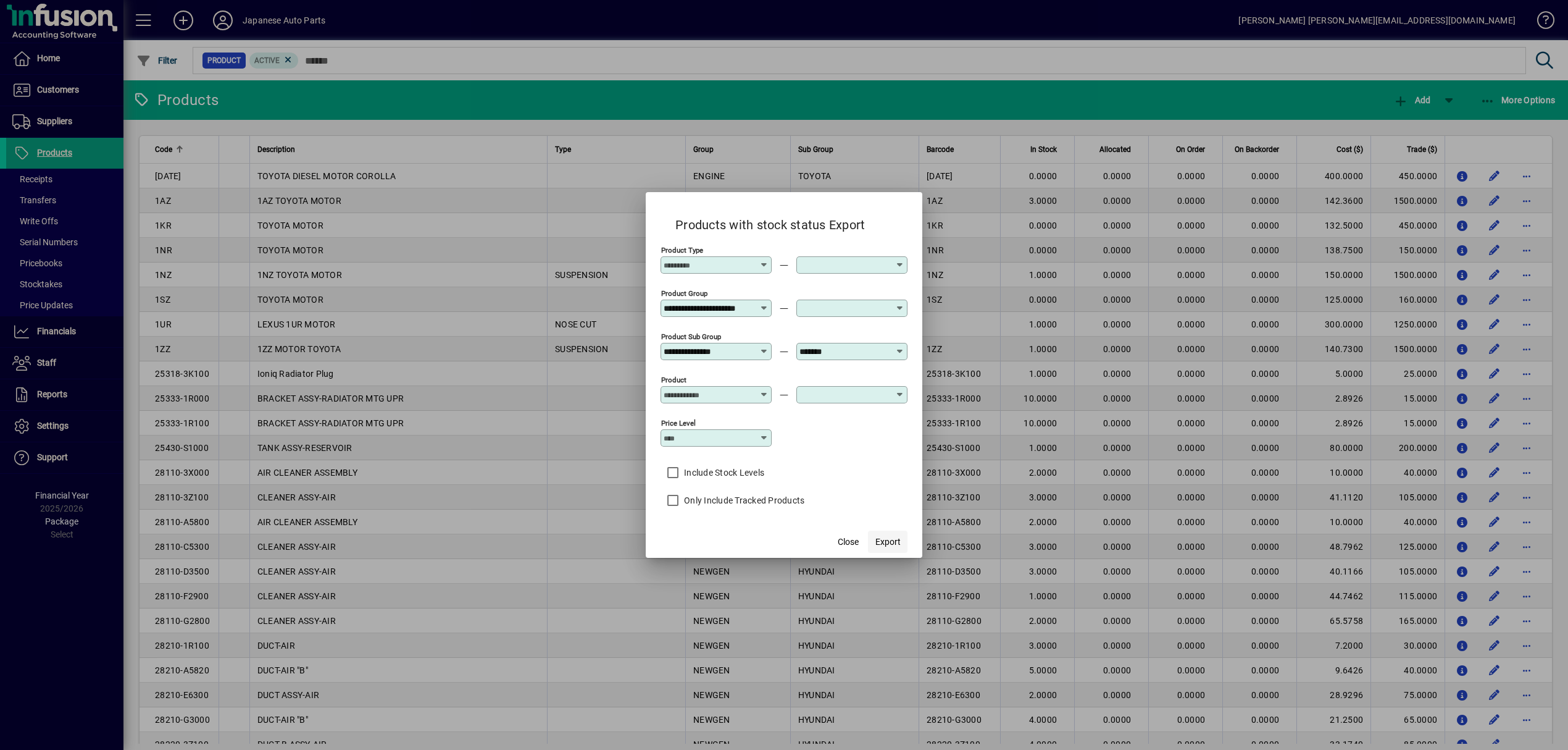
click at [884, 545] on span "Export" at bounding box center [888, 541] width 25 height 13
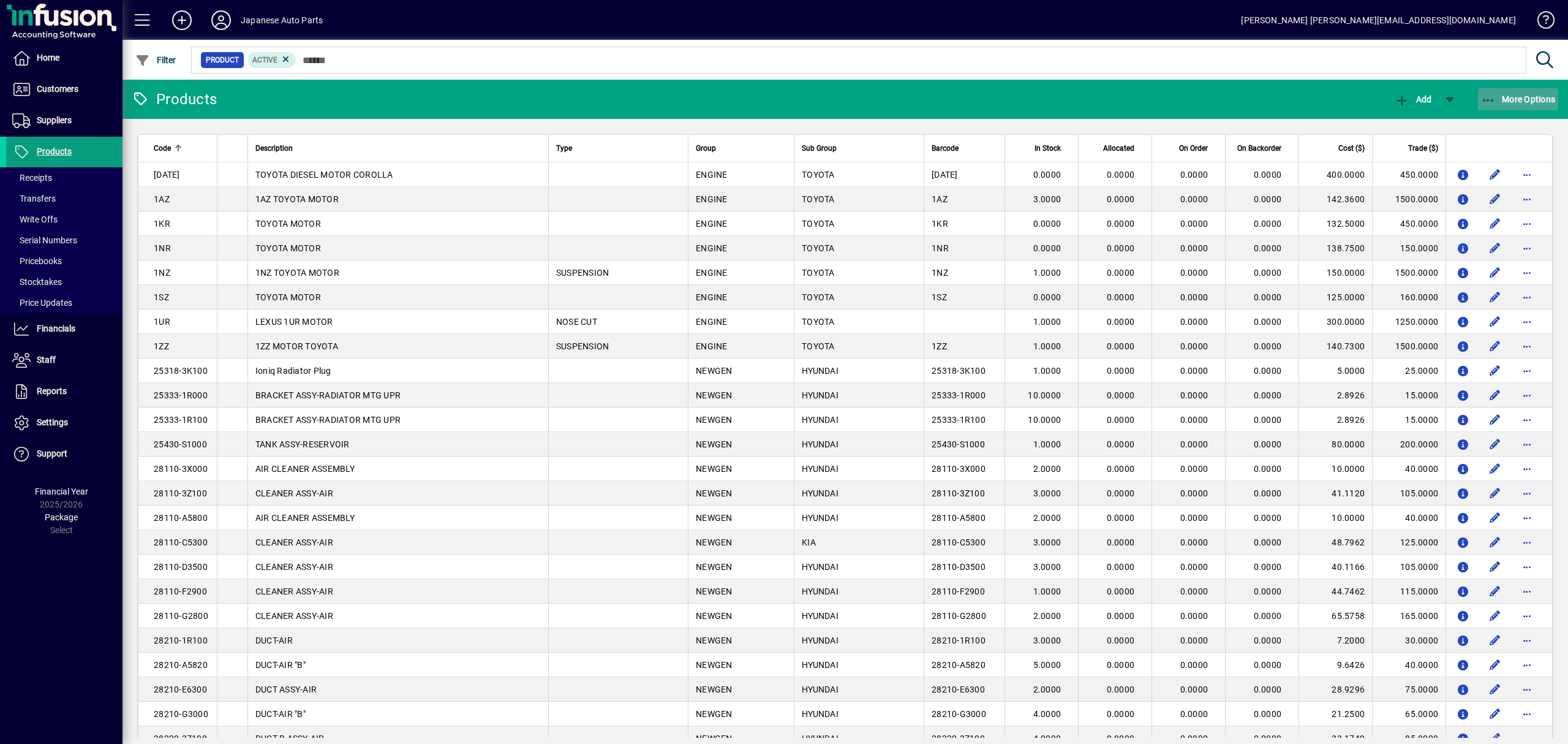
click at [1509, 96] on span "More Options" at bounding box center [1519, 99] width 75 height 10
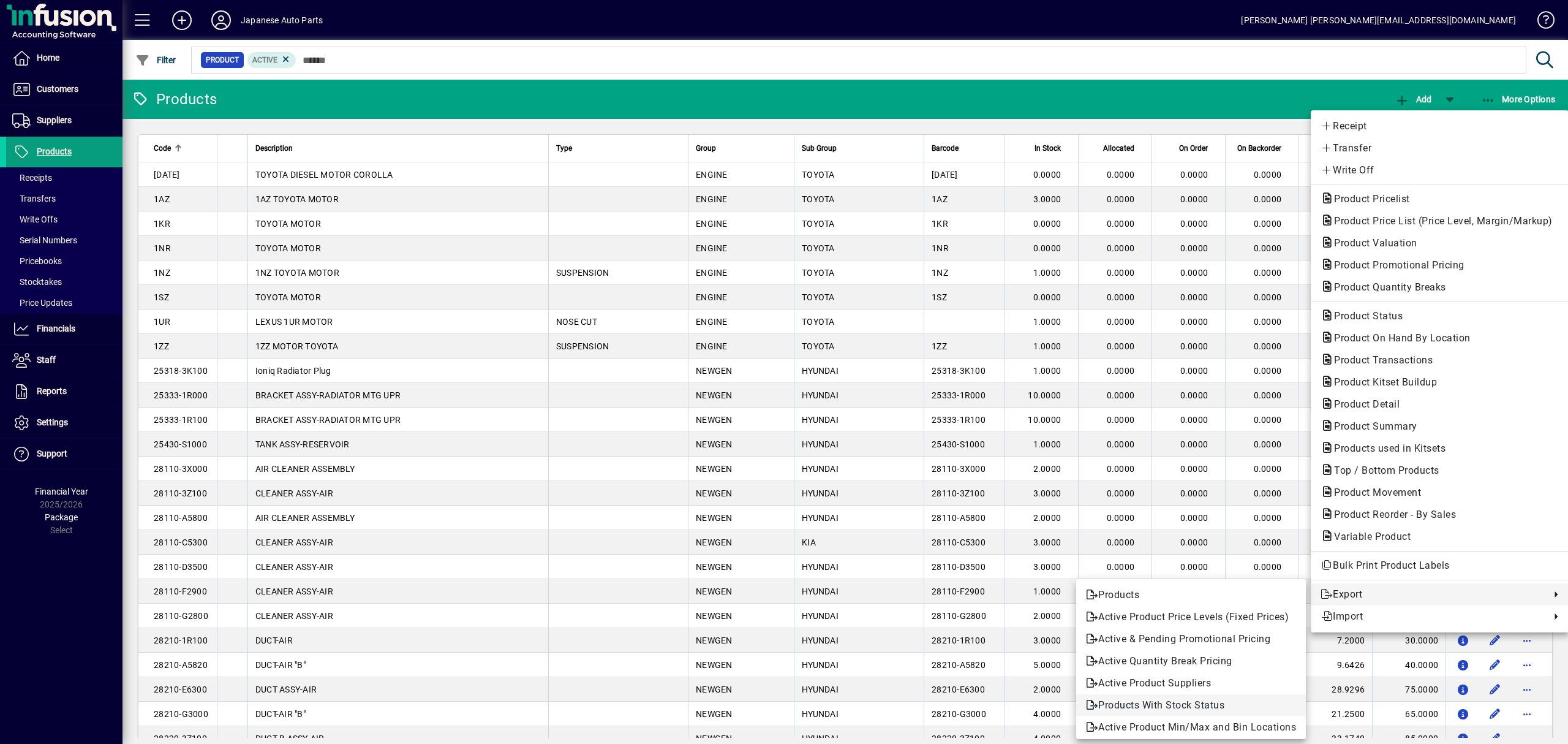
click at [1219, 708] on span "Products With Stock Status" at bounding box center [1191, 705] width 210 height 14
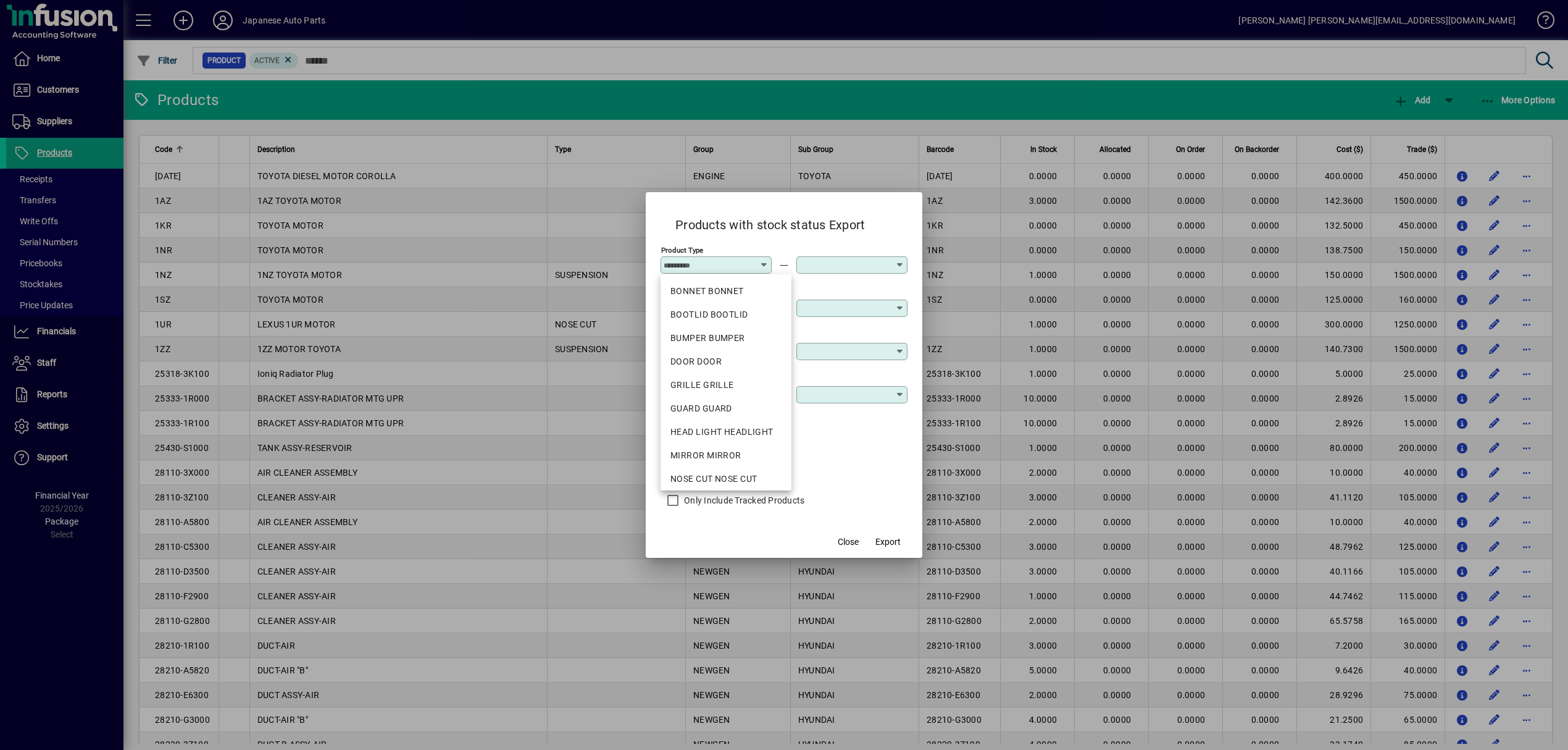
click at [844, 482] on div "Include Stock Levels" at bounding box center [784, 470] width 247 height 28
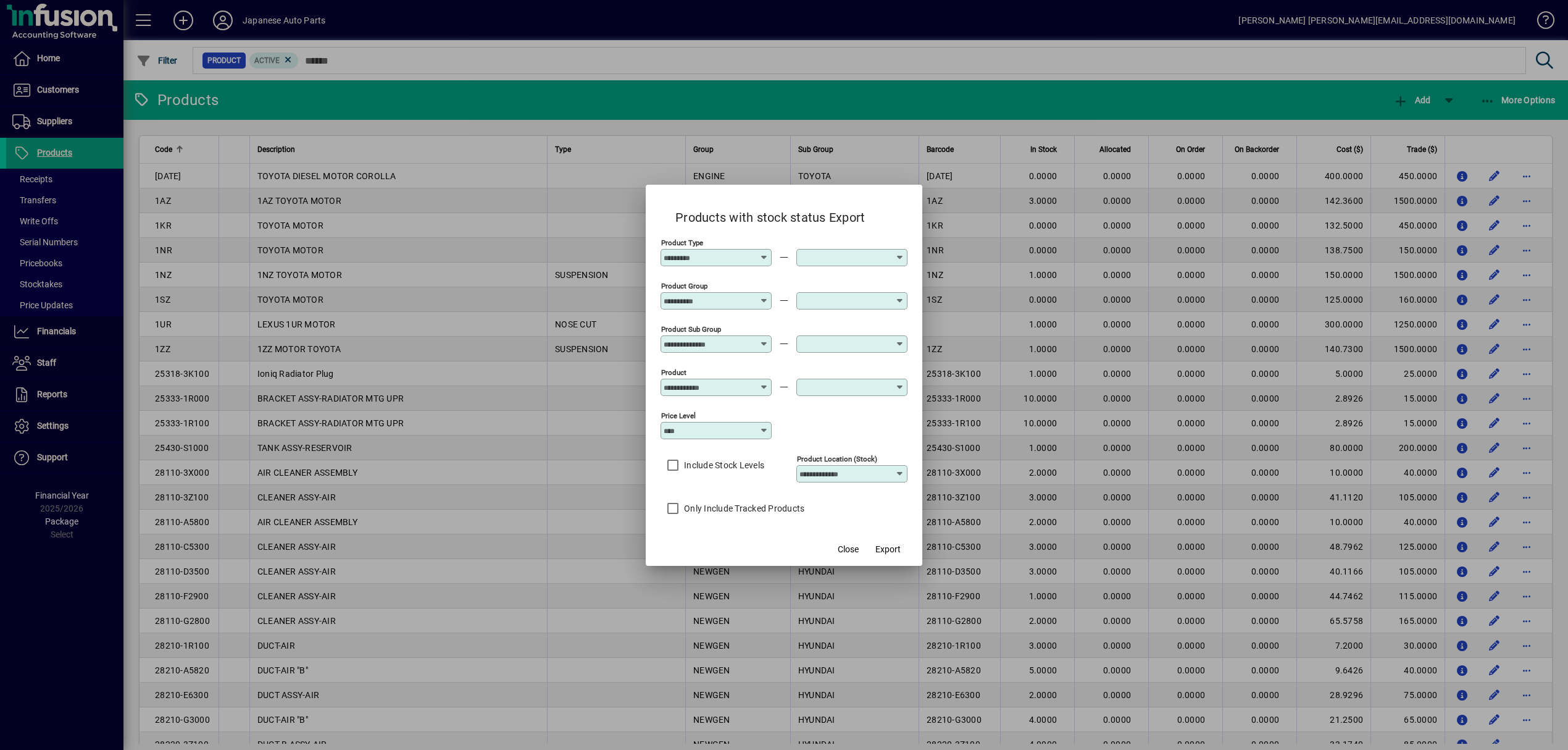
click at [739, 289] on div "Product Group" at bounding box center [716, 294] width 111 height 30
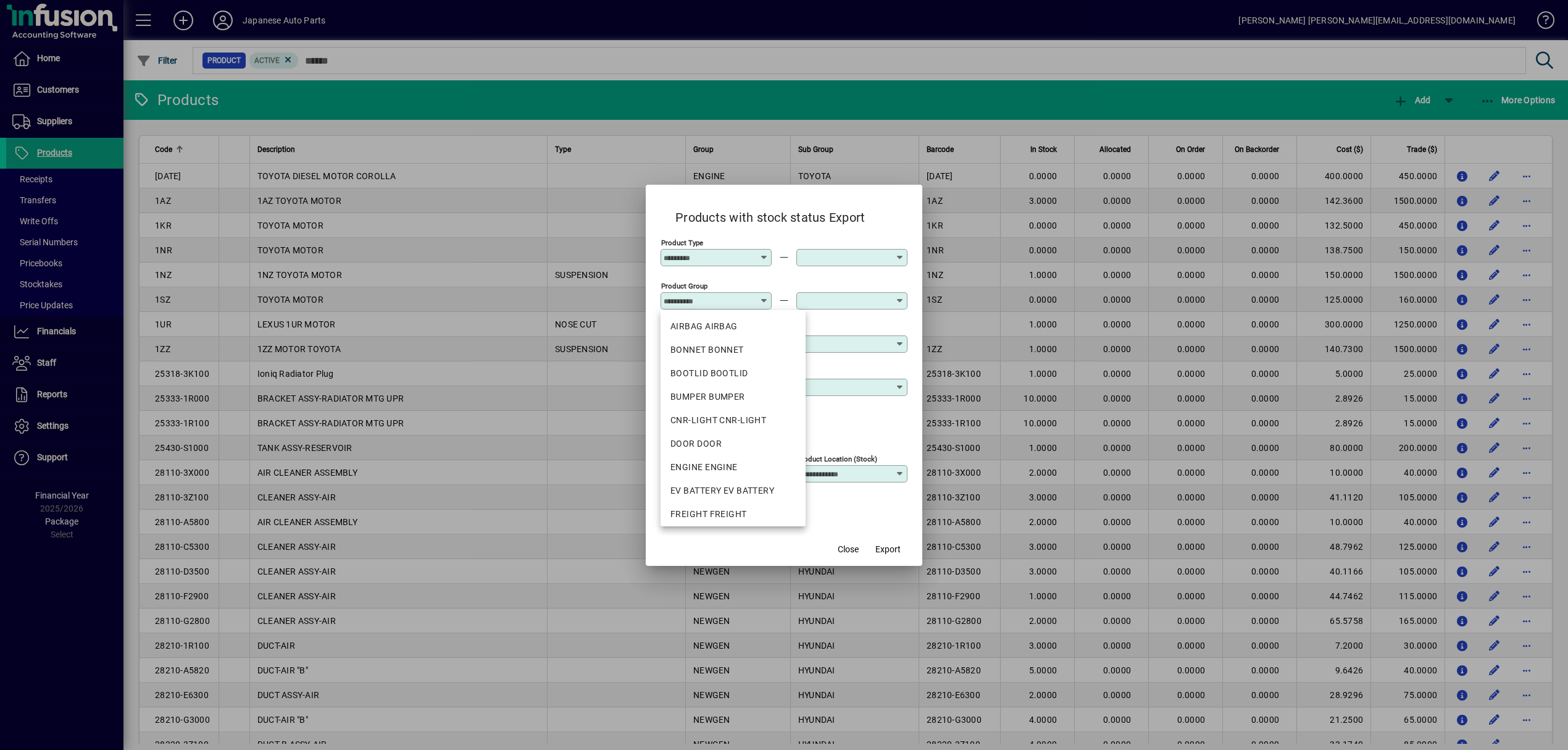
click at [734, 303] on input "Product Group" at bounding box center [711, 301] width 96 height 10
click at [765, 403] on div "NEWGEN NEW GEN IMPORTED" at bounding box center [733, 404] width 126 height 13
type input "**********"
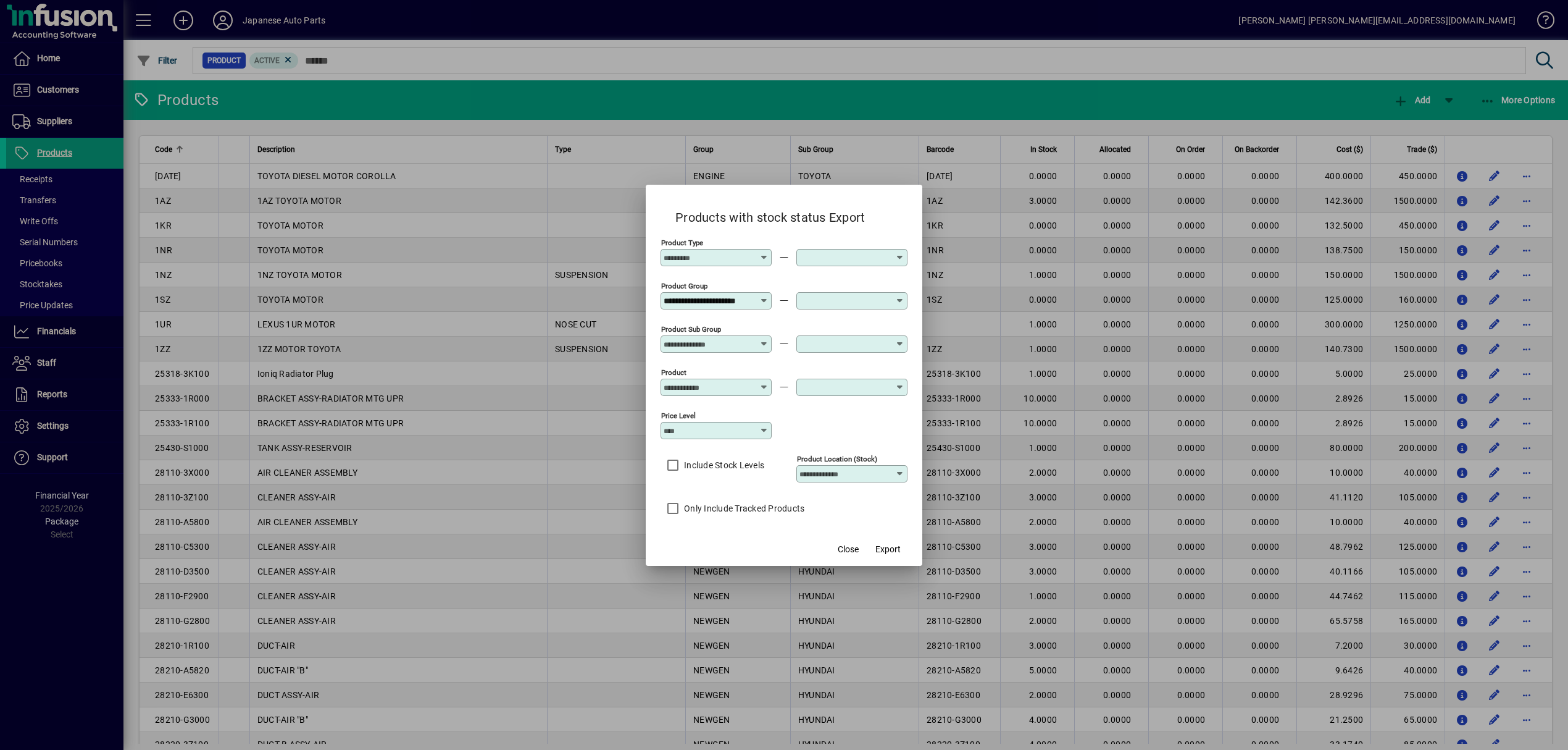
click at [724, 353] on div at bounding box center [716, 359] width 111 height 14
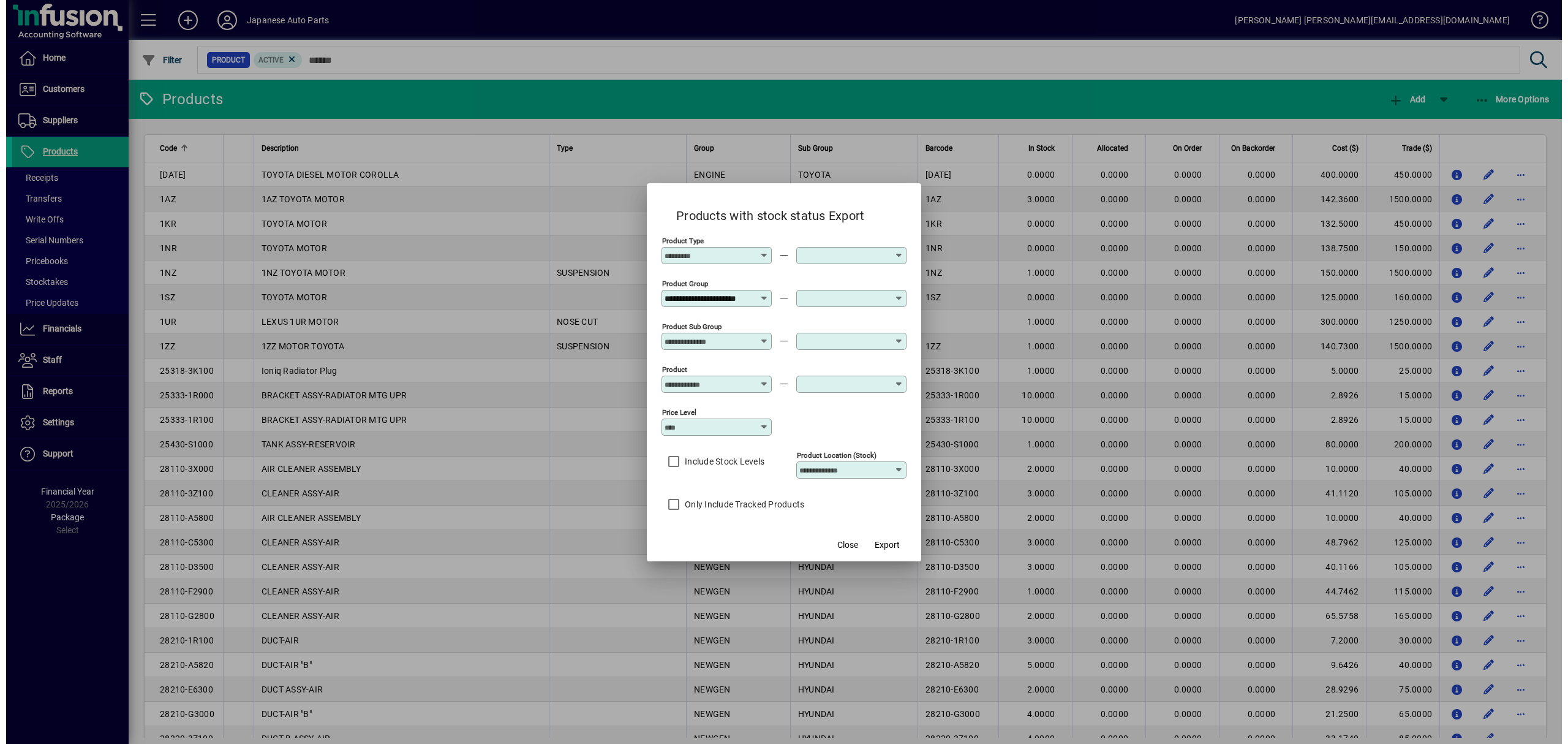
scroll to position [0, 0]
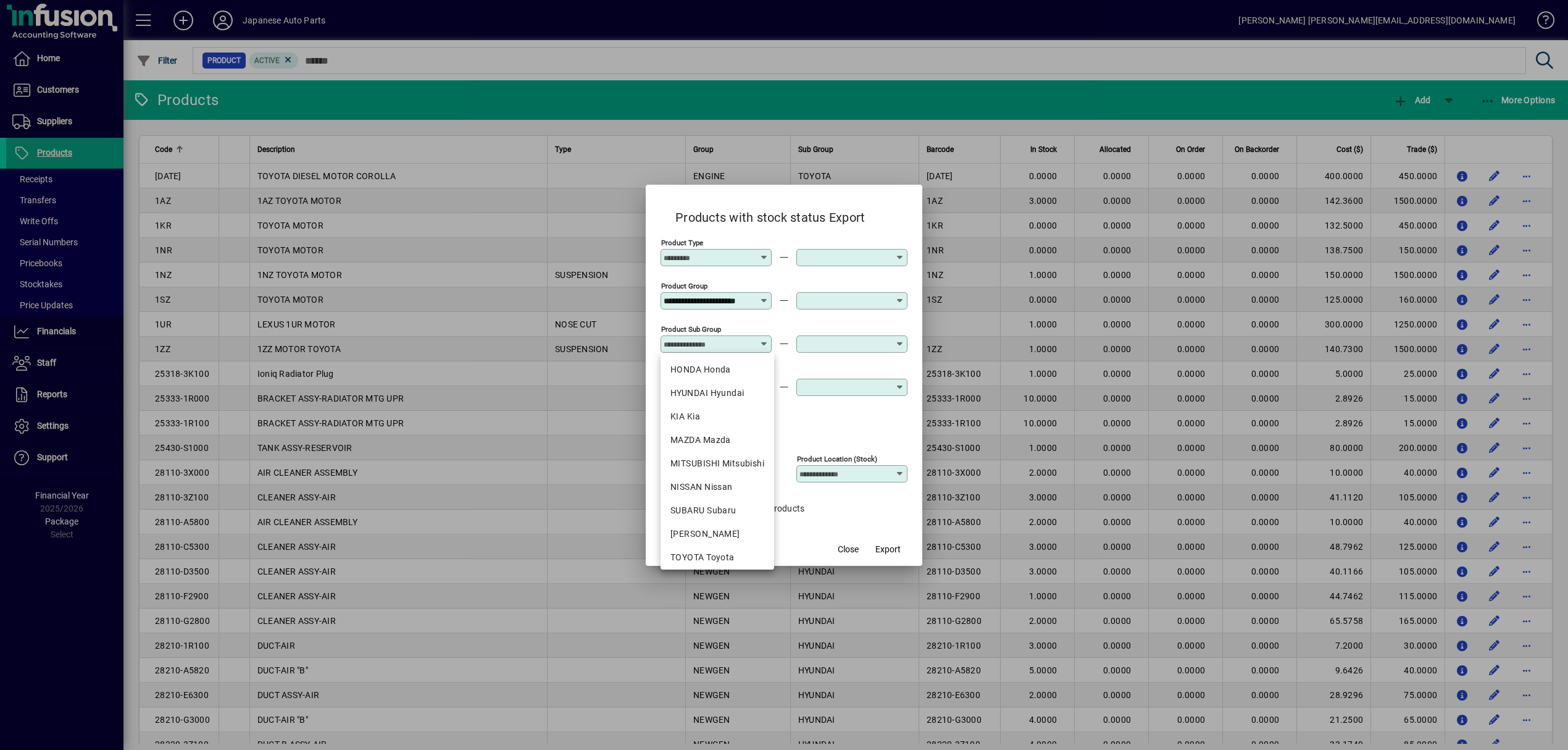
click at [721, 341] on input "Product Sub Group" at bounding box center [711, 344] width 96 height 10
click at [732, 386] on div "HYUNDAI Hyundai" at bounding box center [717, 392] width 94 height 13
type input "**********"
click at [833, 354] on div at bounding box center [851, 359] width 111 height 14
click at [841, 354] on div at bounding box center [851, 359] width 111 height 14
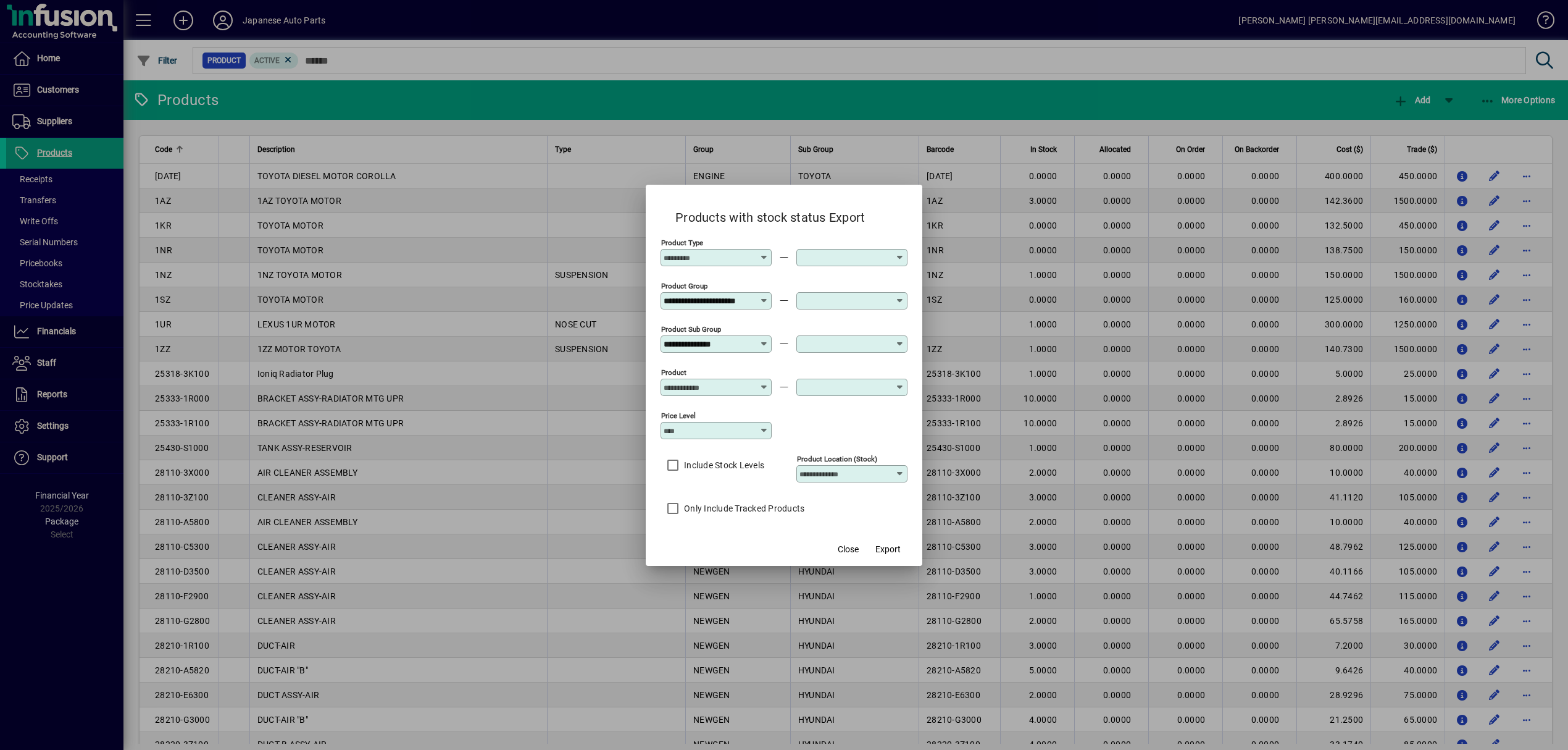
click at [846, 347] on input "text" at bounding box center [846, 344] width 96 height 10
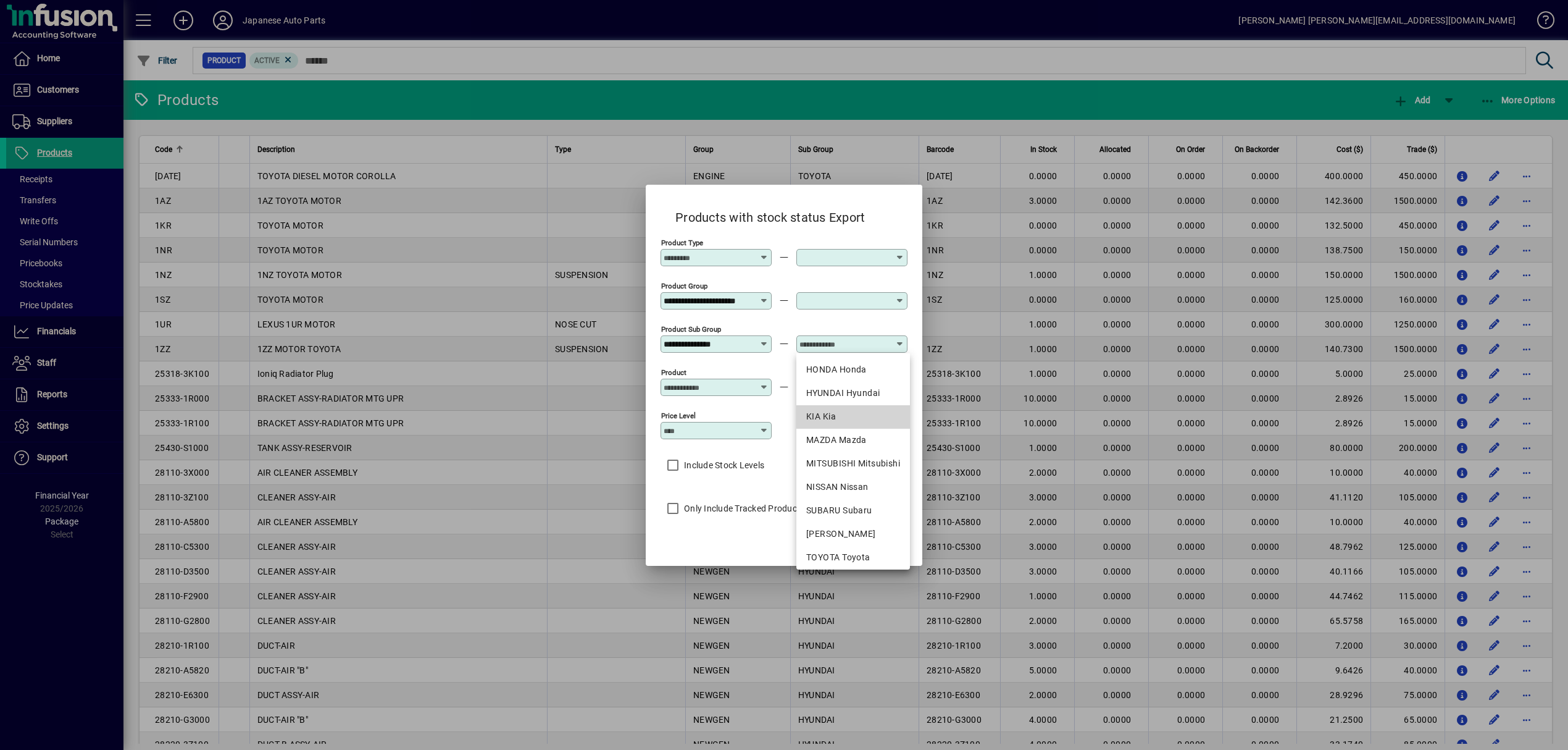
click at [845, 420] on div "KIA Kia" at bounding box center [852, 416] width 94 height 13
type input "*******"
click at [719, 504] on label "Only Include Tracked Products" at bounding box center [742, 508] width 123 height 13
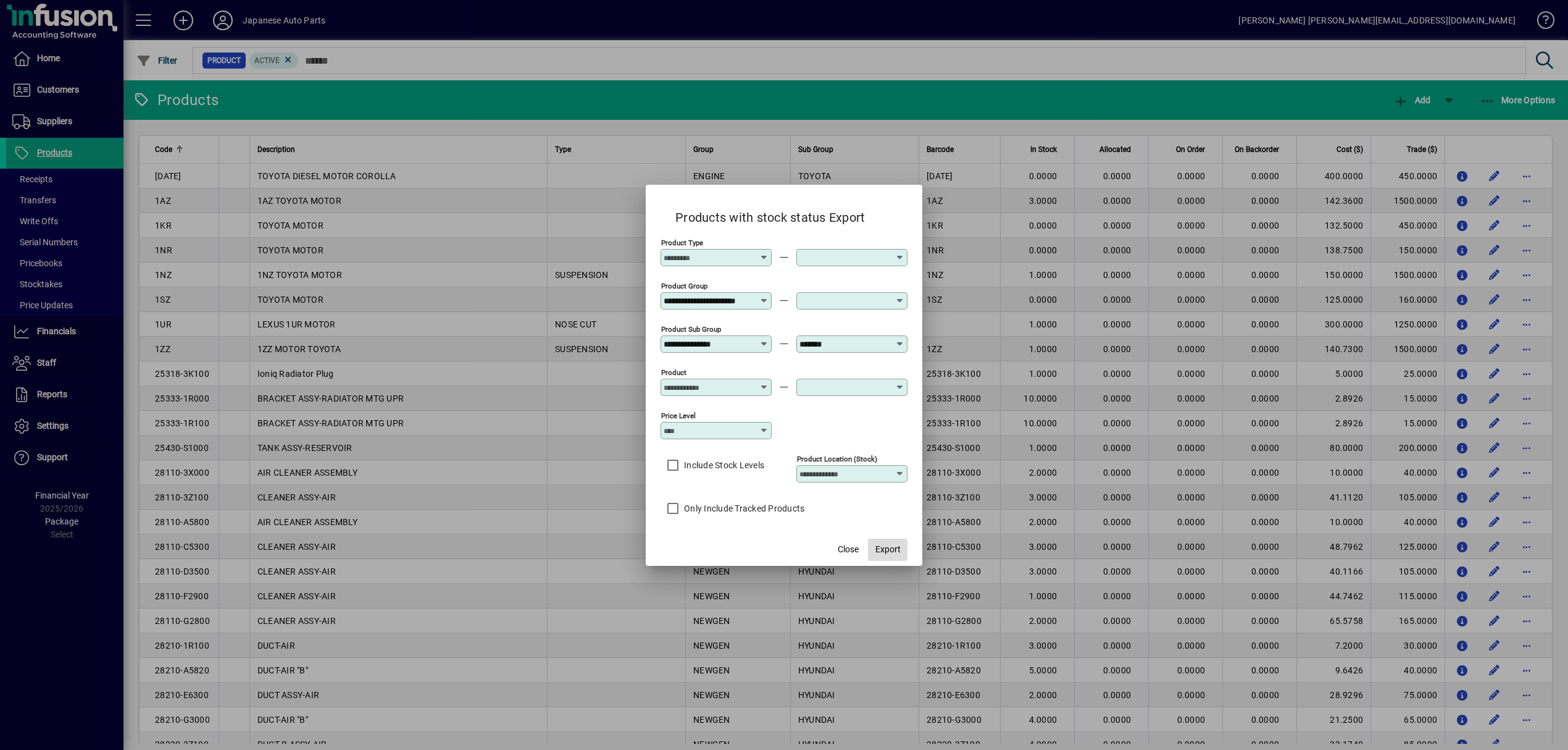
click at [892, 552] on span "Export" at bounding box center [888, 549] width 25 height 13
